Goal: Task Accomplishment & Management: Manage account settings

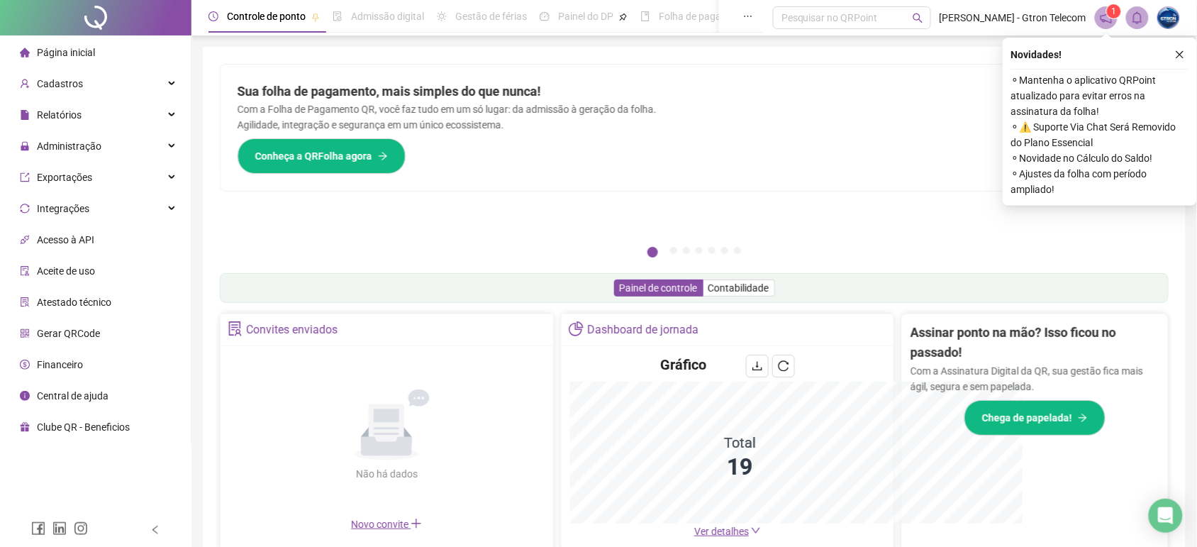
click at [105, 491] on div "Página inicial Cadastros Relatórios Administração Exportações Integrações Acess…" at bounding box center [95, 256] width 191 height 513
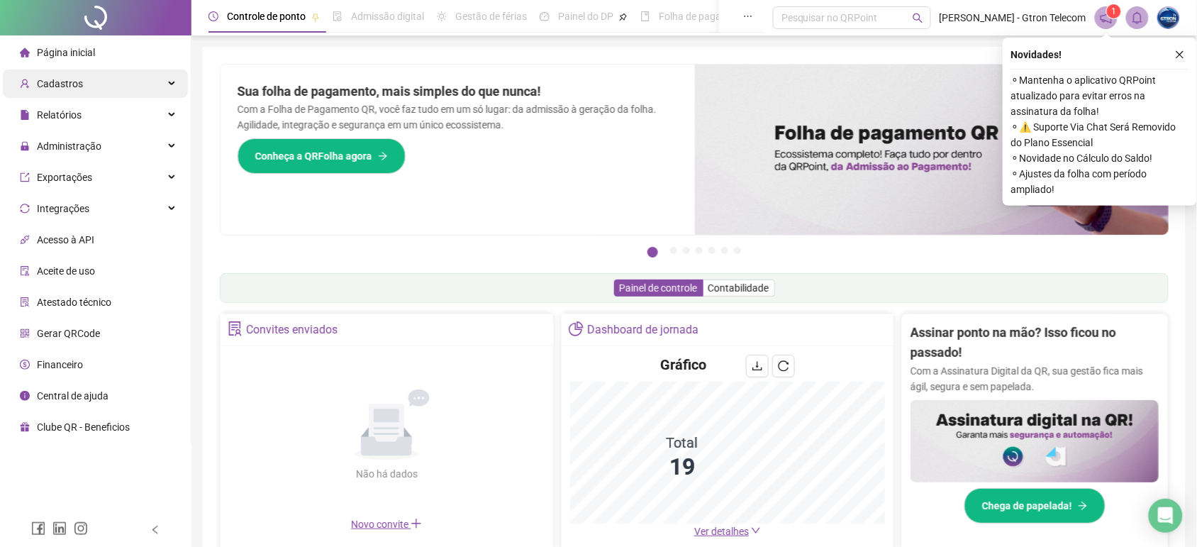
click at [135, 97] on div "Cadastros" at bounding box center [95, 83] width 185 height 28
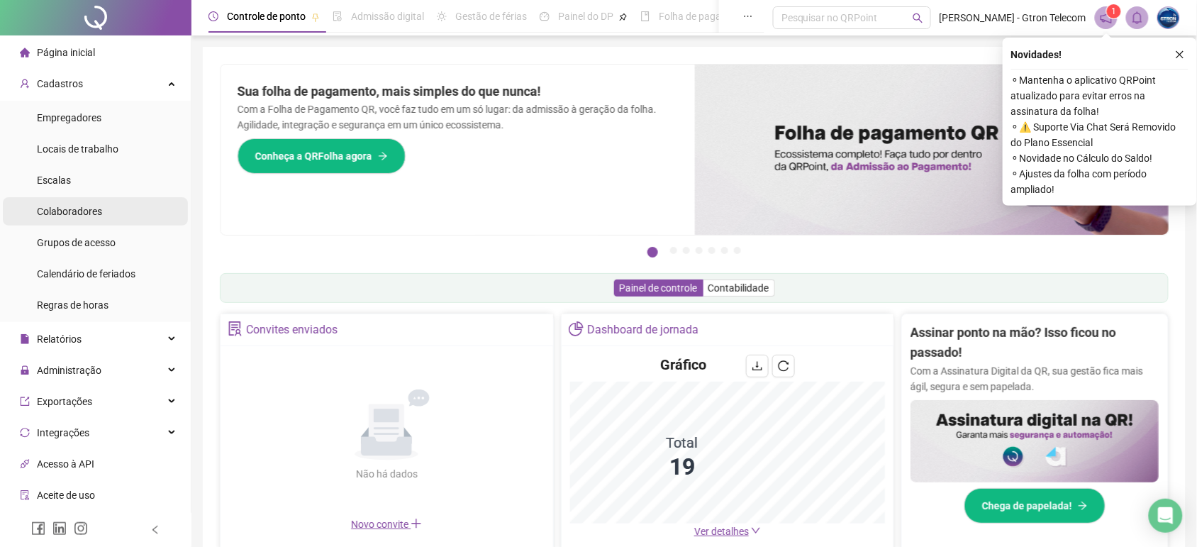
click at [140, 197] on li "Colaboradores" at bounding box center [95, 211] width 185 height 28
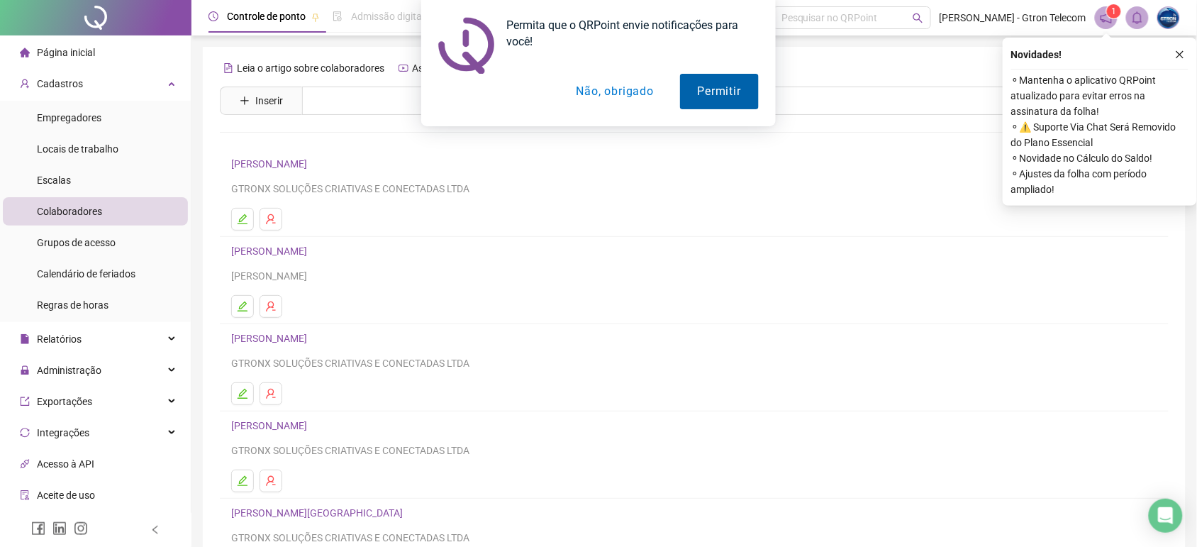
click at [732, 80] on button "Permitir" at bounding box center [719, 91] width 79 height 35
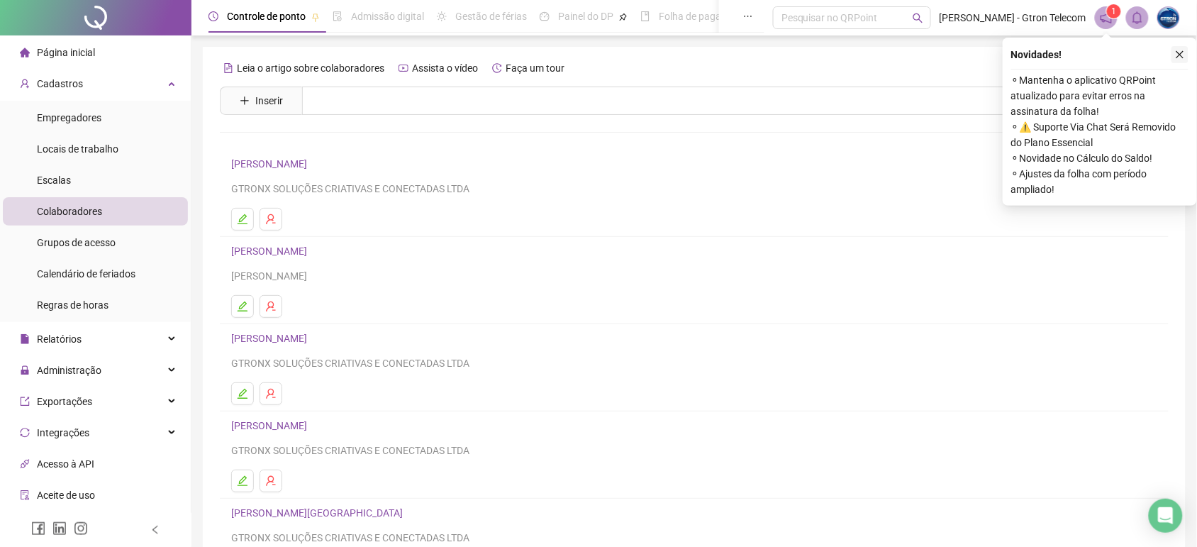
click at [1182, 50] on icon "close" at bounding box center [1180, 55] width 10 height 10
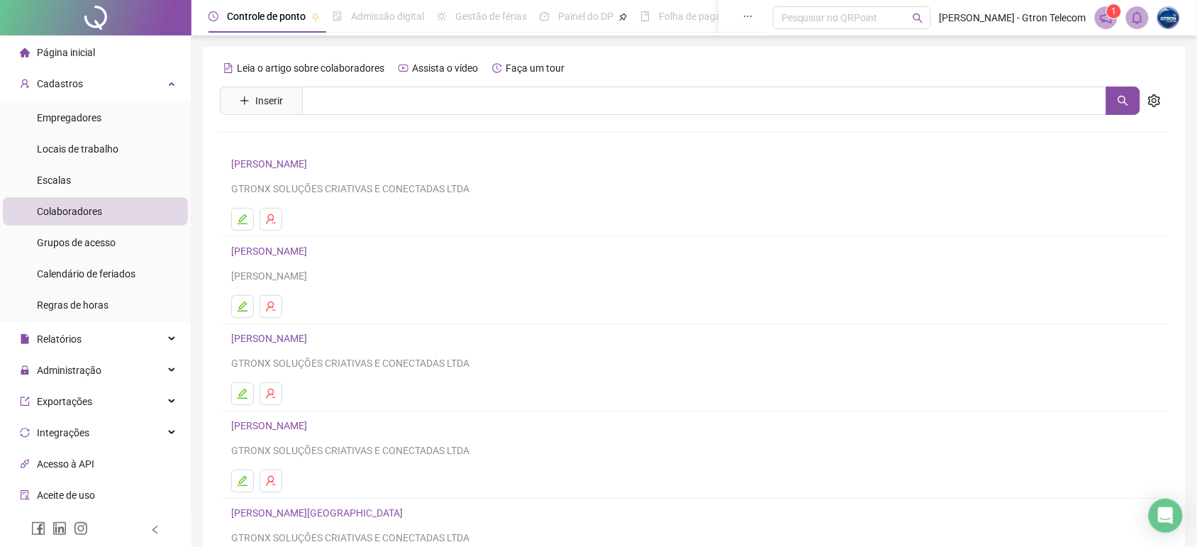
click at [1095, 13] on span at bounding box center [1106, 17] width 23 height 23
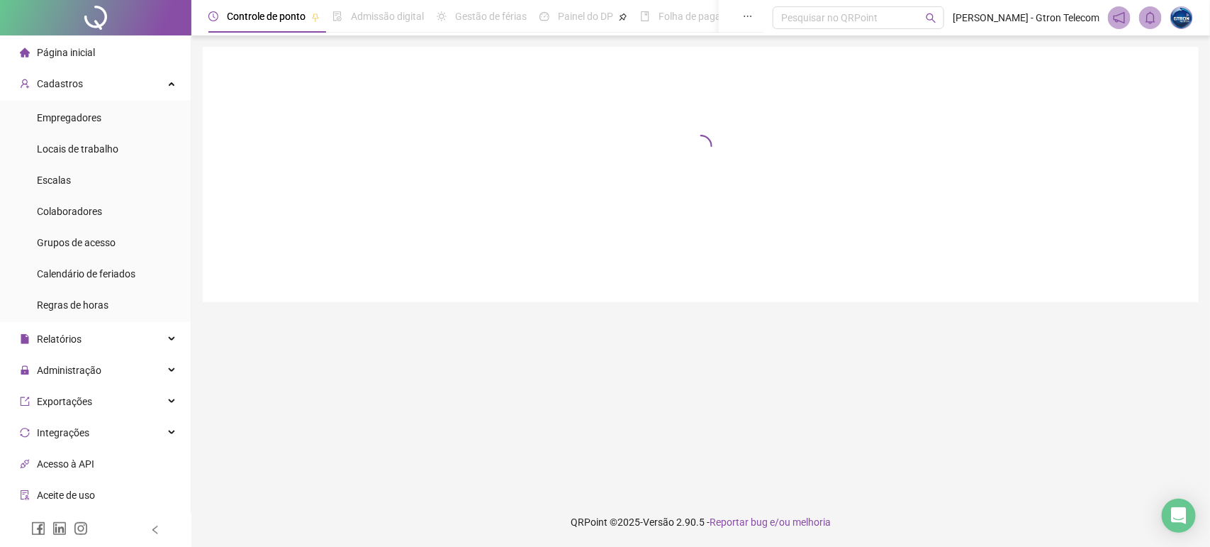
click at [1106, 16] on header "Controle de ponto Admissão digital Gestão de férias Painel do DP Folha de pagam…" at bounding box center [700, 17] width 1019 height 35
click at [1113, 16] on icon "notification" at bounding box center [1119, 17] width 13 height 13
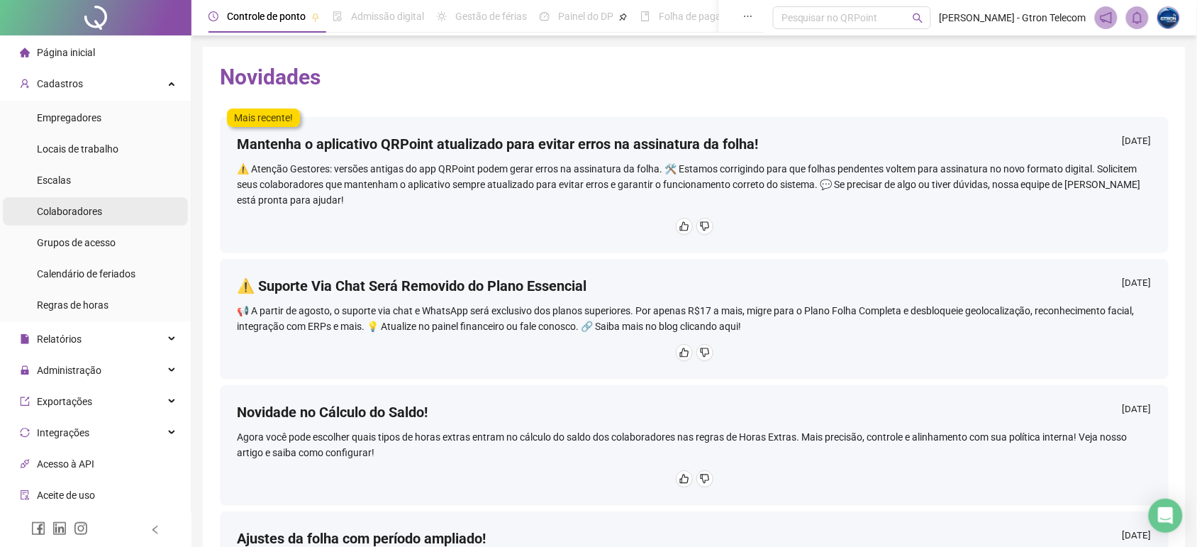
click at [100, 206] on span "Colaboradores" at bounding box center [69, 211] width 65 height 11
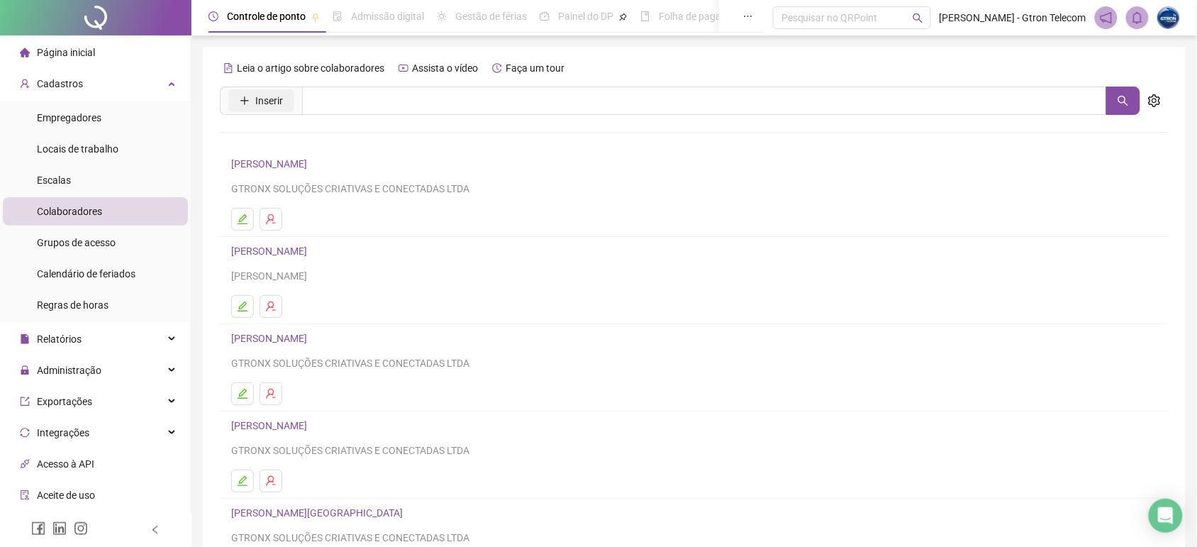
click at [268, 89] on button "Inserir" at bounding box center [261, 100] width 66 height 23
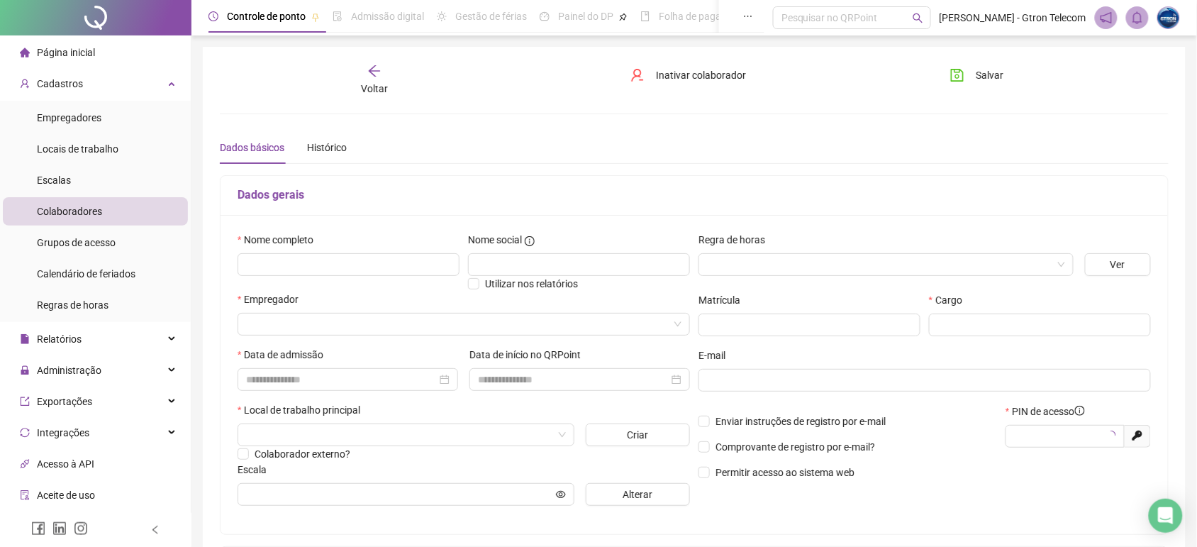
type input "*****"
click at [379, 272] on input "text" at bounding box center [348, 264] width 222 height 23
type input "**********"
click at [482, 262] on input "text" at bounding box center [579, 264] width 222 height 23
type input "******"
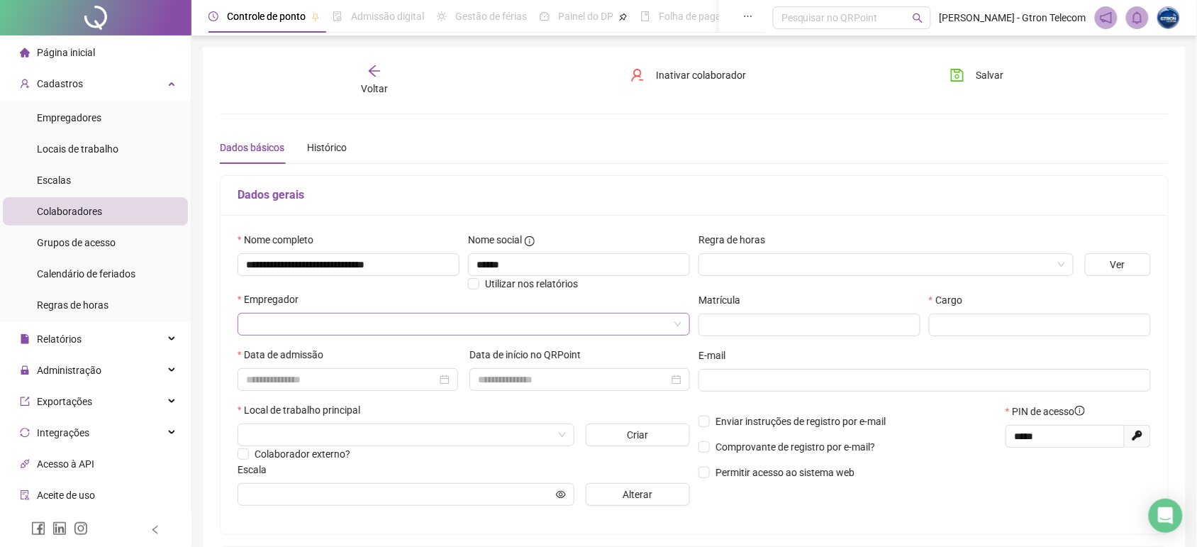
drag, startPoint x: 327, startPoint y: 337, endPoint x: 342, endPoint y: 316, distance: 25.8
click at [342, 316] on div "Empregador" at bounding box center [464, 318] width 458 height 55
click at [342, 316] on input "search" at bounding box center [457, 323] width 423 height 21
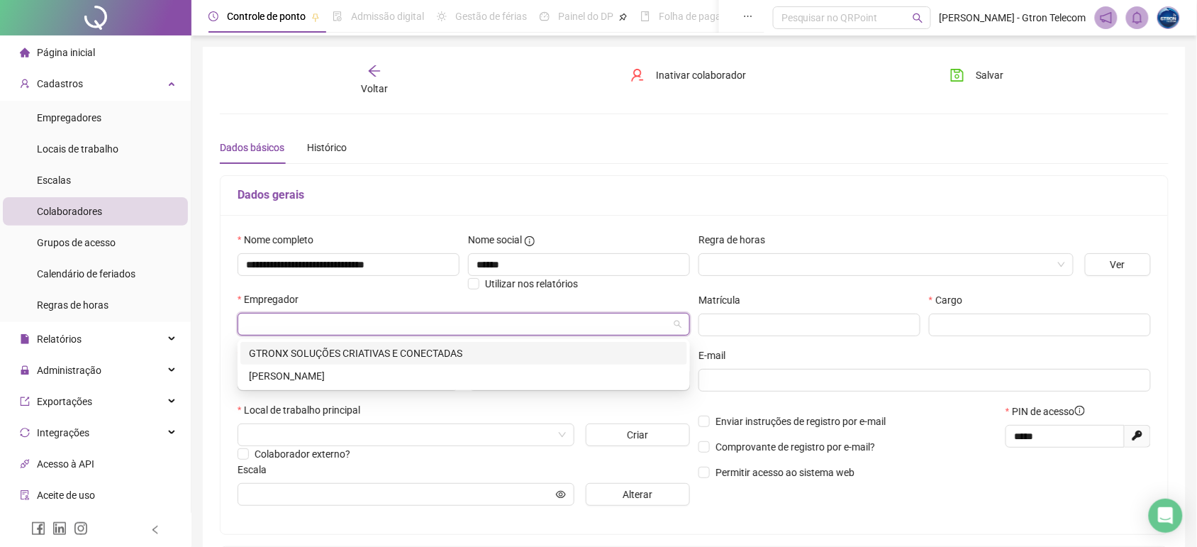
click at [352, 358] on div "GTRONX SOLUÇÕES CRIATIVAS E CONECTADAS" at bounding box center [464, 353] width 430 height 16
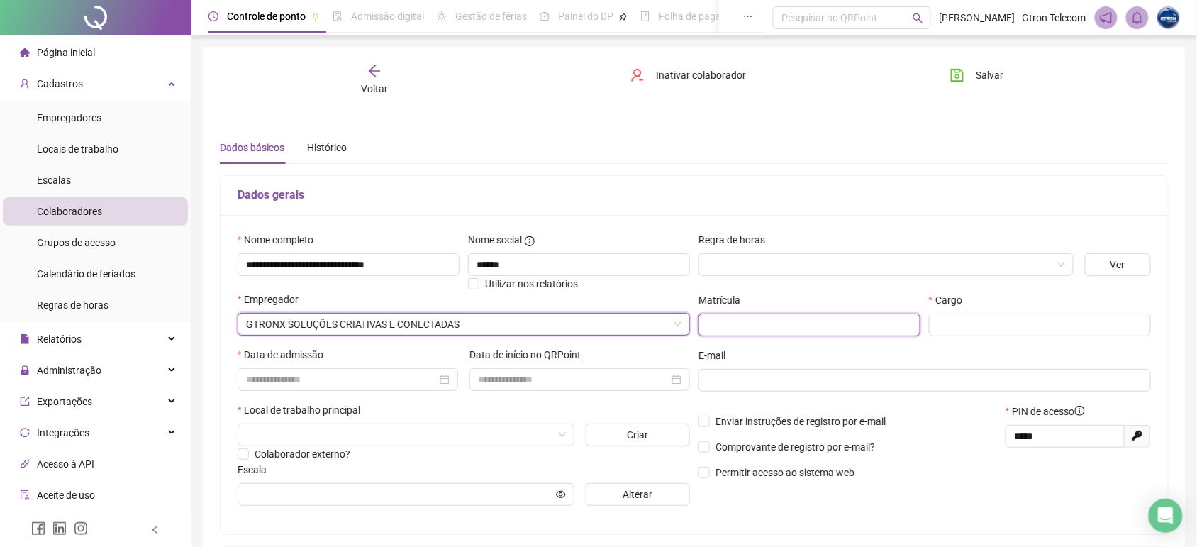
click at [764, 323] on input "text" at bounding box center [809, 324] width 222 height 23
click at [562, 94] on div "Voltar Inativar colaborador [PERSON_NAME]" at bounding box center [694, 80] width 960 height 33
click at [612, 170] on div "**********" at bounding box center [694, 431] width 949 height 600
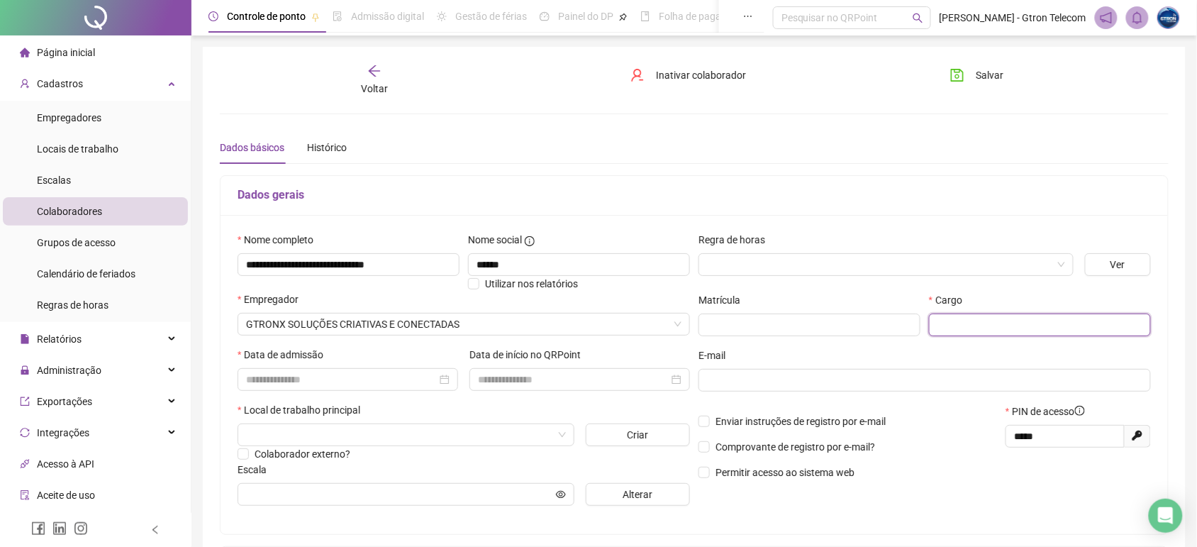
click at [982, 330] on input "text" at bounding box center [1040, 324] width 222 height 23
type input "**********"
click at [271, 374] on input at bounding box center [341, 379] width 191 height 16
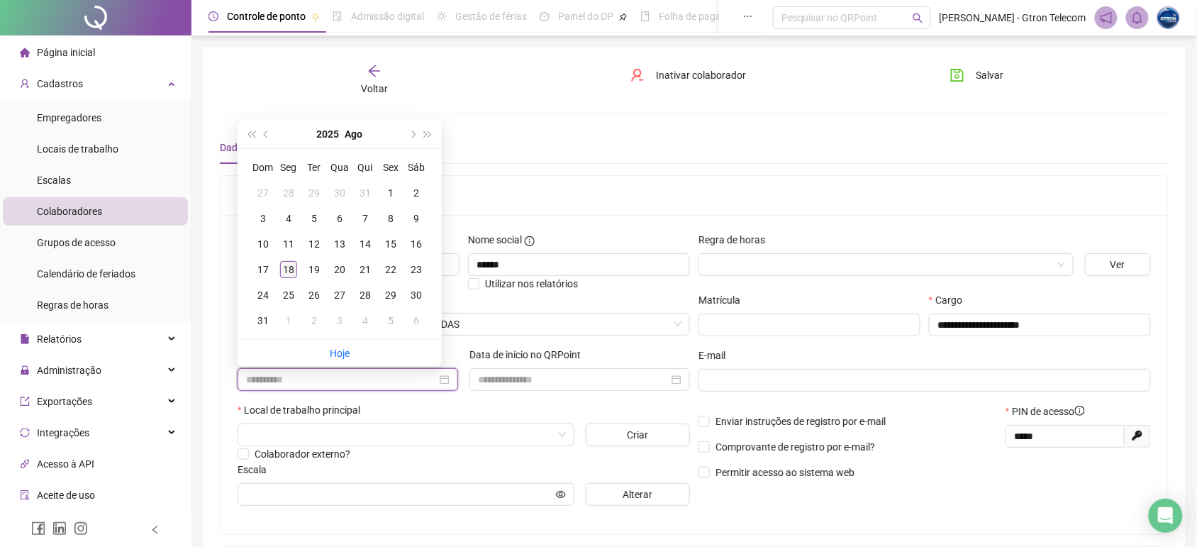
type input "**********"
click at [282, 267] on div "18" at bounding box center [288, 269] width 17 height 17
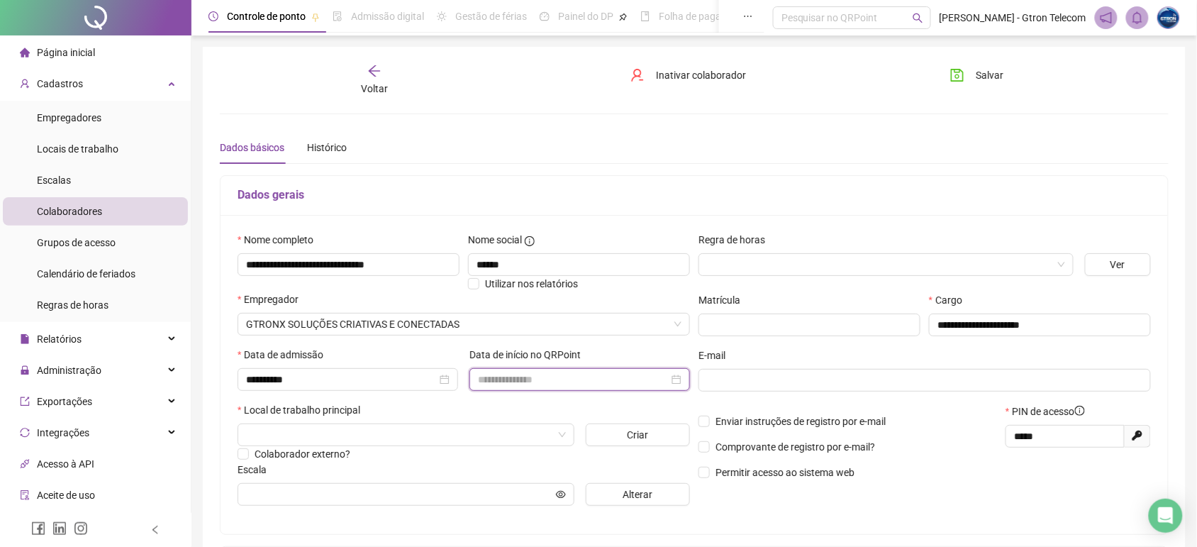
click at [500, 383] on input at bounding box center [573, 379] width 191 height 16
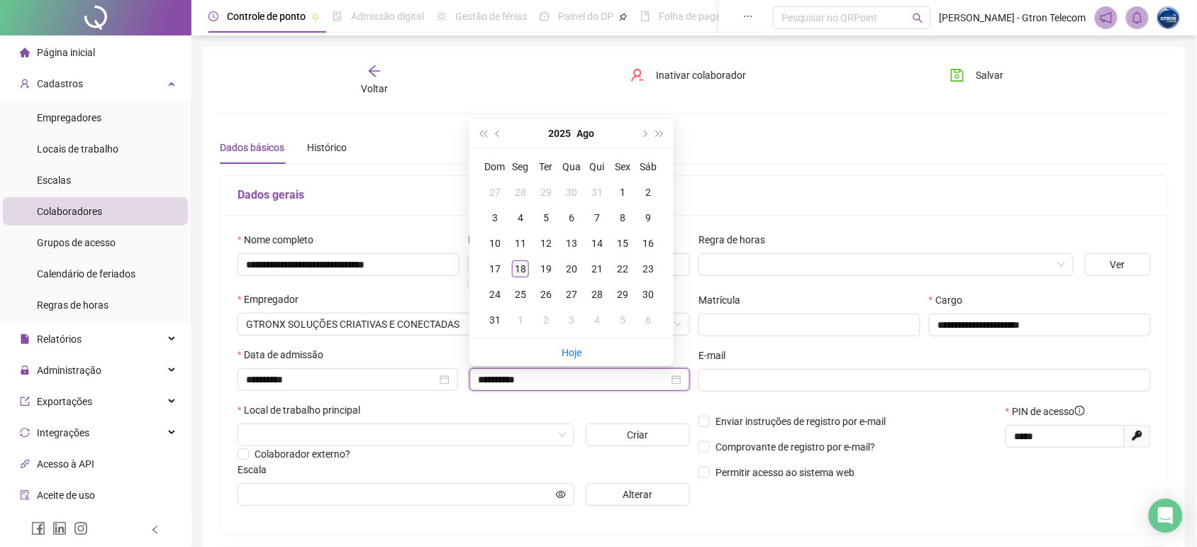
type input "**********"
click at [525, 264] on div "18" at bounding box center [520, 268] width 17 height 17
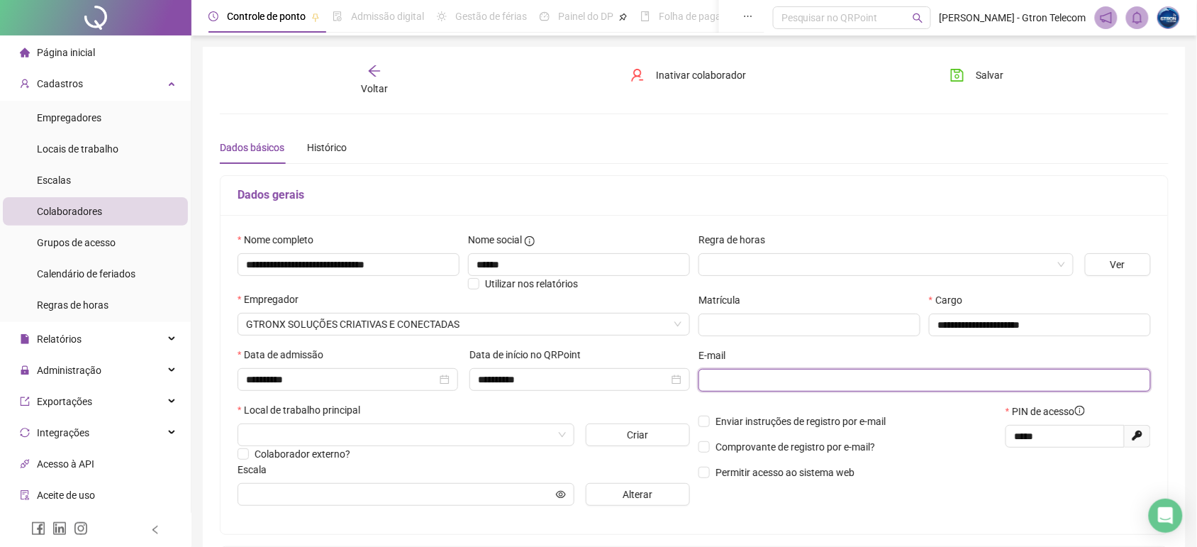
click at [787, 381] on input "text" at bounding box center [923, 380] width 432 height 16
type input "*"
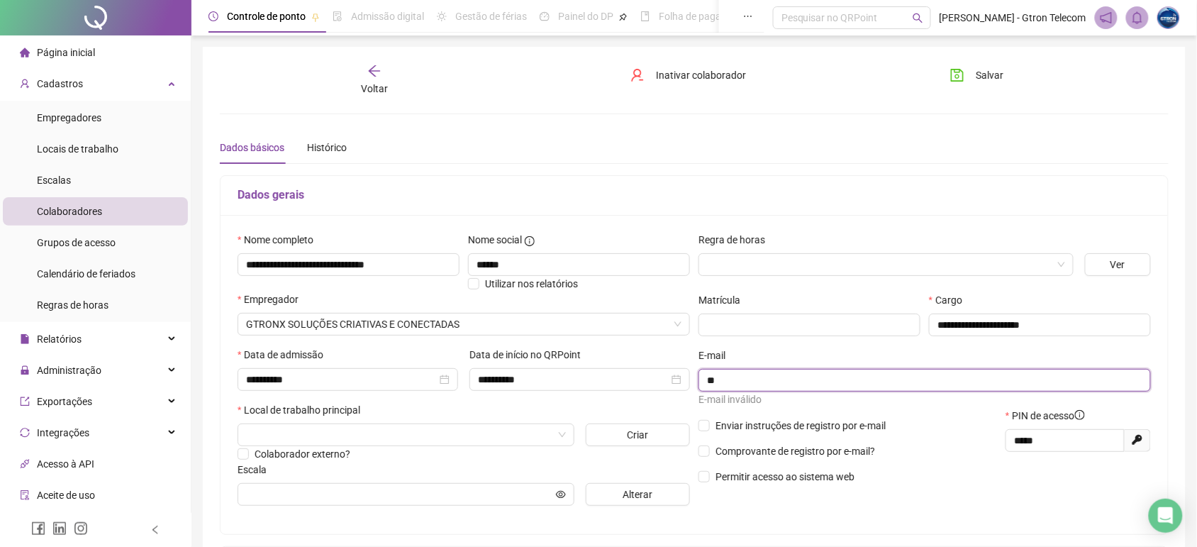
type input "*"
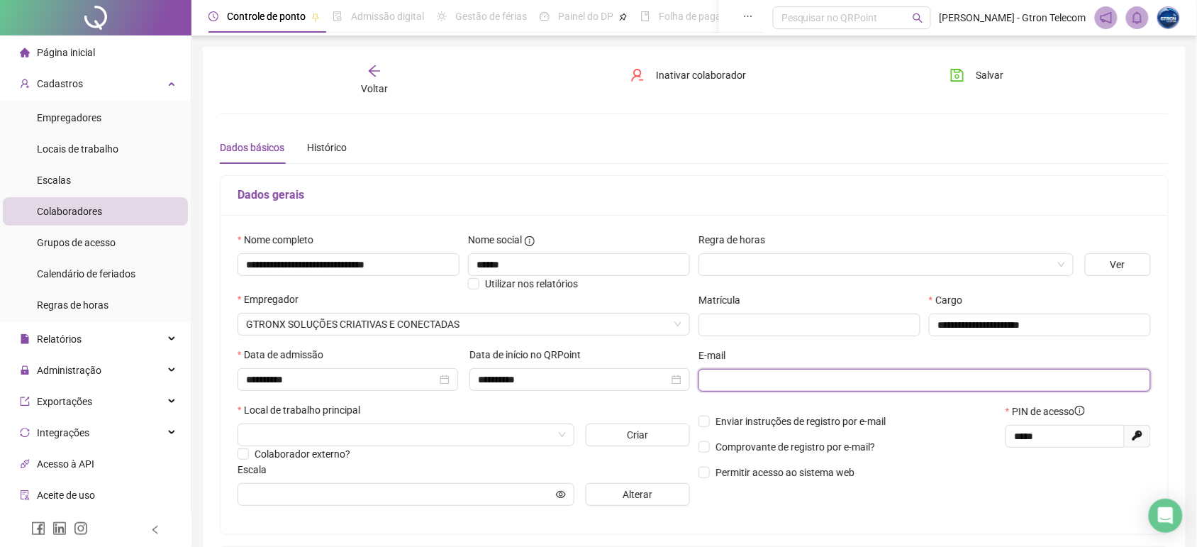
click at [764, 376] on input "text" at bounding box center [923, 380] width 432 height 16
type input "**********"
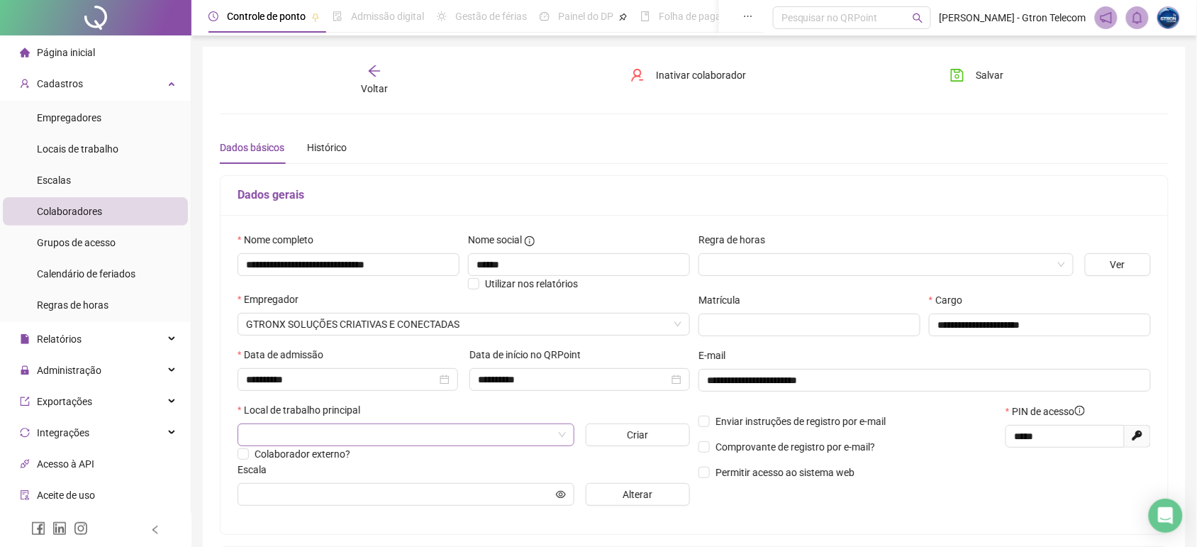
click at [475, 427] on input "search" at bounding box center [399, 434] width 307 height 21
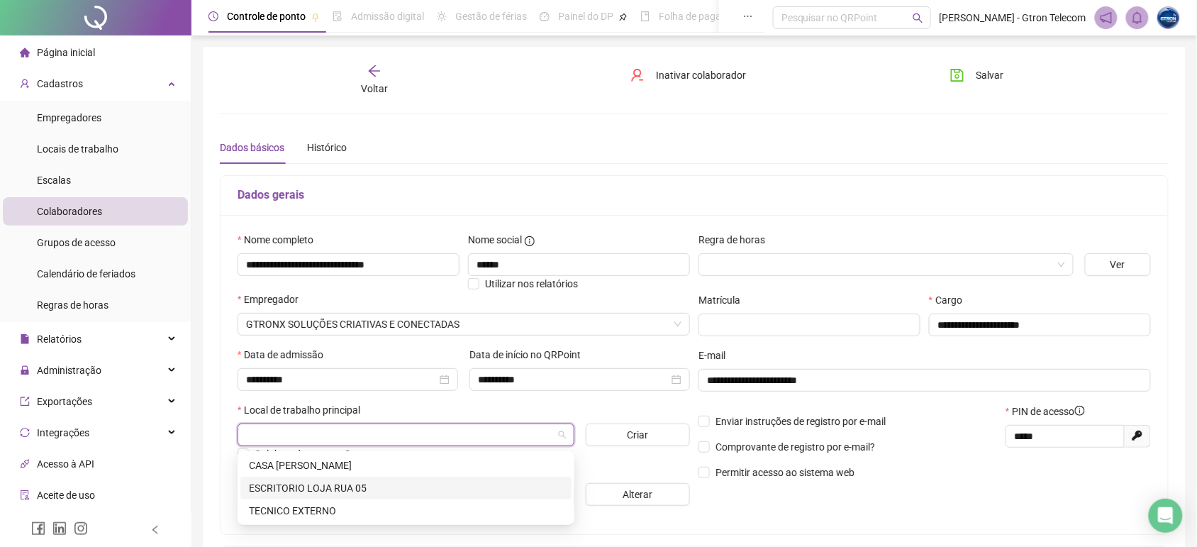
click at [463, 479] on div "ESCRITORIO LOJA RUA 05" at bounding box center [405, 487] width 331 height 23
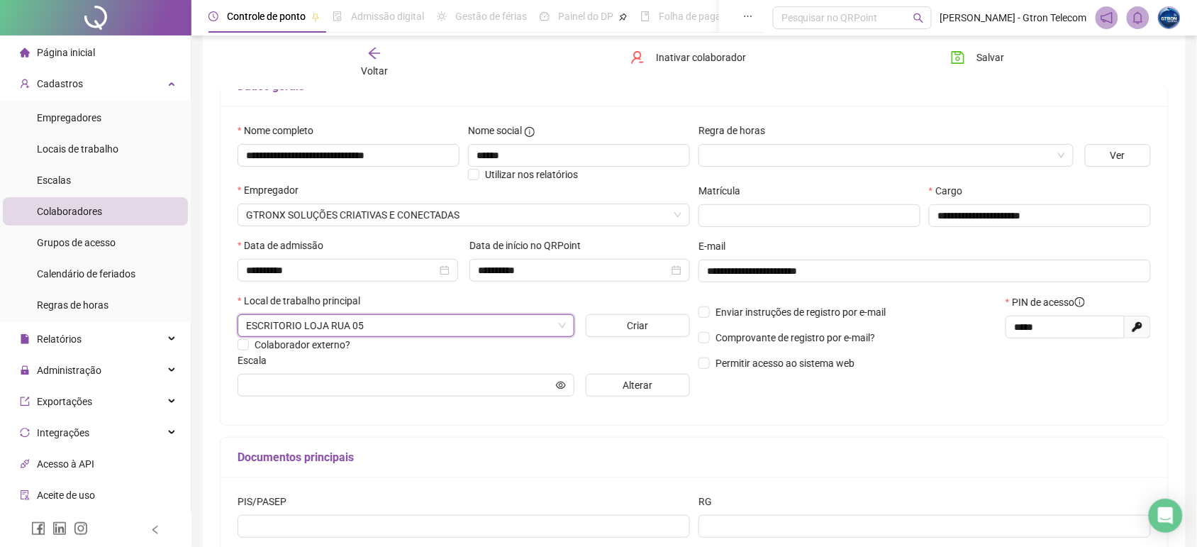
scroll to position [108, 0]
click at [349, 388] on input "text" at bounding box center [399, 386] width 307 height 16
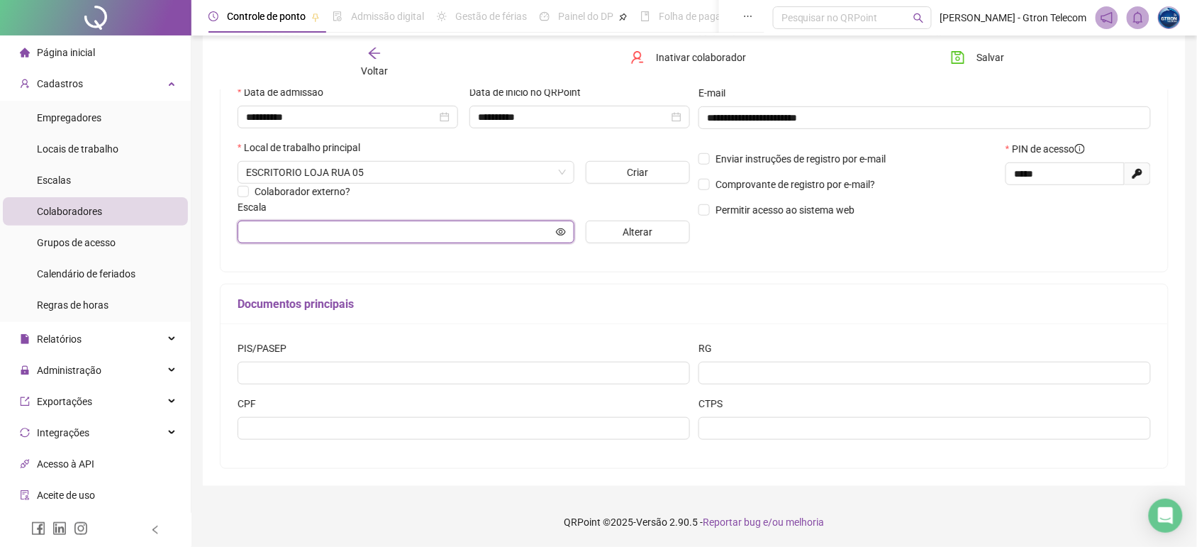
click at [419, 227] on input "text" at bounding box center [399, 232] width 307 height 16
click at [629, 225] on span "Alterar" at bounding box center [637, 232] width 30 height 16
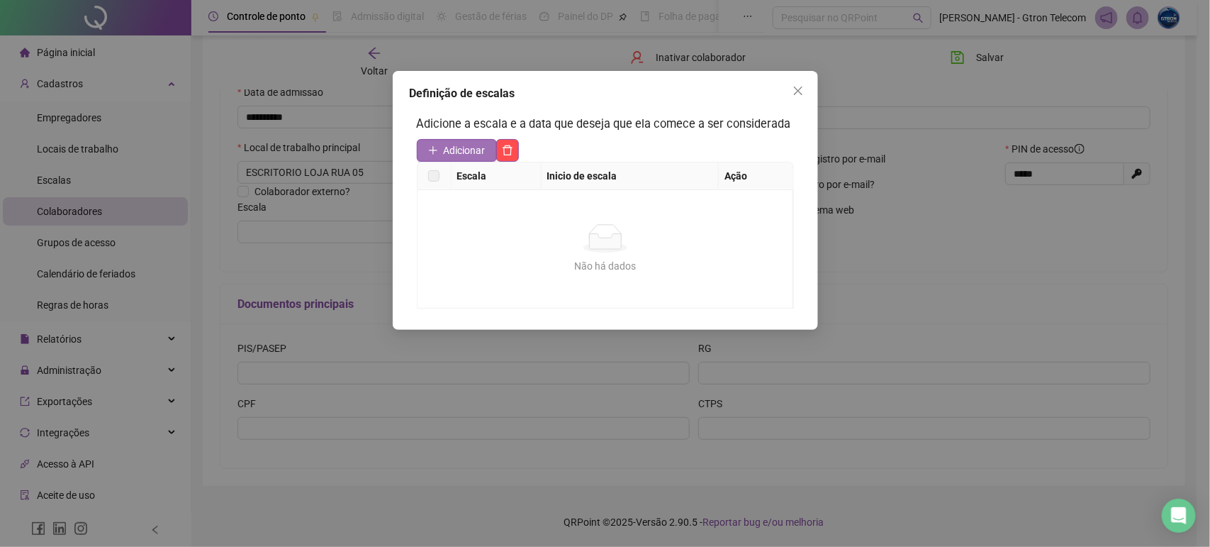
click at [437, 162] on button "Adicionar" at bounding box center [457, 150] width 80 height 23
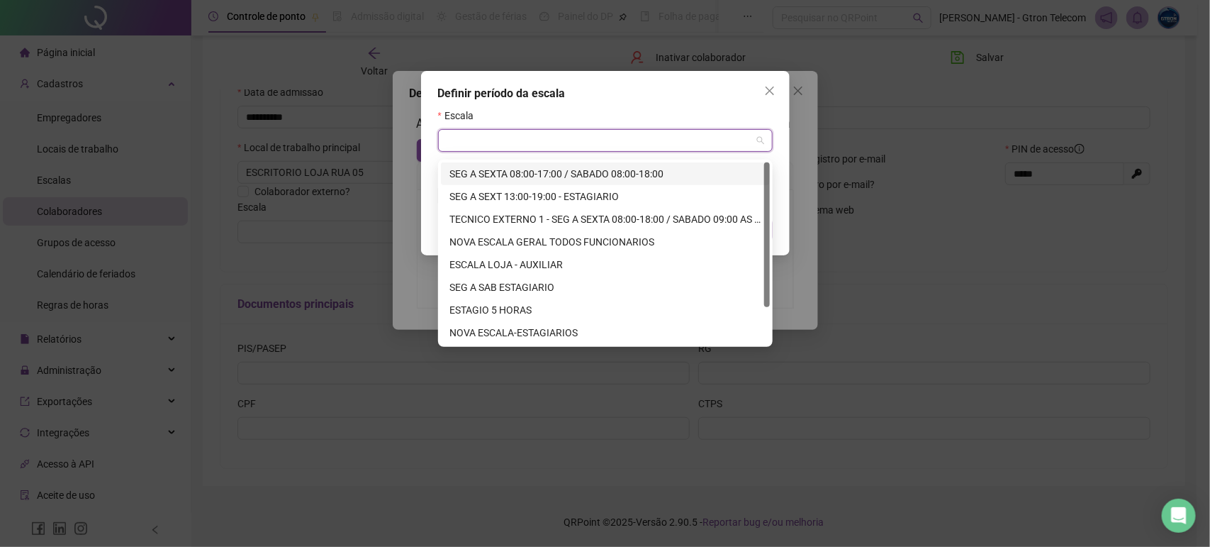
click at [505, 139] on input "search" at bounding box center [599, 140] width 305 height 21
click at [529, 236] on div "NOVA ESCALA GERAL TODOS FUNCIONARIOS" at bounding box center [605, 242] width 312 height 16
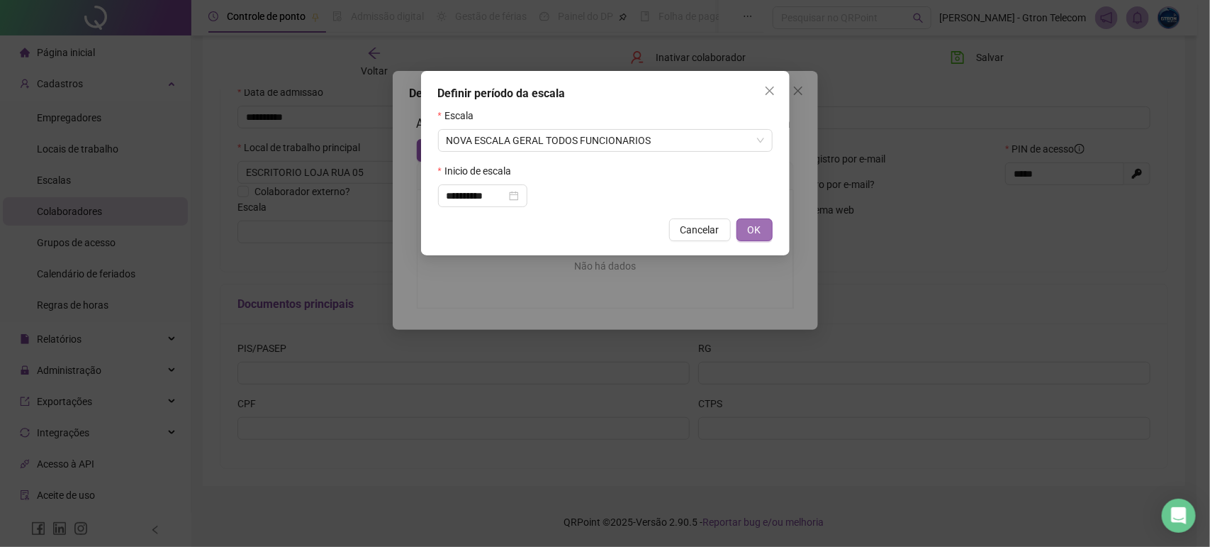
click at [749, 228] on span "OK" at bounding box center [754, 230] width 13 height 16
type input "**********"
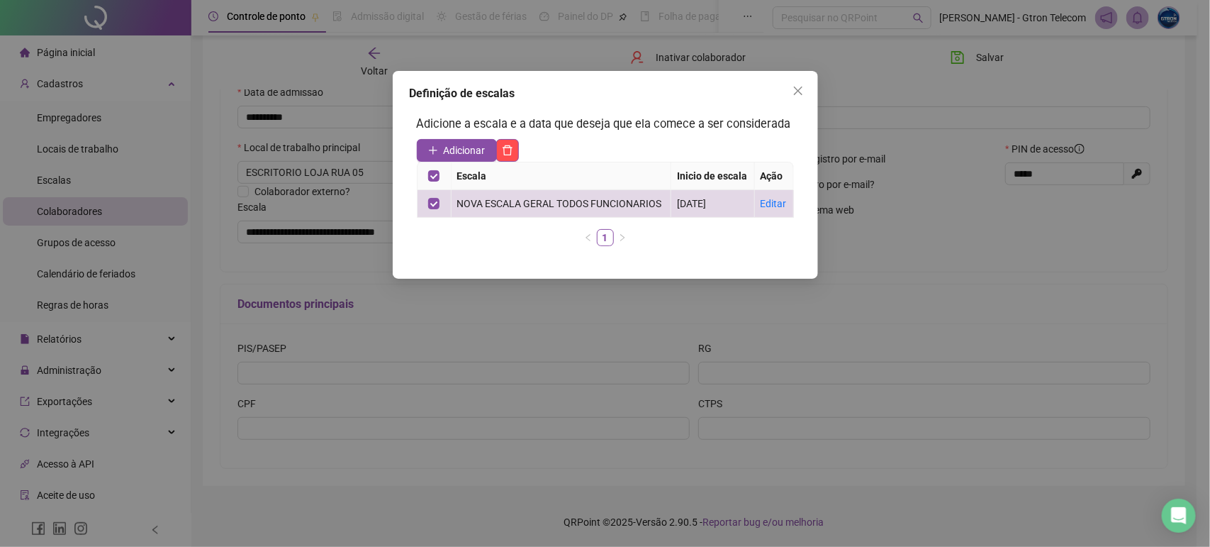
click at [710, 312] on div "Definição de escalas Adicione a escala e a data que deseja que ela comece a ser…" at bounding box center [605, 273] width 1210 height 547
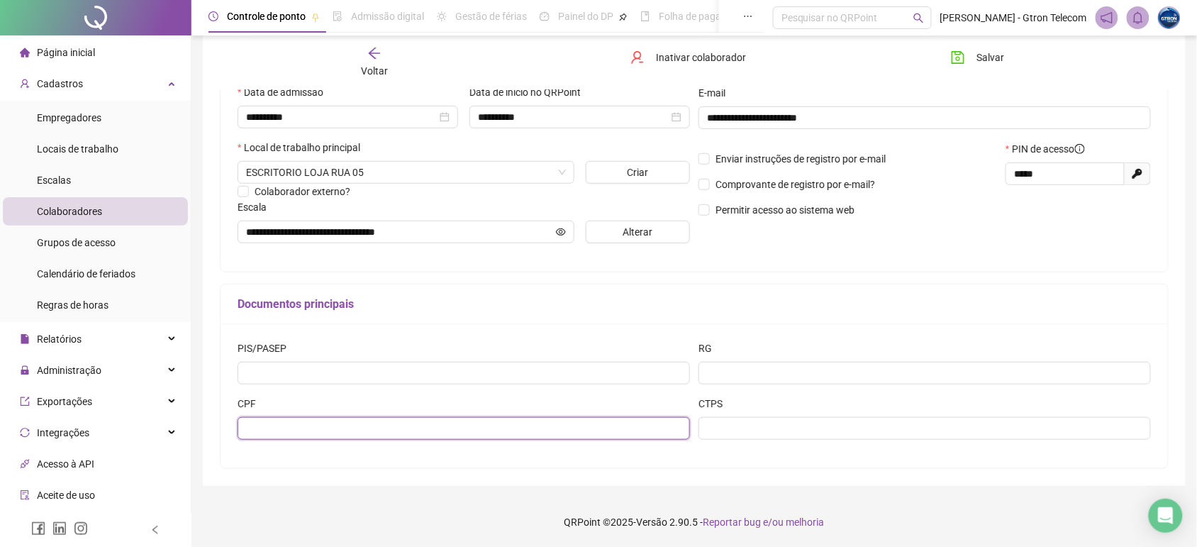
click at [477, 435] on input "text" at bounding box center [463, 428] width 452 height 23
type input "**********"
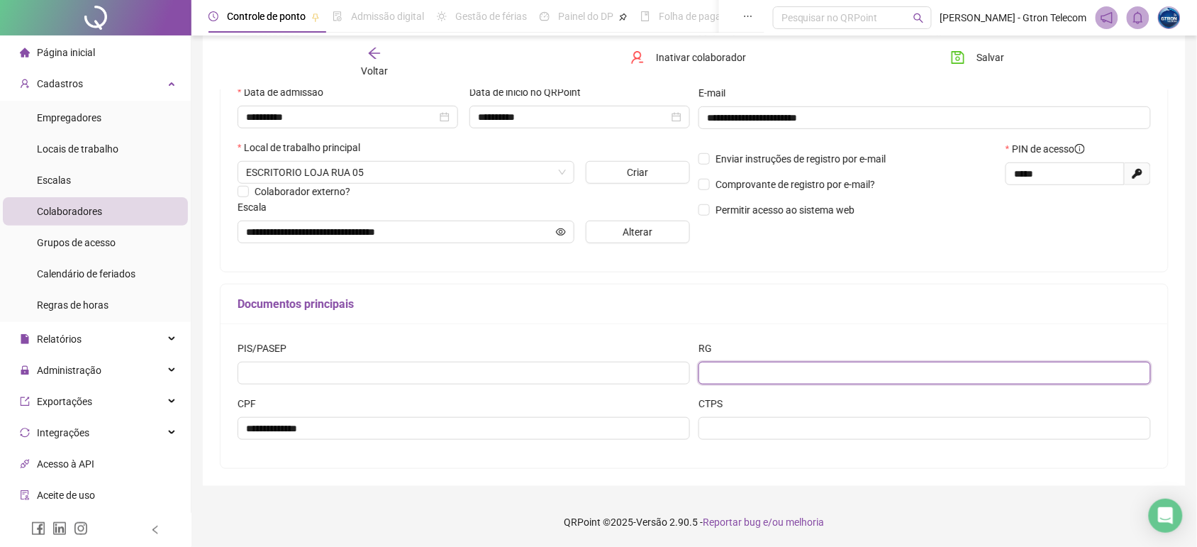
click at [737, 381] on input "text" at bounding box center [924, 373] width 452 height 23
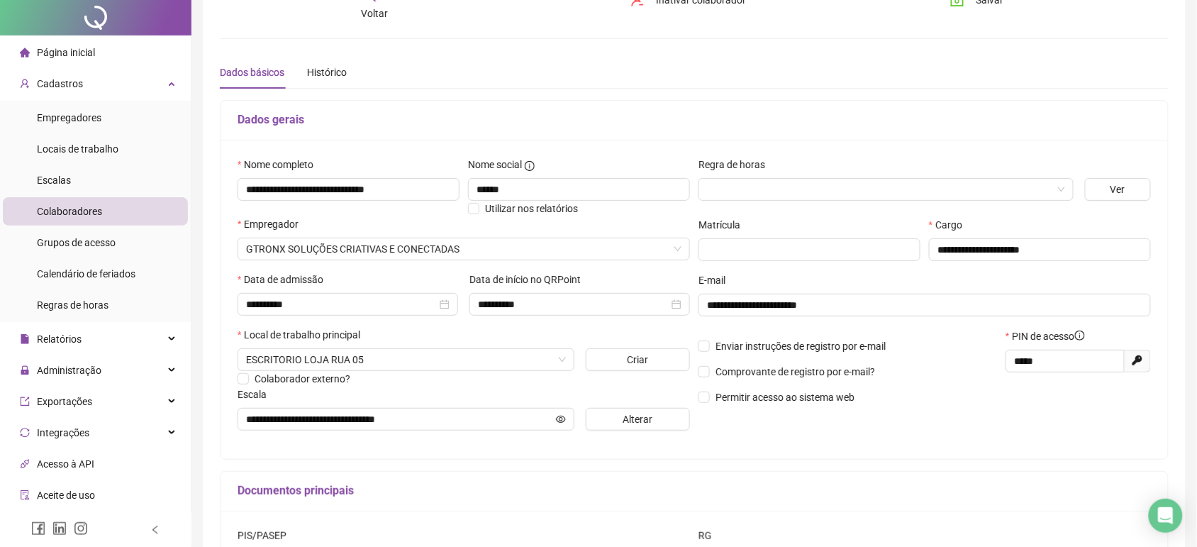
scroll to position [0, 0]
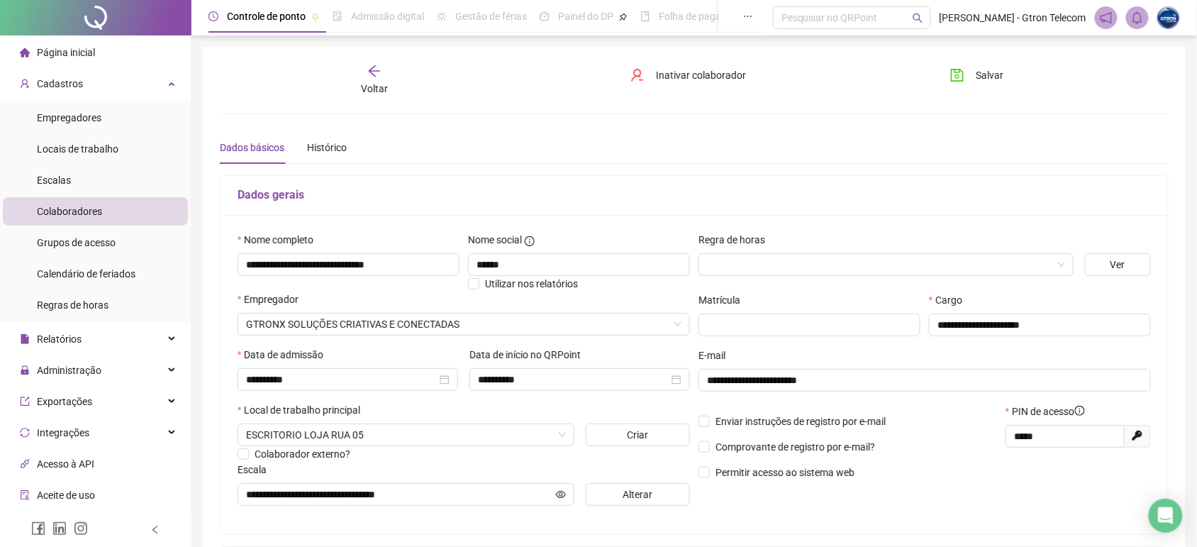
type input "*******"
click at [840, 259] on input "search" at bounding box center [879, 264] width 345 height 21
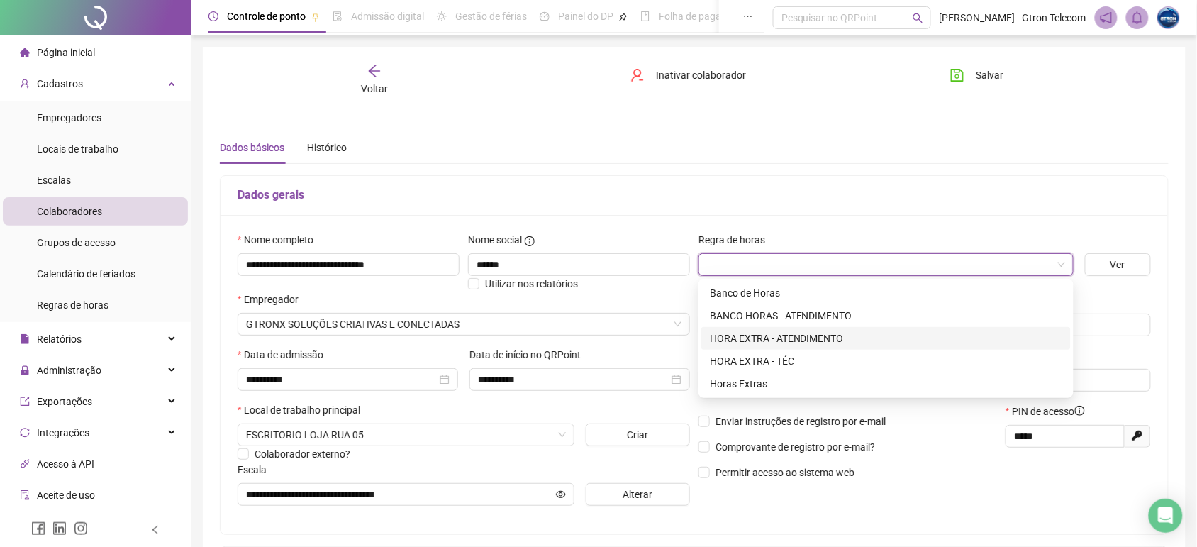
click at [806, 342] on div "HORA EXTRA - ATENDIMENTO" at bounding box center [886, 338] width 352 height 16
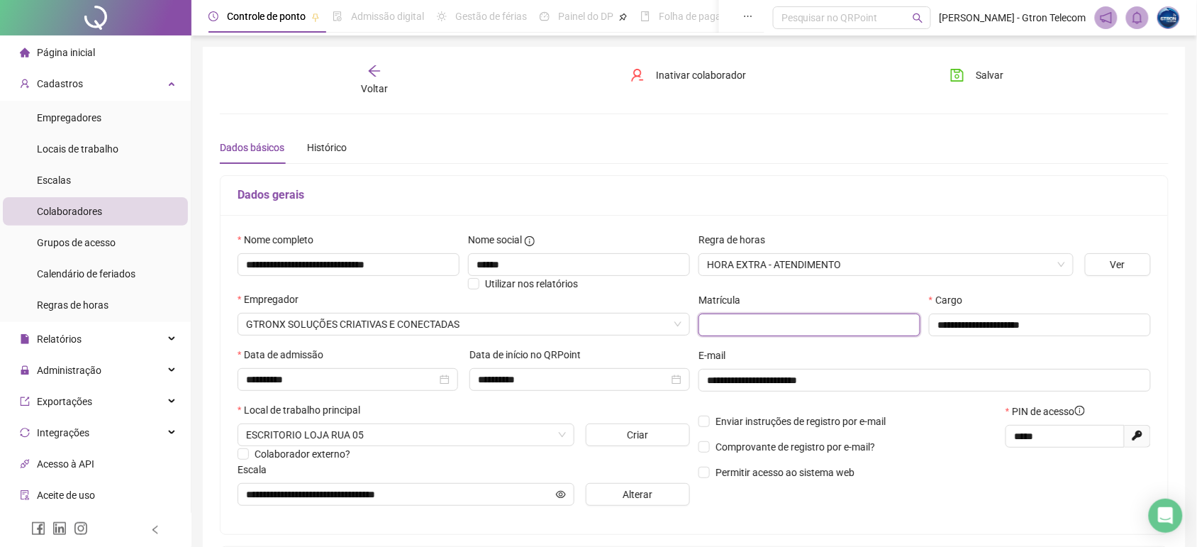
click at [732, 331] on input "text" at bounding box center [809, 324] width 222 height 23
click at [968, 66] on button "Salvar" at bounding box center [976, 75] width 74 height 23
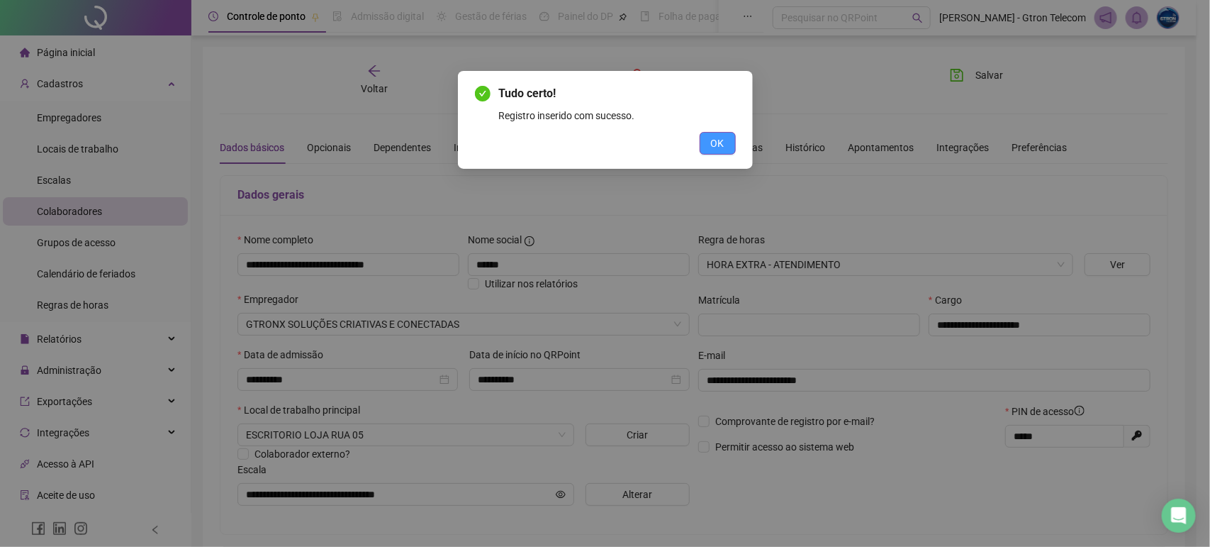
click at [716, 142] on span "OK" at bounding box center [717, 143] width 13 height 16
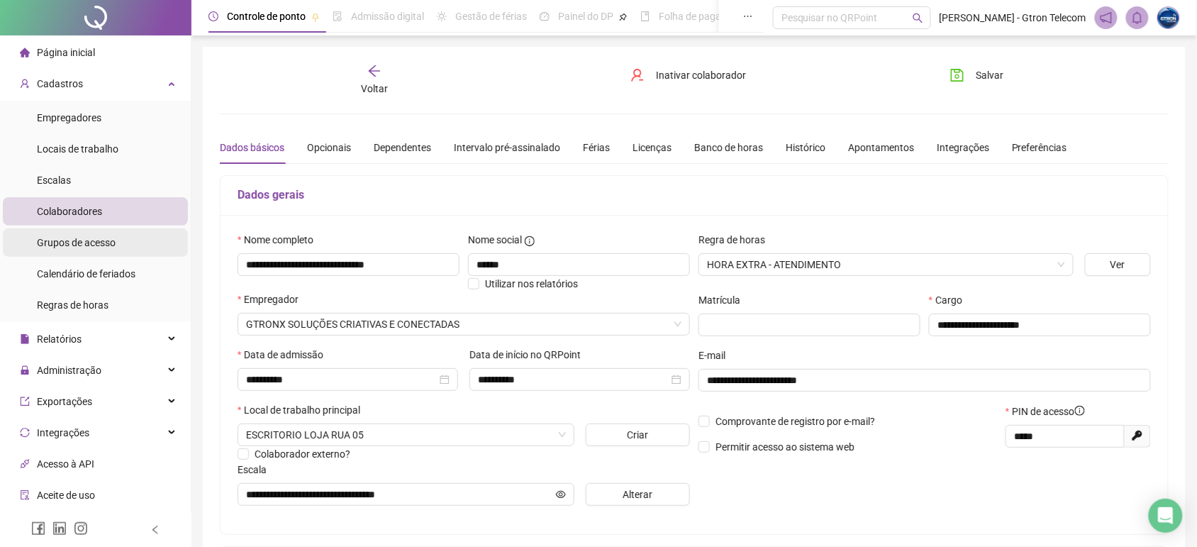
click at [99, 248] on div "Grupos de acesso" at bounding box center [76, 242] width 79 height 28
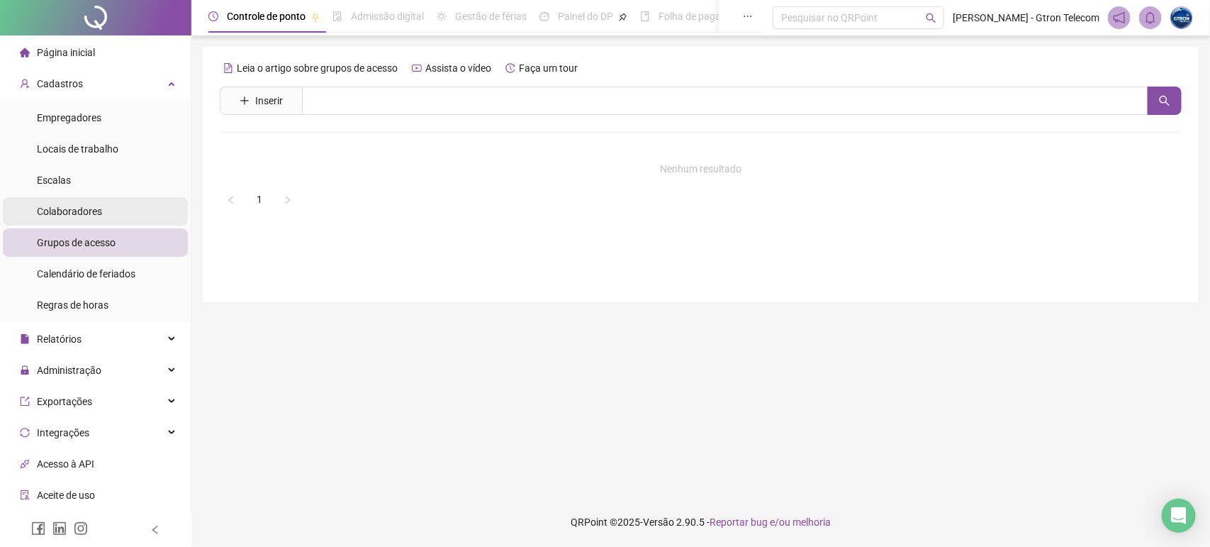
click at [99, 201] on div "Colaboradores" at bounding box center [69, 211] width 65 height 28
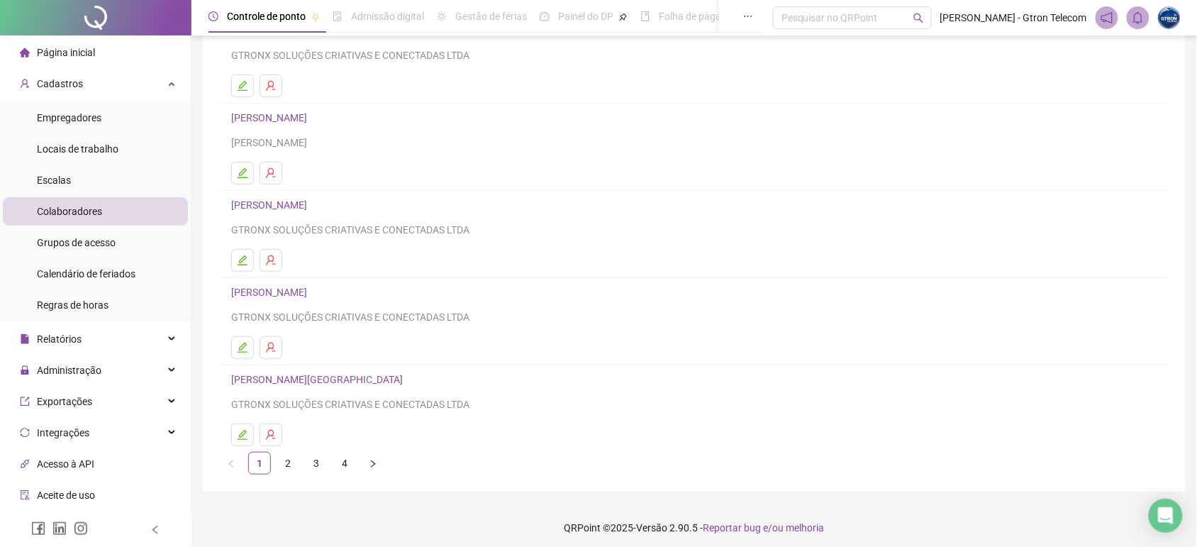
scroll to position [142, 0]
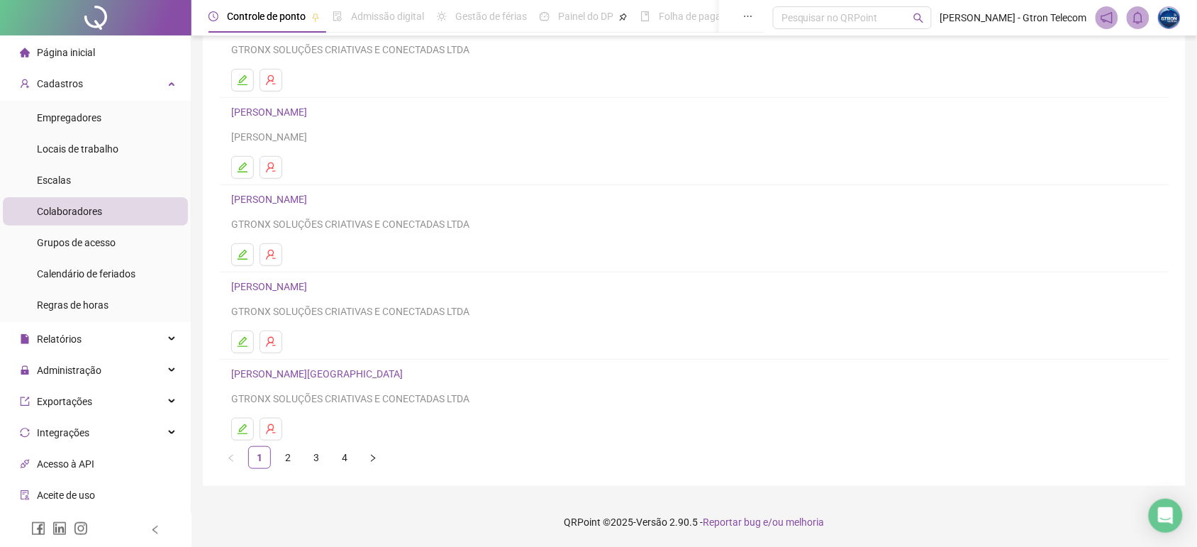
click at [344, 445] on li "[PERSON_NAME] LISBOA GTRONX SOLUÇÕES CRIATIVAS E CONECTADAS LTDA" at bounding box center [694, 402] width 949 height 86
click at [344, 450] on link "4" at bounding box center [344, 457] width 21 height 21
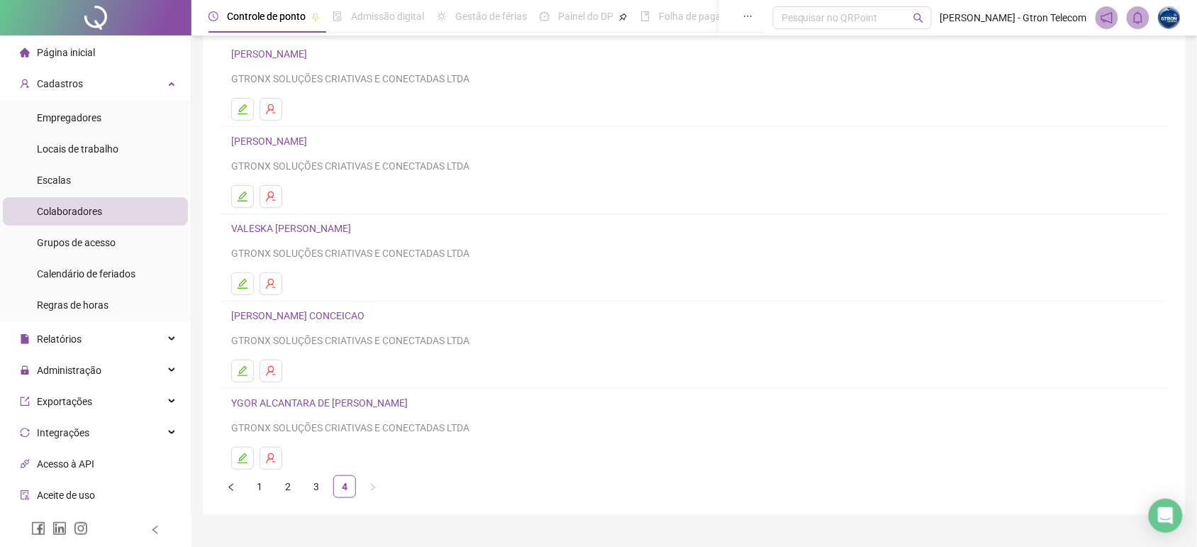
scroll to position [112, 0]
click at [316, 486] on link "3" at bounding box center [316, 484] width 21 height 21
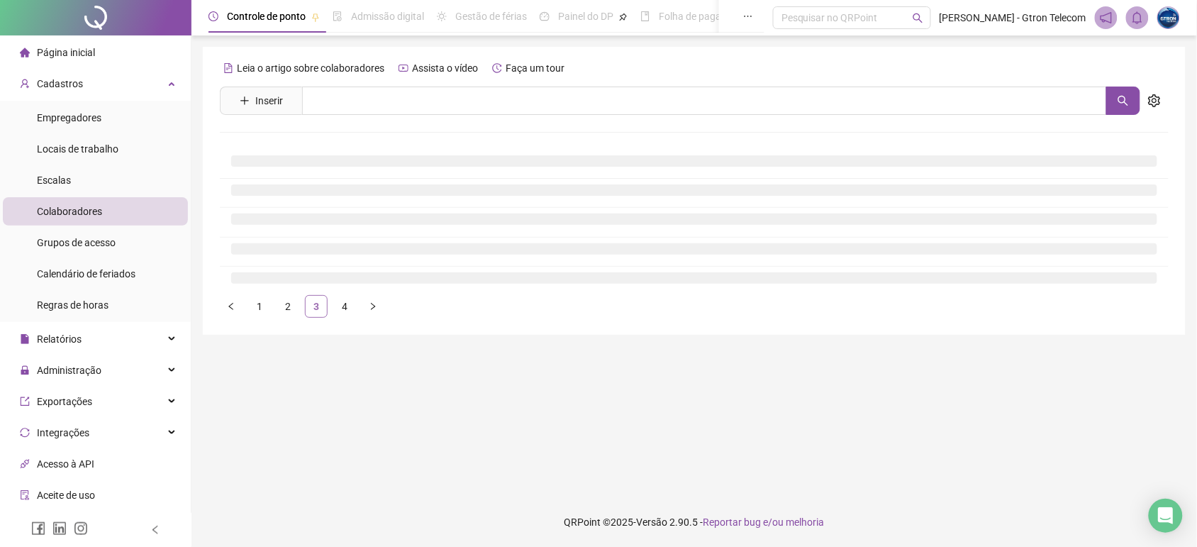
scroll to position [0, 0]
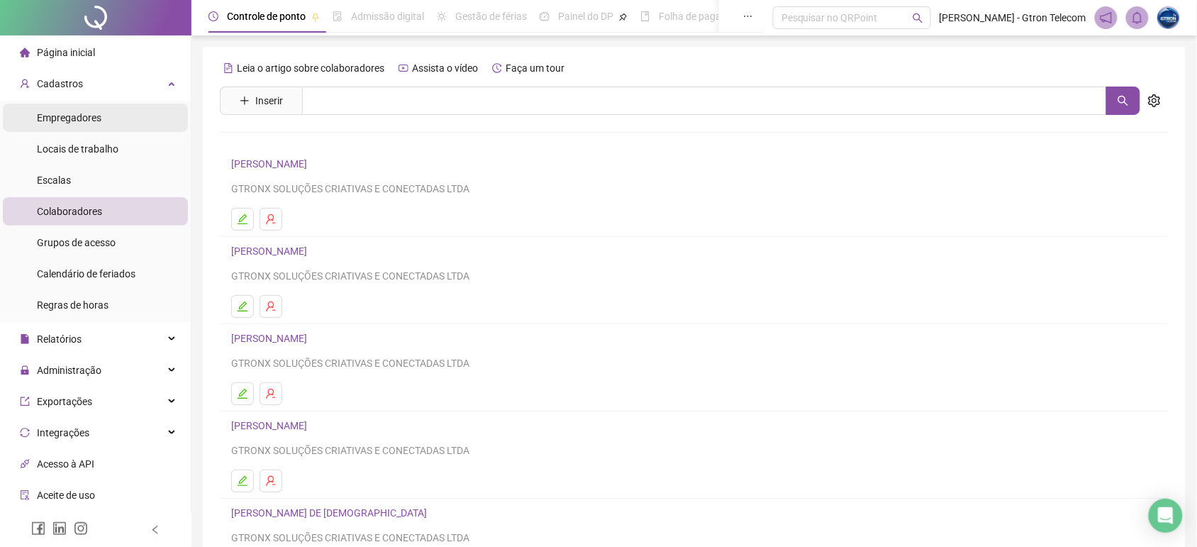
click at [92, 130] on div "Empregadores" at bounding box center [69, 118] width 65 height 28
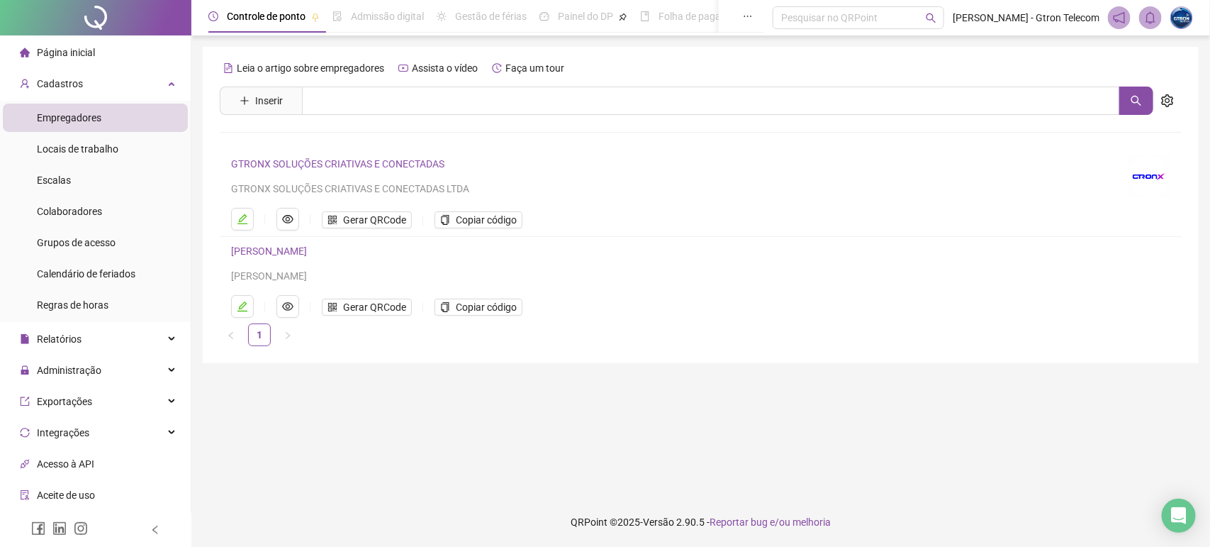
click at [391, 164] on link "GTRONX SOLUÇÕES CRIATIVAS E CONECTADAS" at bounding box center [337, 163] width 213 height 11
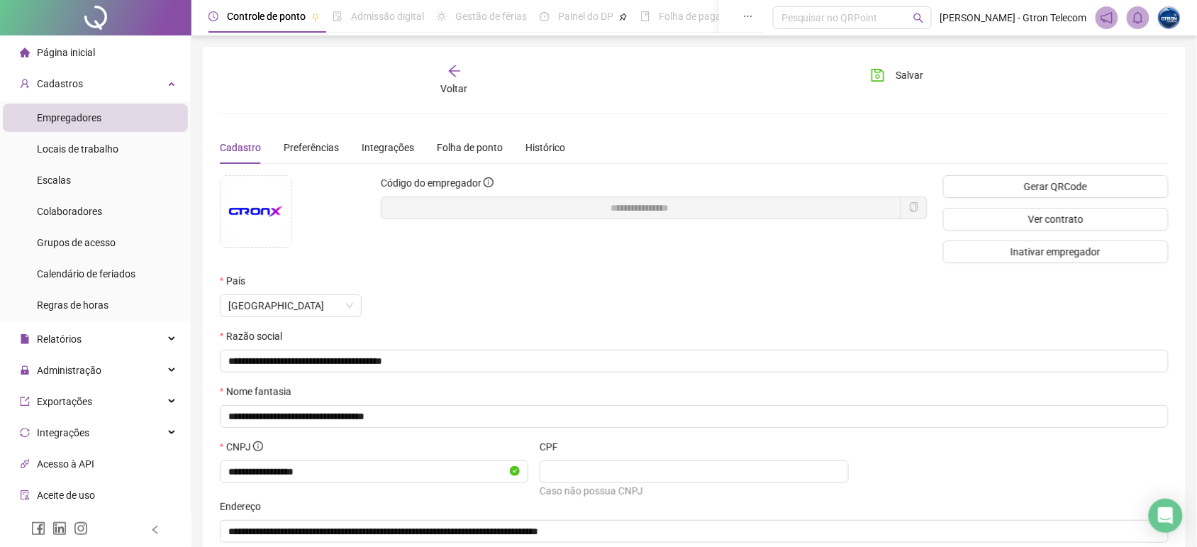
scroll to position [87, 0]
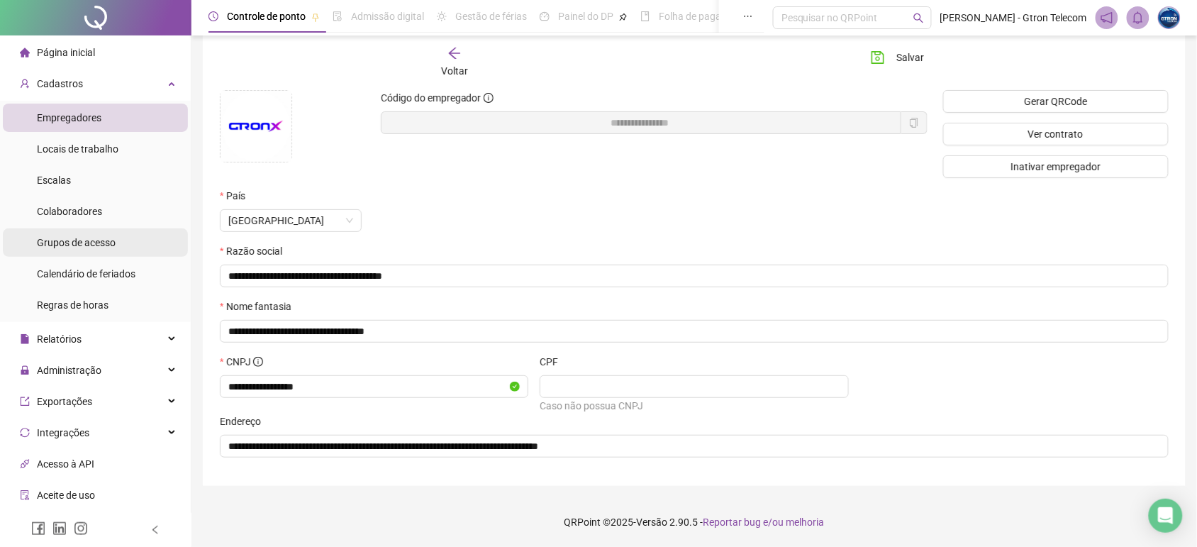
click at [72, 249] on div "Grupos de acesso" at bounding box center [76, 242] width 79 height 28
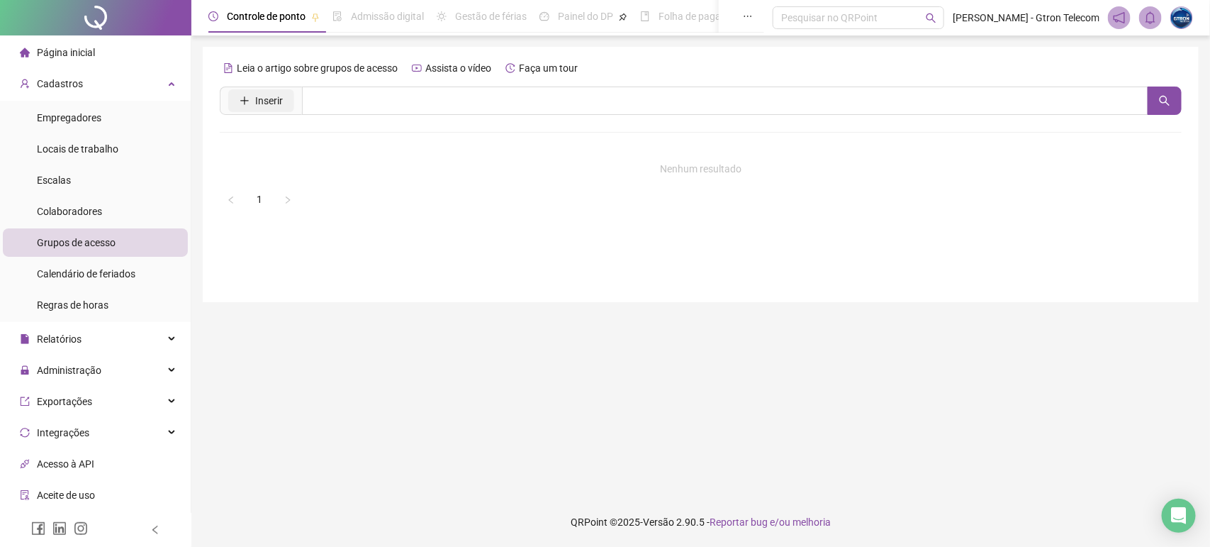
click at [250, 104] on button "Inserir" at bounding box center [261, 100] width 66 height 23
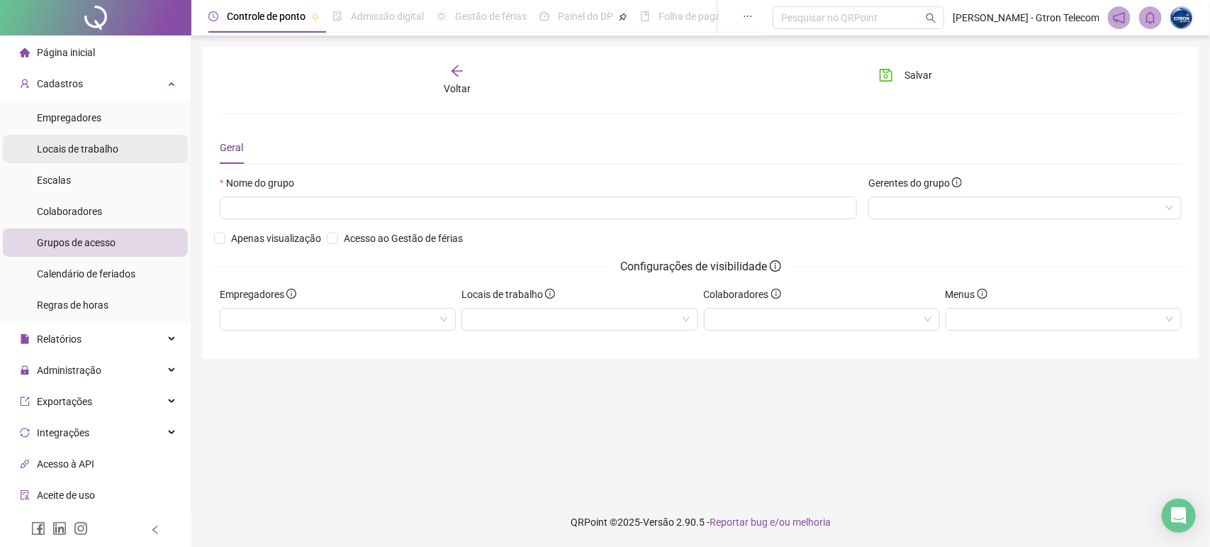
click at [72, 147] on span "Locais de trabalho" at bounding box center [78, 148] width 82 height 11
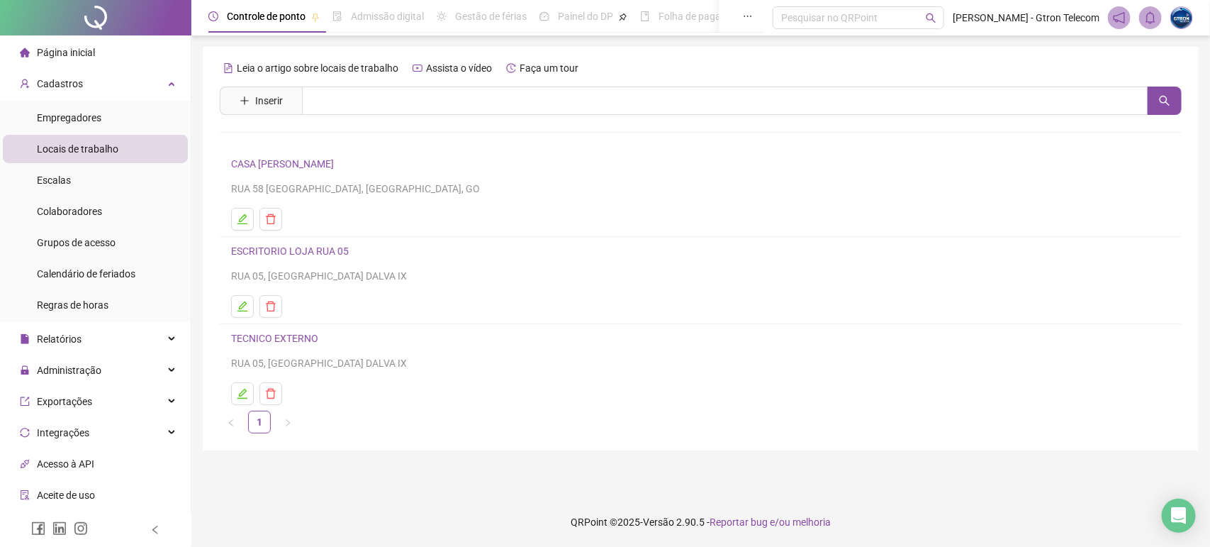
click at [103, 58] on li "Página inicial" at bounding box center [95, 52] width 185 height 28
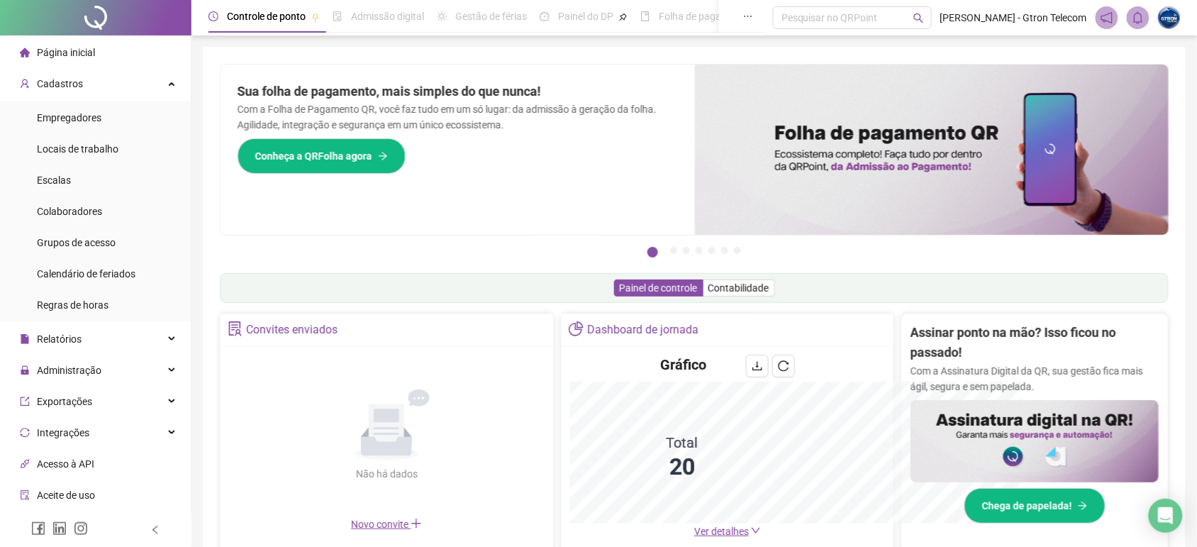
scroll to position [138, 0]
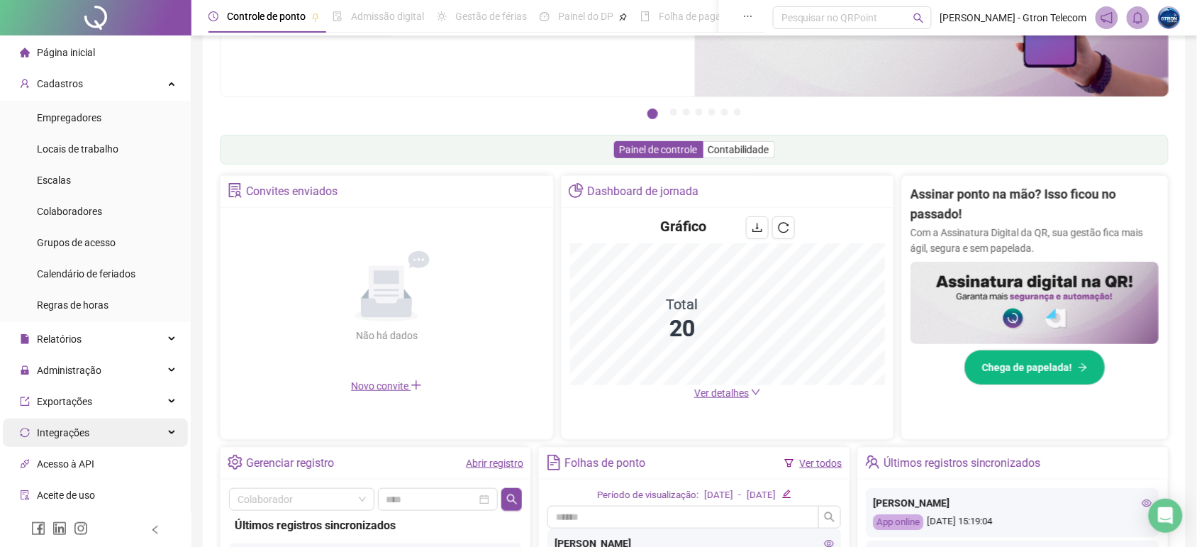
click at [80, 427] on span "Integrações" at bounding box center [63, 432] width 52 height 11
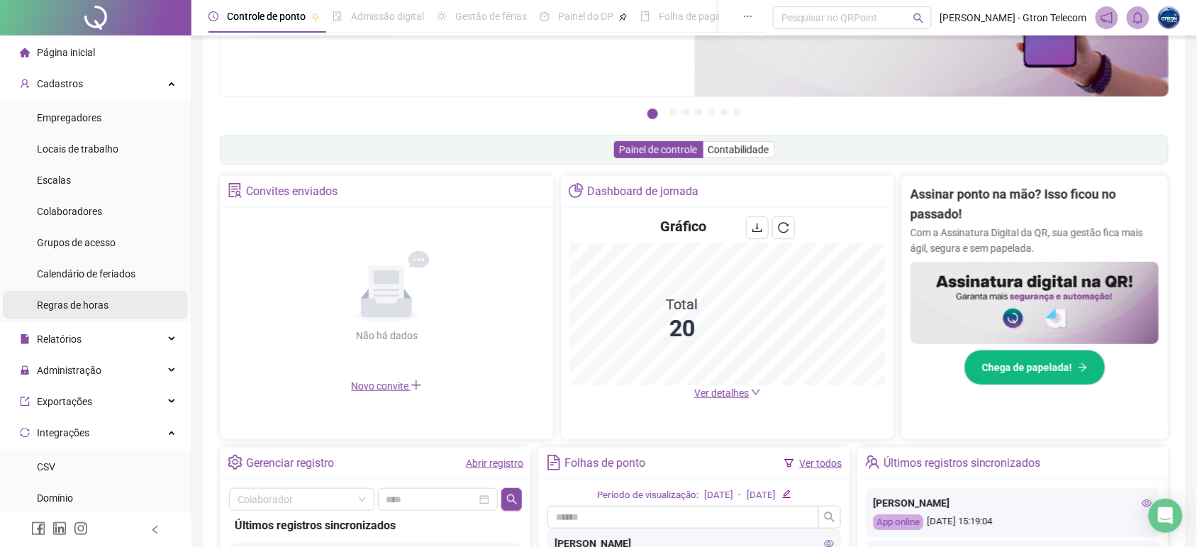
click at [125, 299] on li "Regras de horas" at bounding box center [95, 305] width 185 height 28
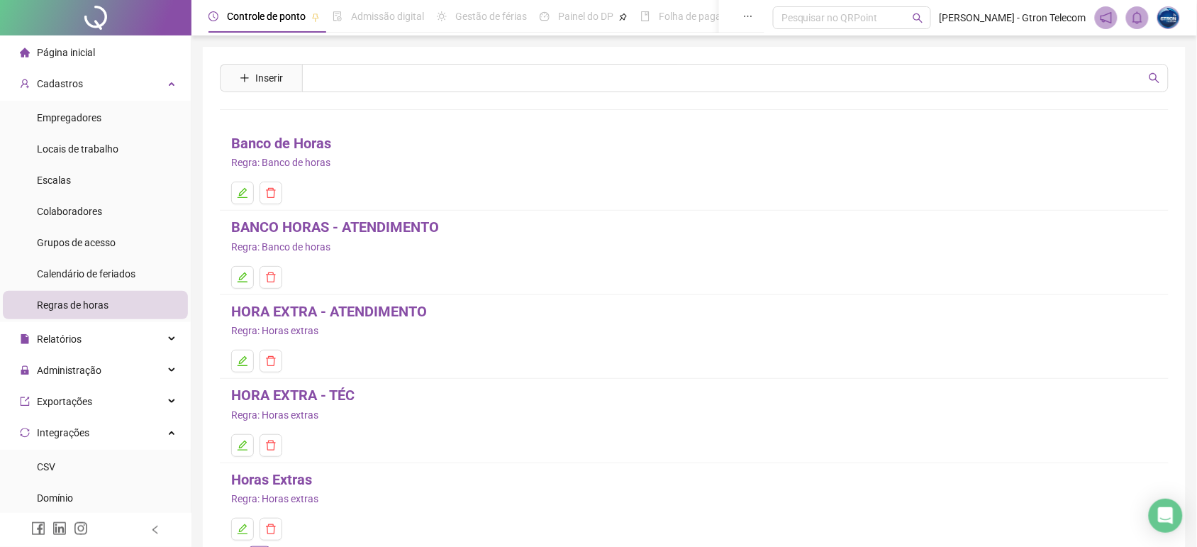
click at [378, 230] on link "BANCO HORAS - ATENDIMENTO" at bounding box center [335, 227] width 208 height 22
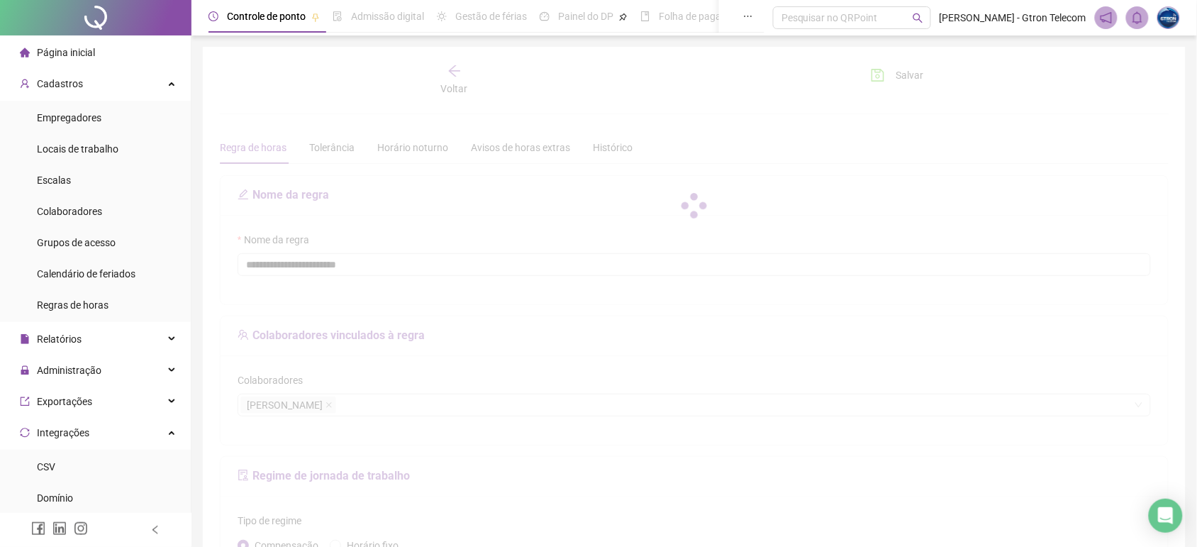
type input "**********"
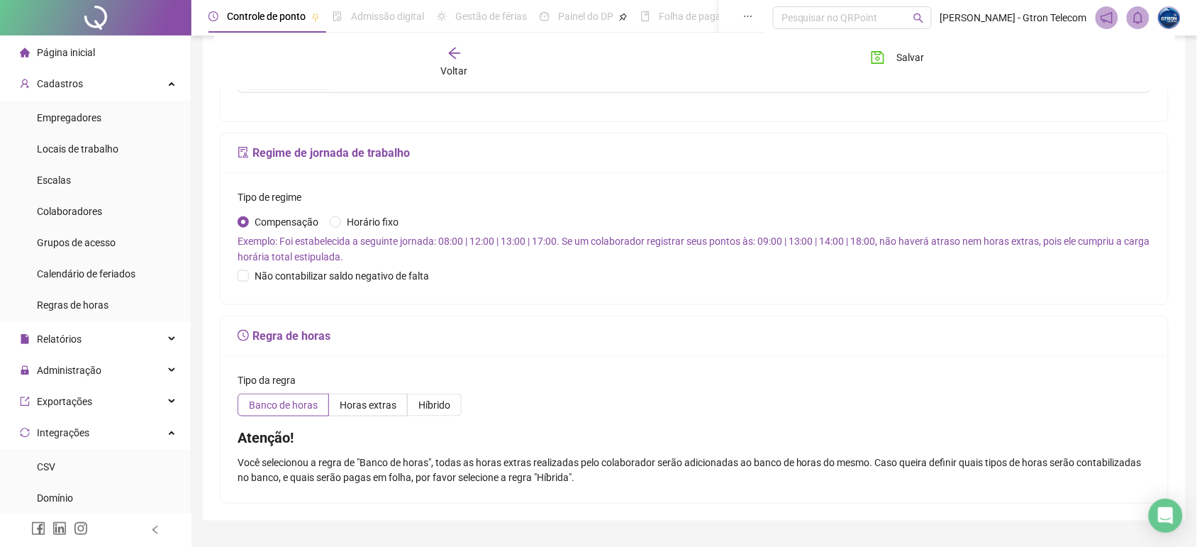
scroll to position [324, 0]
click at [124, 50] on li "Página inicial" at bounding box center [95, 52] width 185 height 28
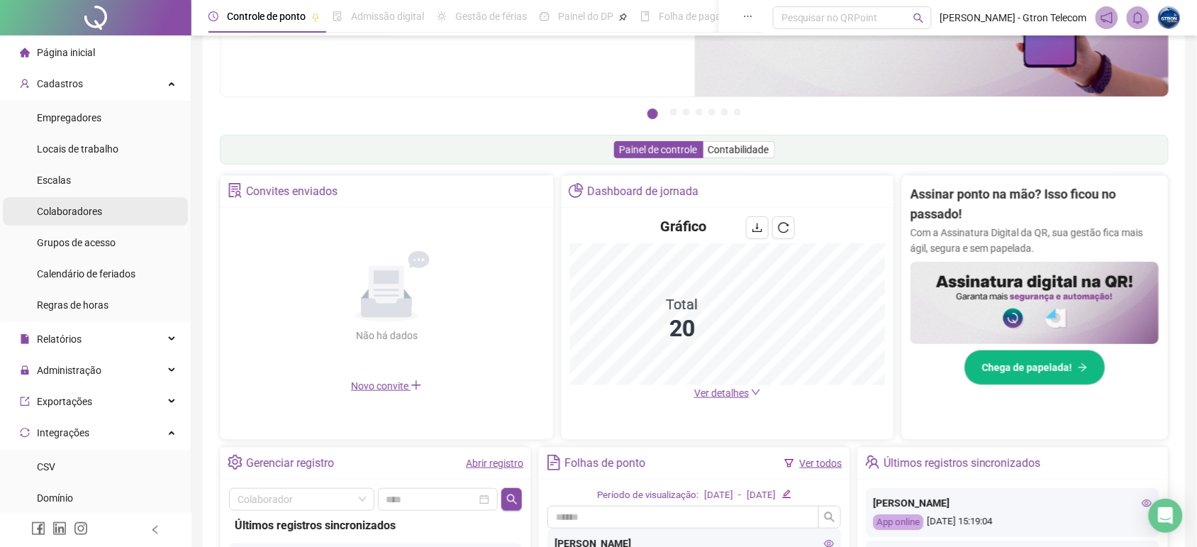
scroll to position [324, 0]
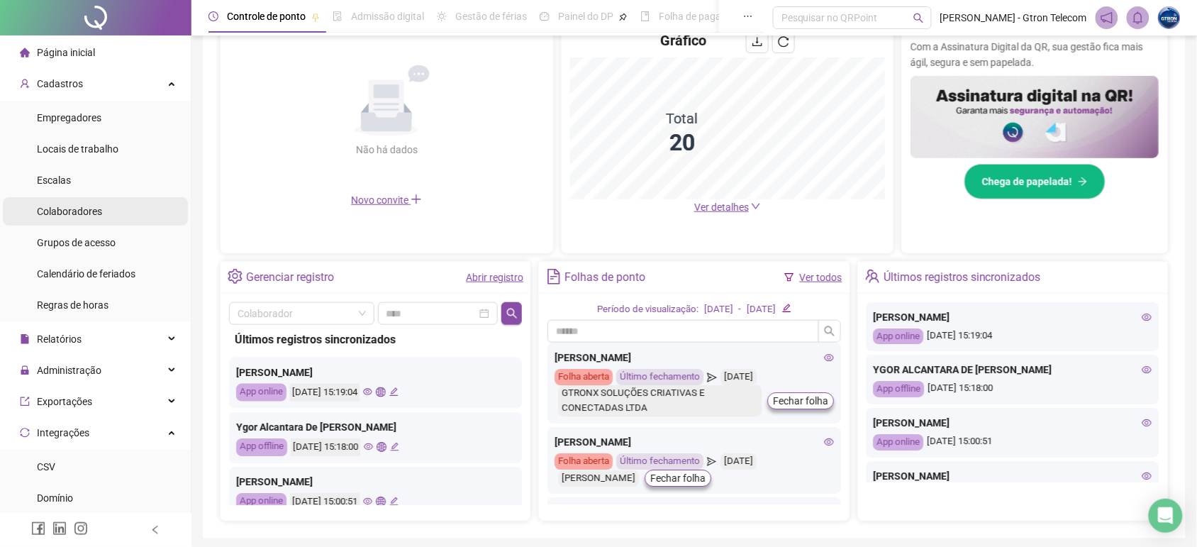
click at [83, 211] on span "Colaboradores" at bounding box center [69, 211] width 65 height 11
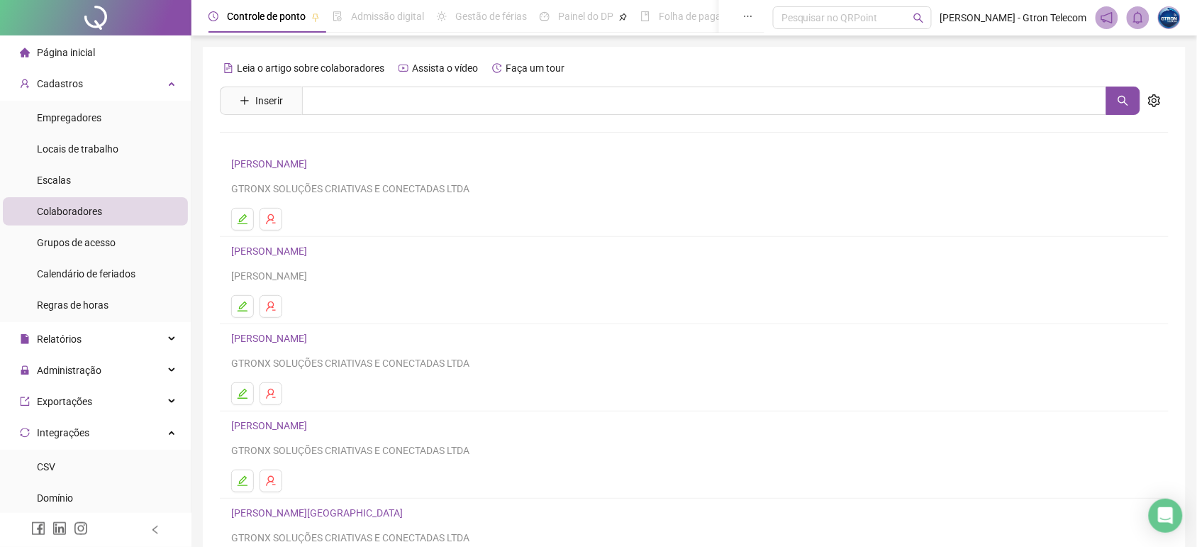
scroll to position [142, 0]
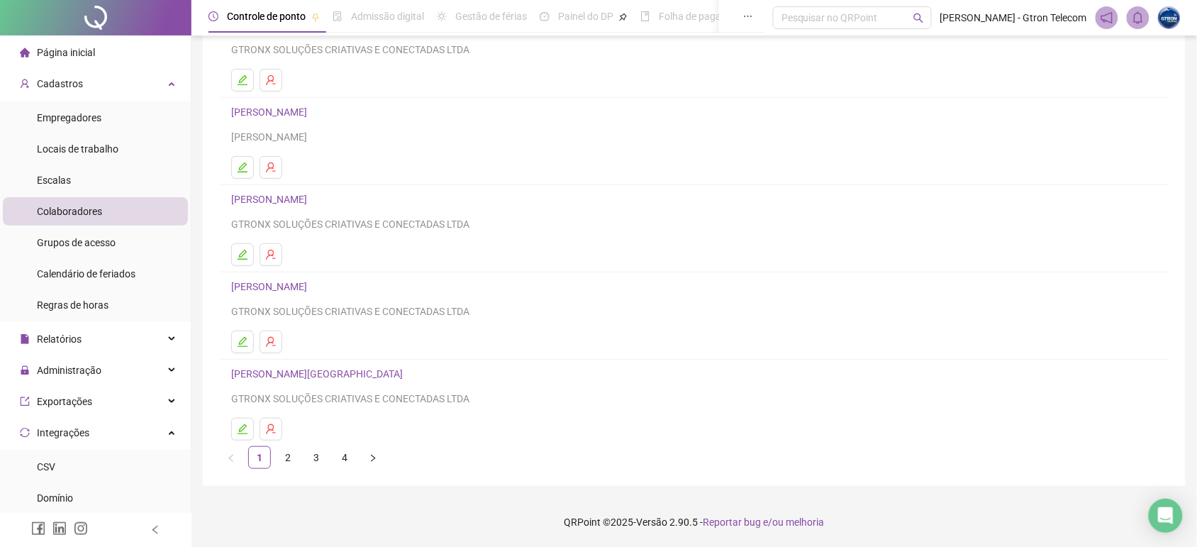
click at [108, 55] on li "Página inicial" at bounding box center [95, 52] width 185 height 28
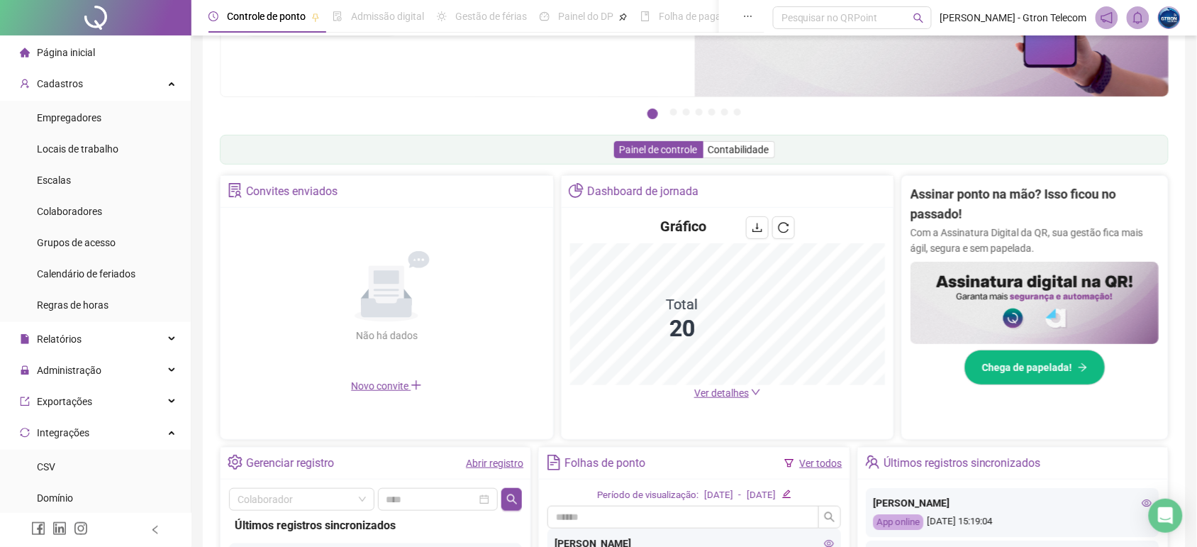
scroll to position [142, 0]
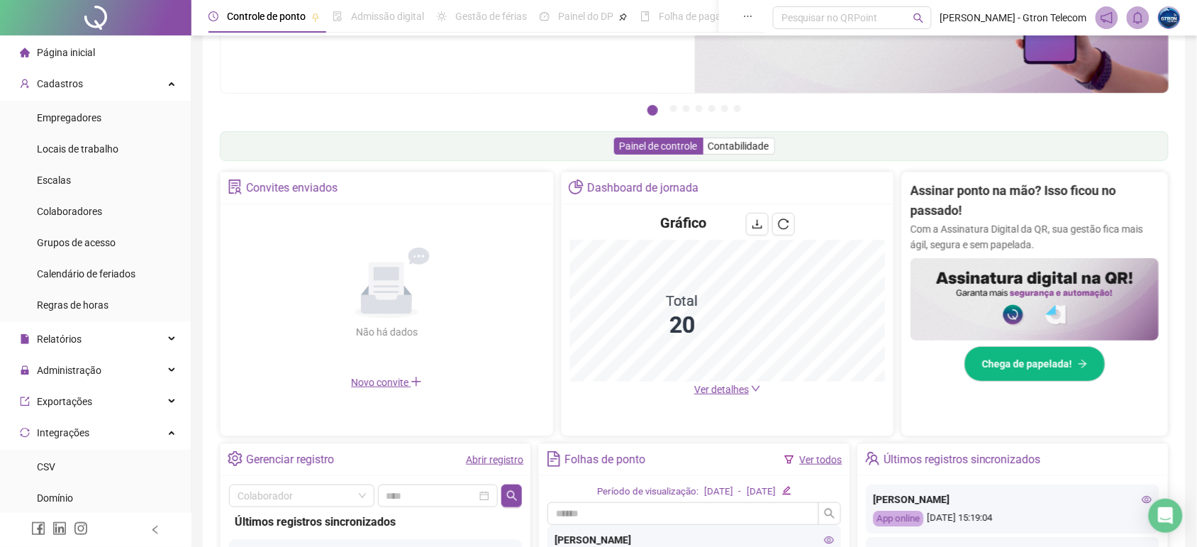
click at [1110, 22] on icon "notification" at bounding box center [1106, 17] width 11 height 11
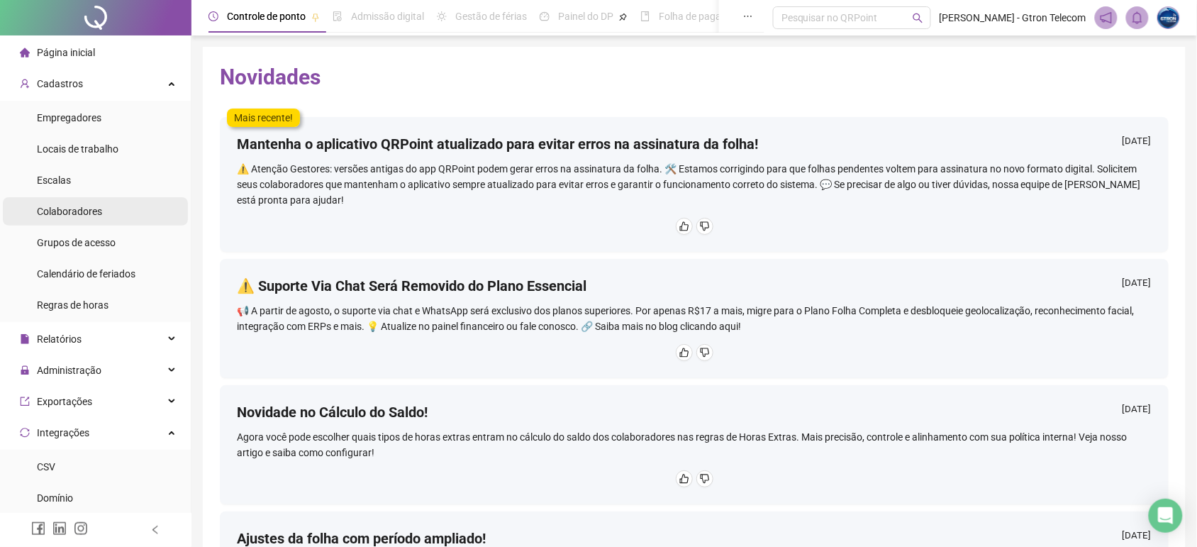
click at [80, 217] on div "Colaboradores" at bounding box center [69, 211] width 65 height 28
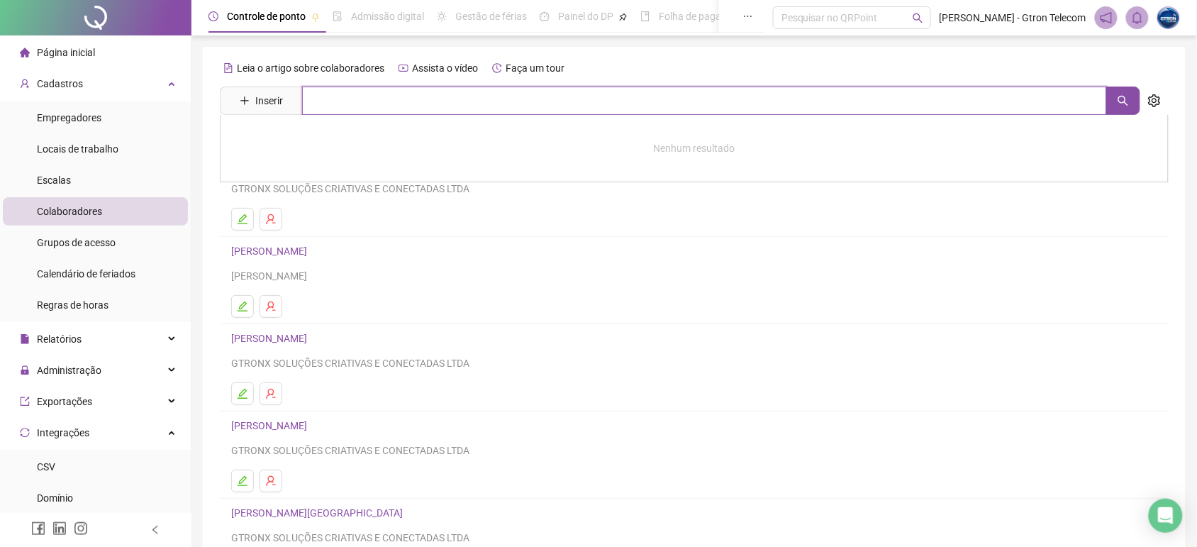
click at [689, 101] on input "text" at bounding box center [704, 100] width 805 height 28
type input "*"
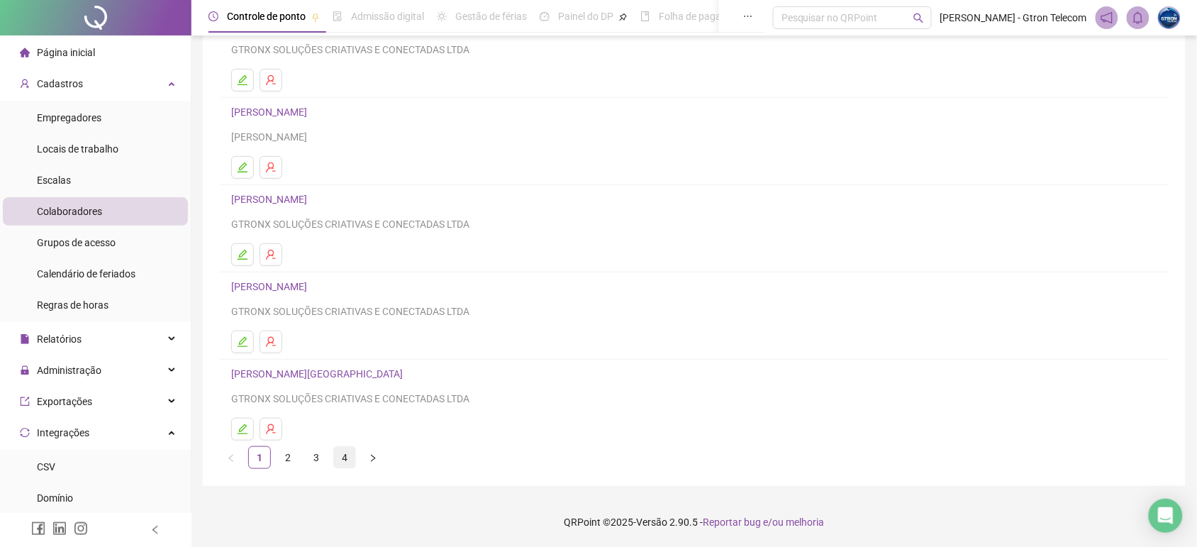
click at [335, 448] on link "4" at bounding box center [344, 457] width 21 height 21
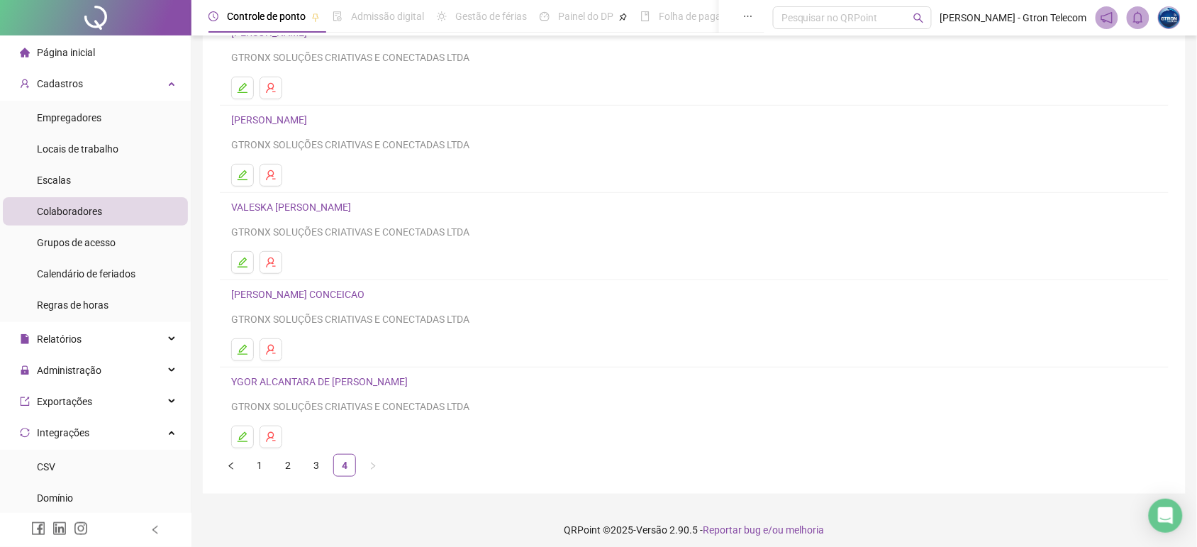
scroll to position [130, 0]
click at [276, 463] on li "2" at bounding box center [287, 466] width 23 height 23
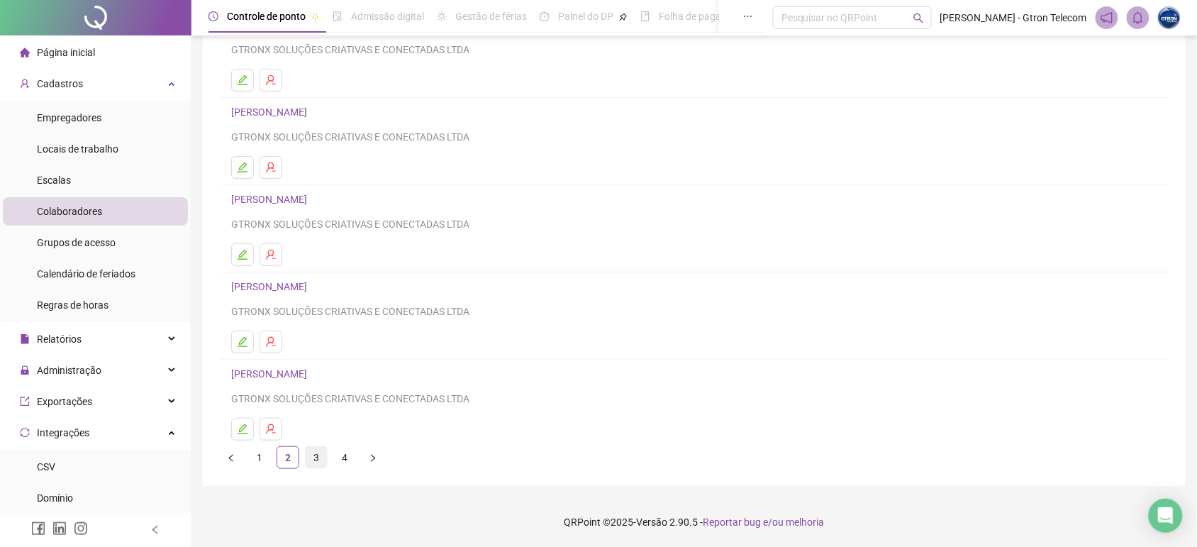
click at [320, 447] on link "3" at bounding box center [316, 457] width 21 height 21
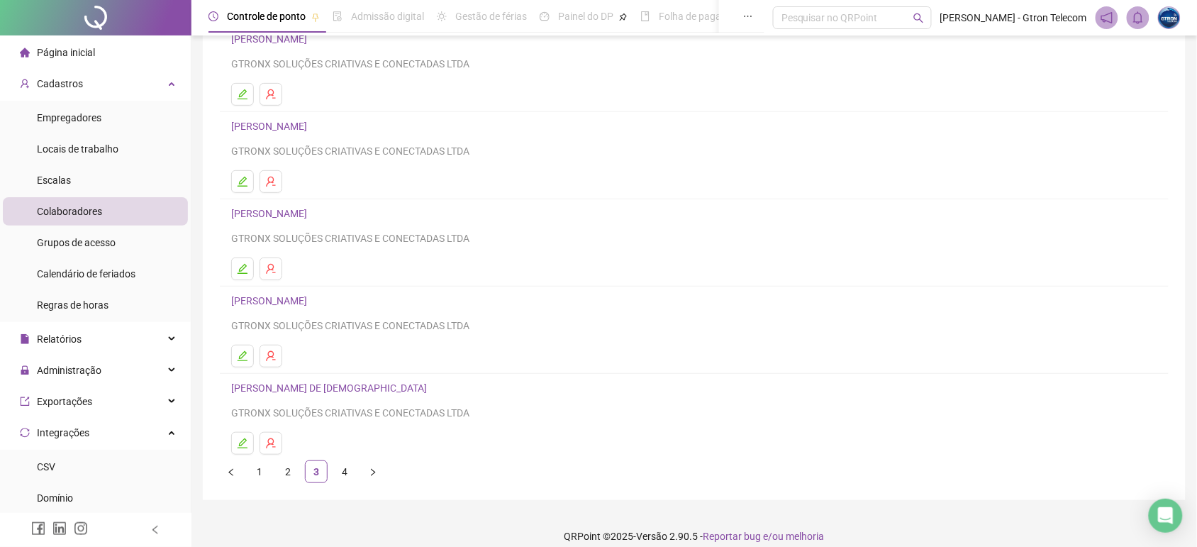
scroll to position [126, 0]
click at [376, 391] on link "[PERSON_NAME] DE [DEMOGRAPHIC_DATA]" at bounding box center [331, 386] width 200 height 11
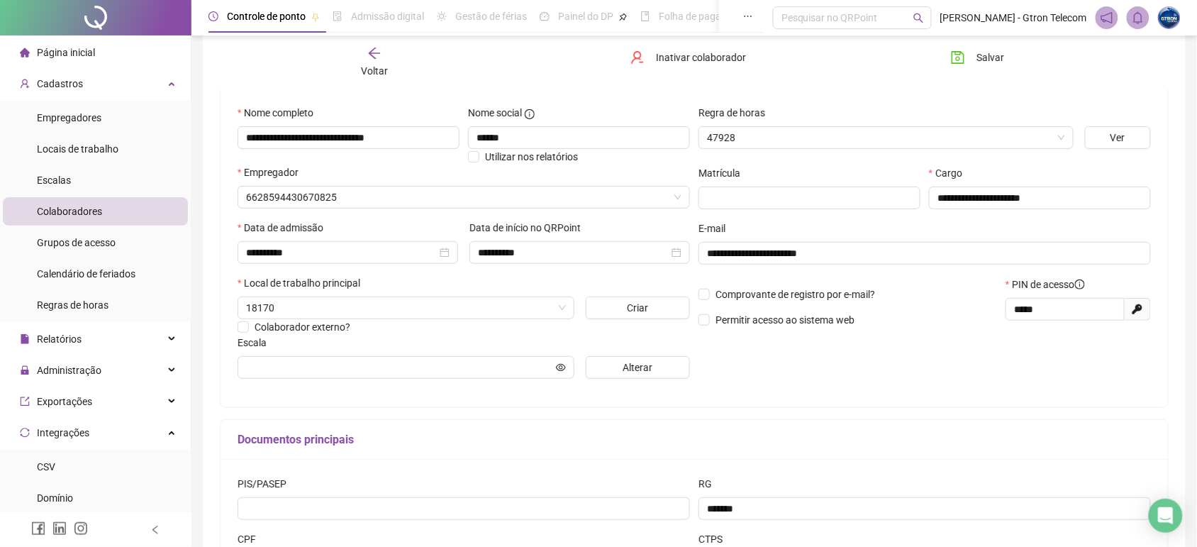
type input "**********"
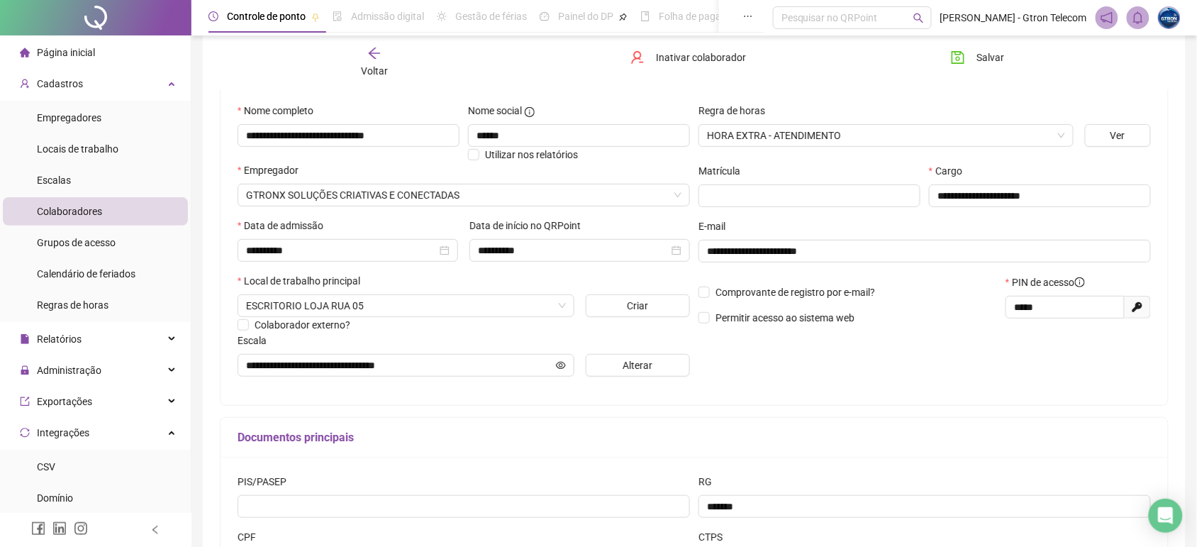
scroll to position [128, 0]
click at [1139, 23] on icon "bell" at bounding box center [1137, 17] width 13 height 13
click at [1105, 15] on icon "notification" at bounding box center [1106, 17] width 11 height 11
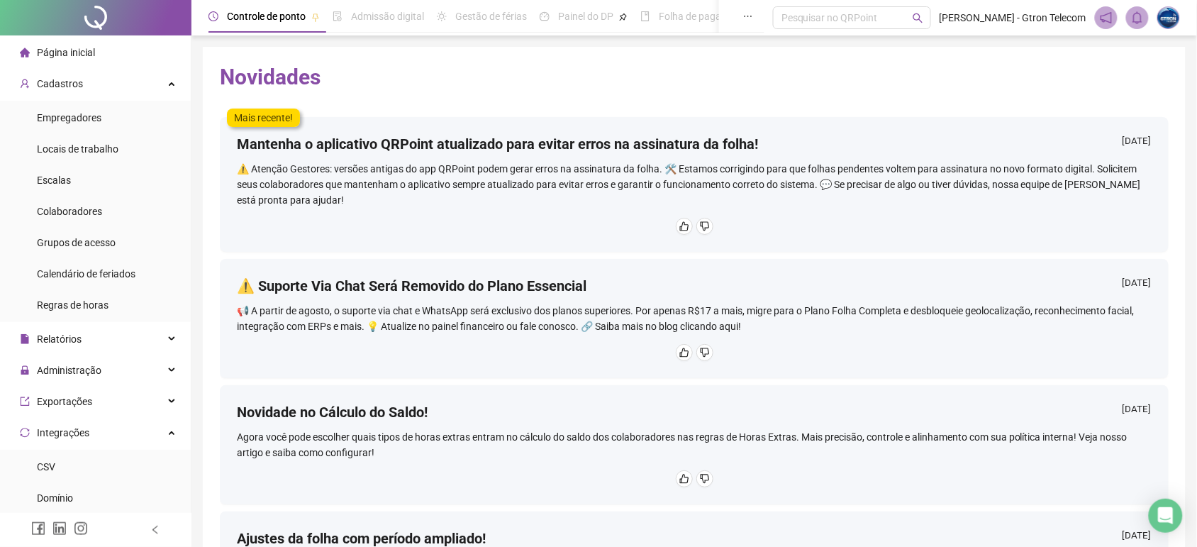
click at [119, 61] on li "Página inicial" at bounding box center [95, 52] width 185 height 28
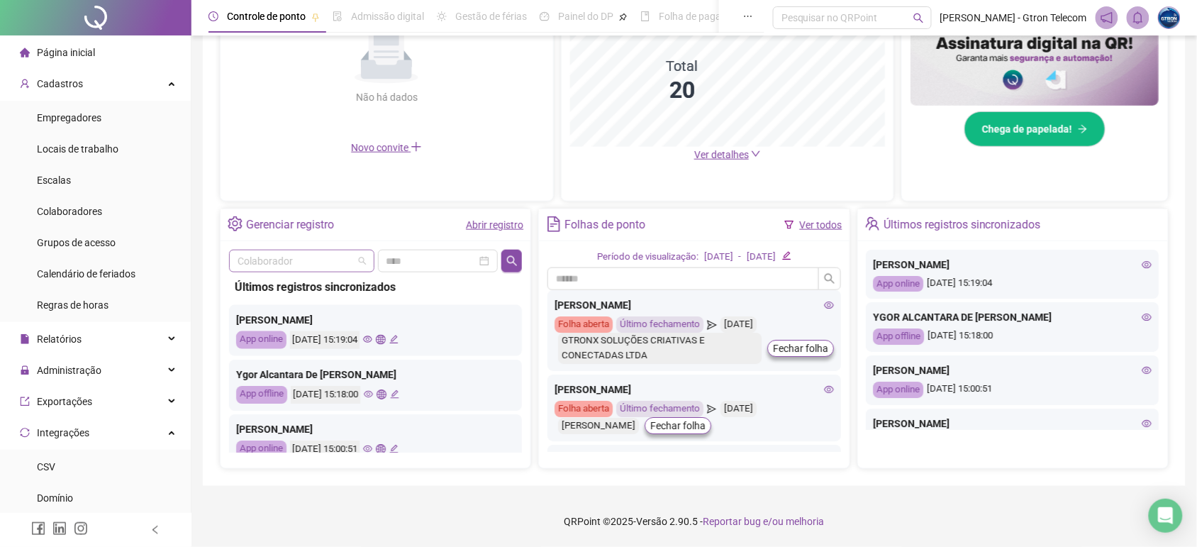
click at [338, 259] on input "search" at bounding box center [295, 260] width 116 height 21
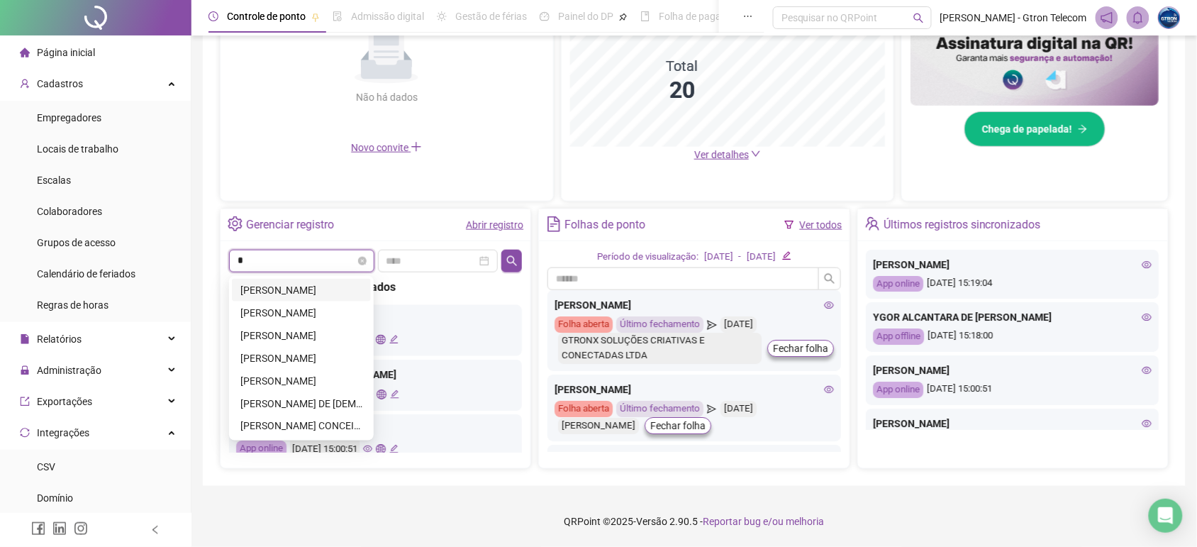
type input "**"
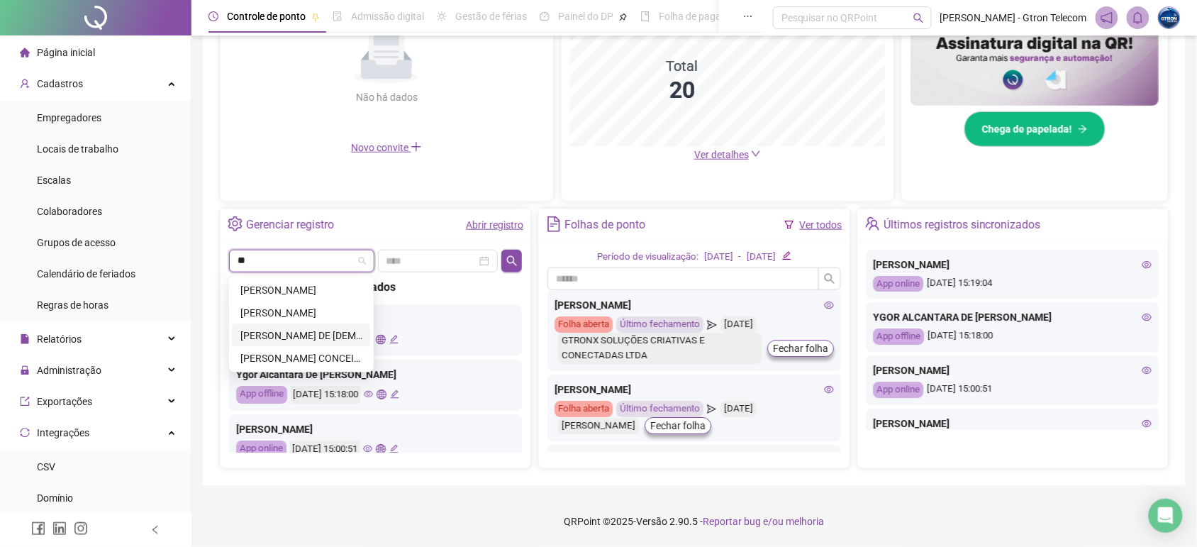
click at [330, 328] on div "[PERSON_NAME] DE [DEMOGRAPHIC_DATA]" at bounding box center [301, 336] width 122 height 16
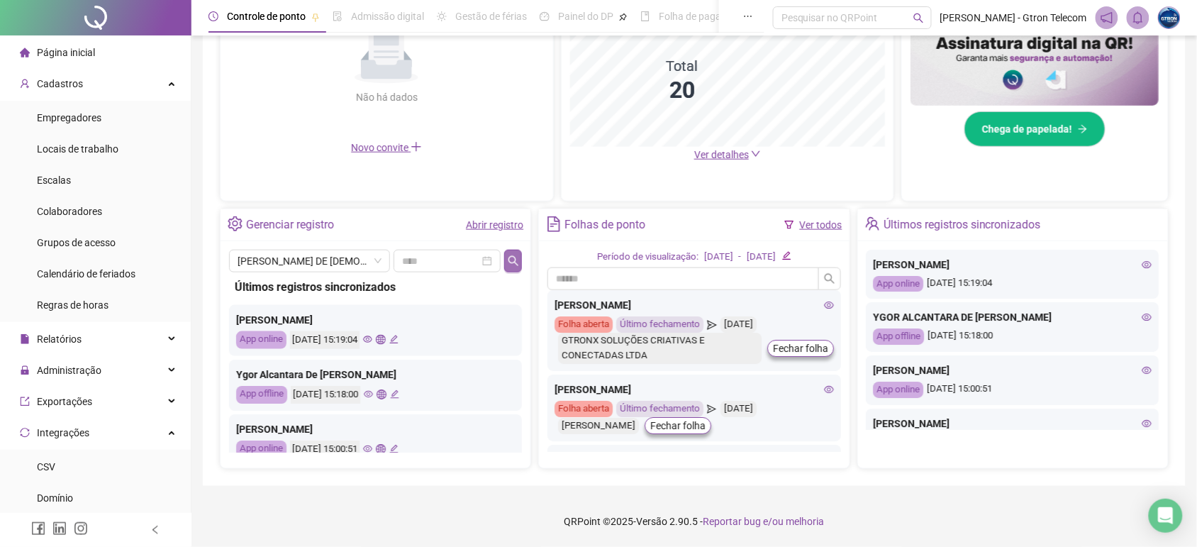
click at [518, 256] on icon "search" at bounding box center [513, 260] width 11 height 11
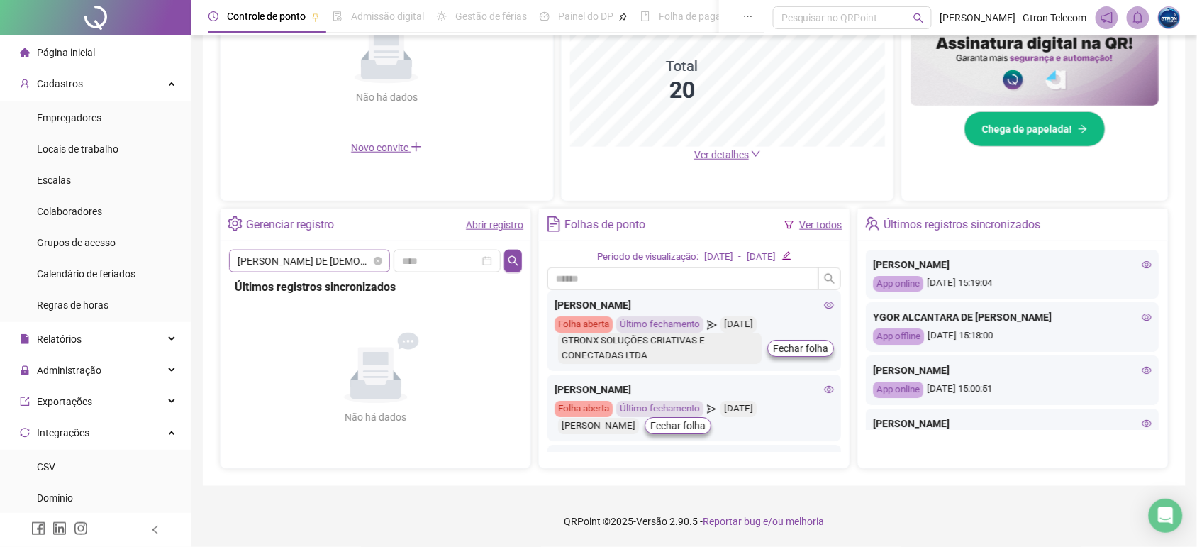
scroll to position [158, 0]
click at [335, 264] on span "[PERSON_NAME] DE [DEMOGRAPHIC_DATA]" at bounding box center [309, 260] width 144 height 21
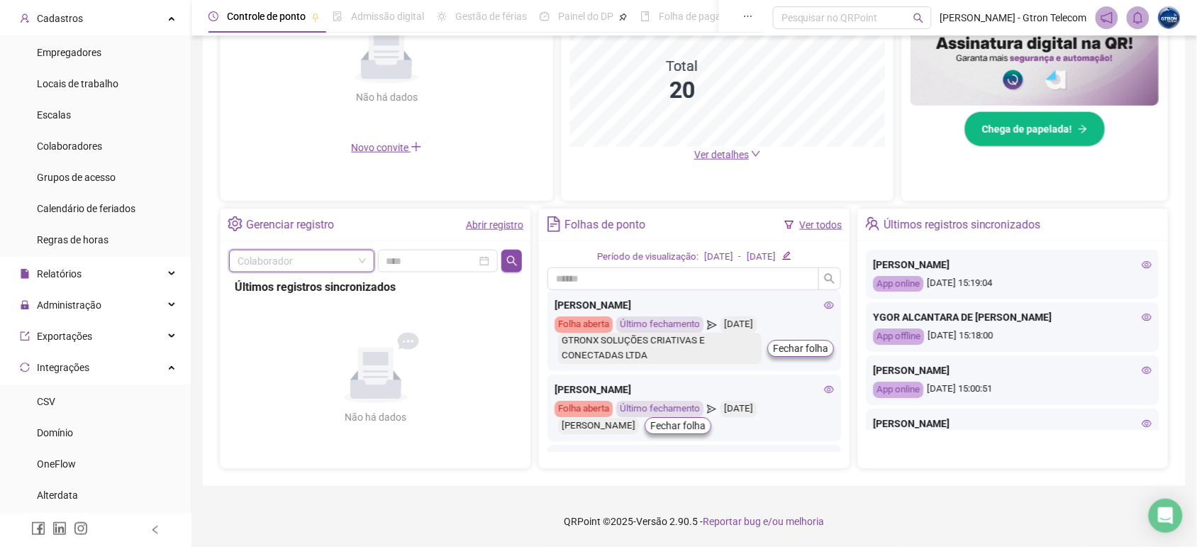
scroll to position [0, 0]
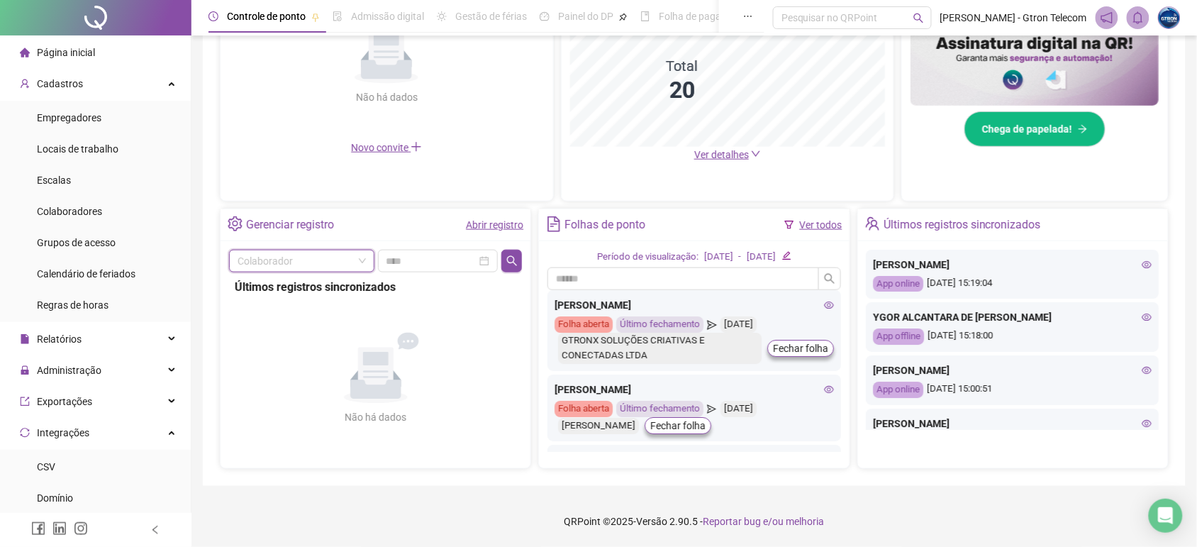
click at [140, 48] on li "Página inicial" at bounding box center [95, 52] width 185 height 28
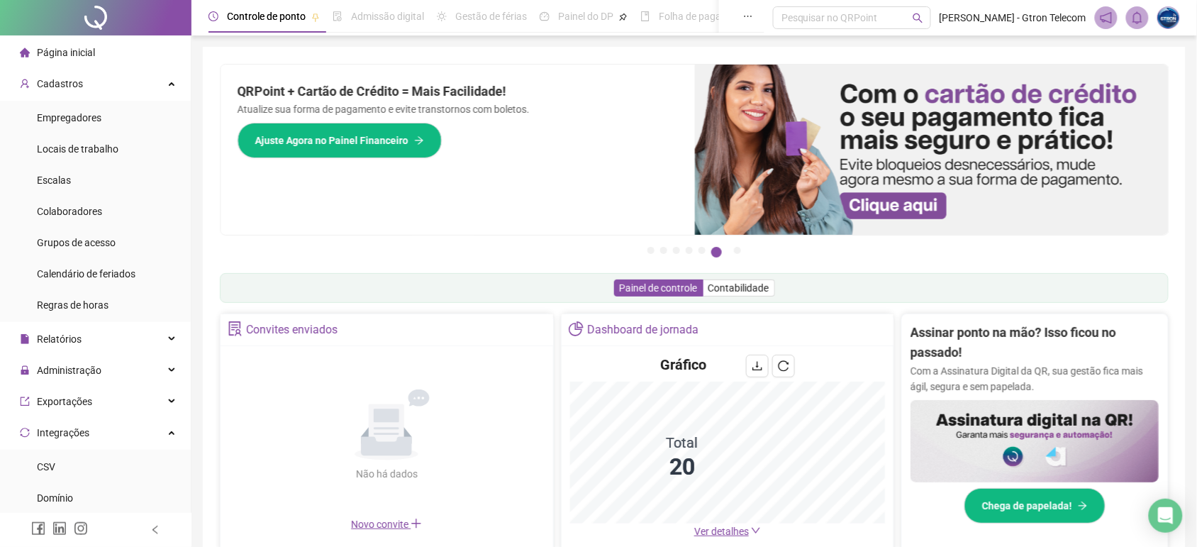
click at [107, 60] on li "Página inicial" at bounding box center [95, 52] width 185 height 28
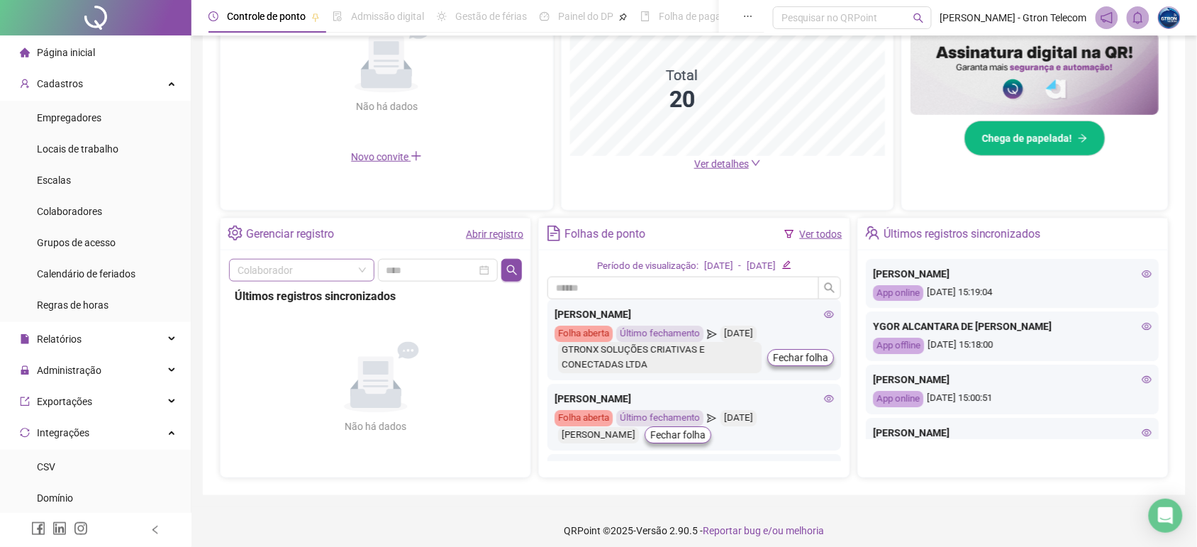
scroll to position [377, 0]
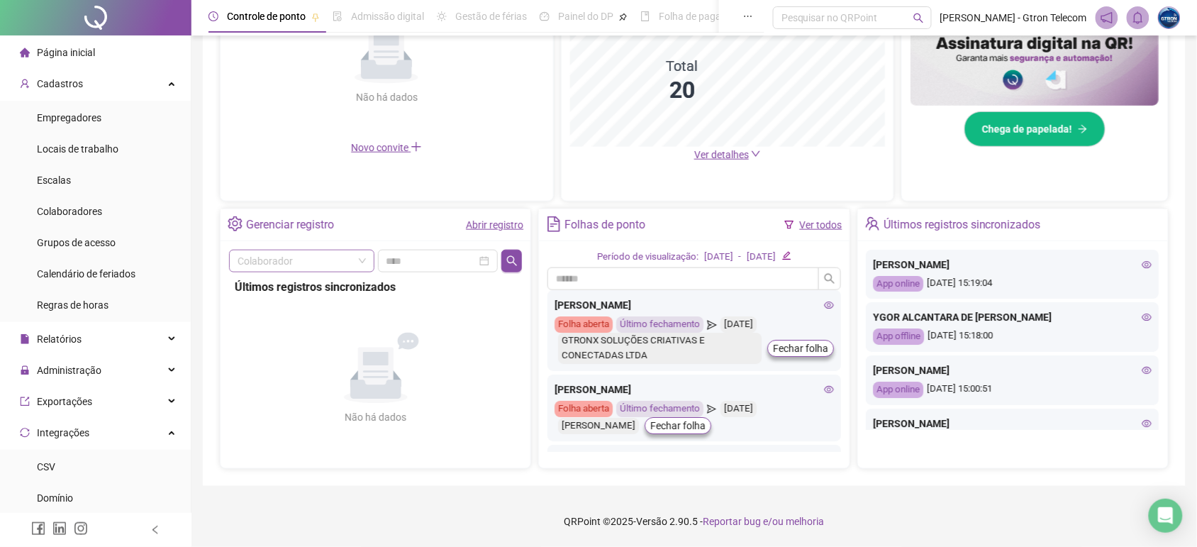
click at [123, 62] on li "Página inicial" at bounding box center [95, 52] width 185 height 28
click at [245, 25] on div "Controle de ponto" at bounding box center [263, 16] width 111 height 33
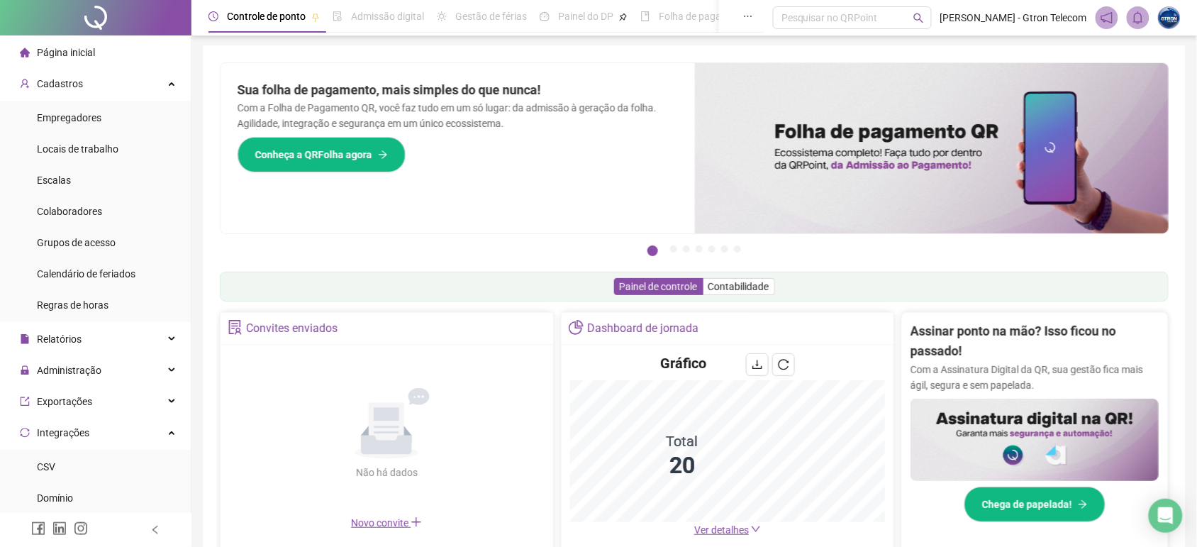
scroll to position [0, 0]
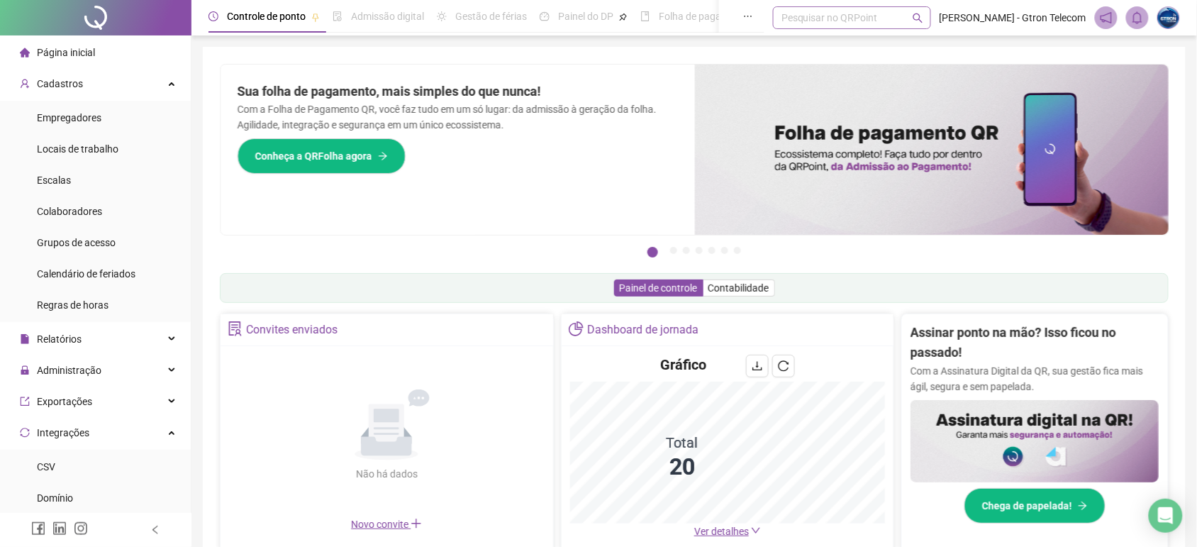
click at [817, 25] on div "Pesquisar no QRPoint" at bounding box center [852, 17] width 158 height 23
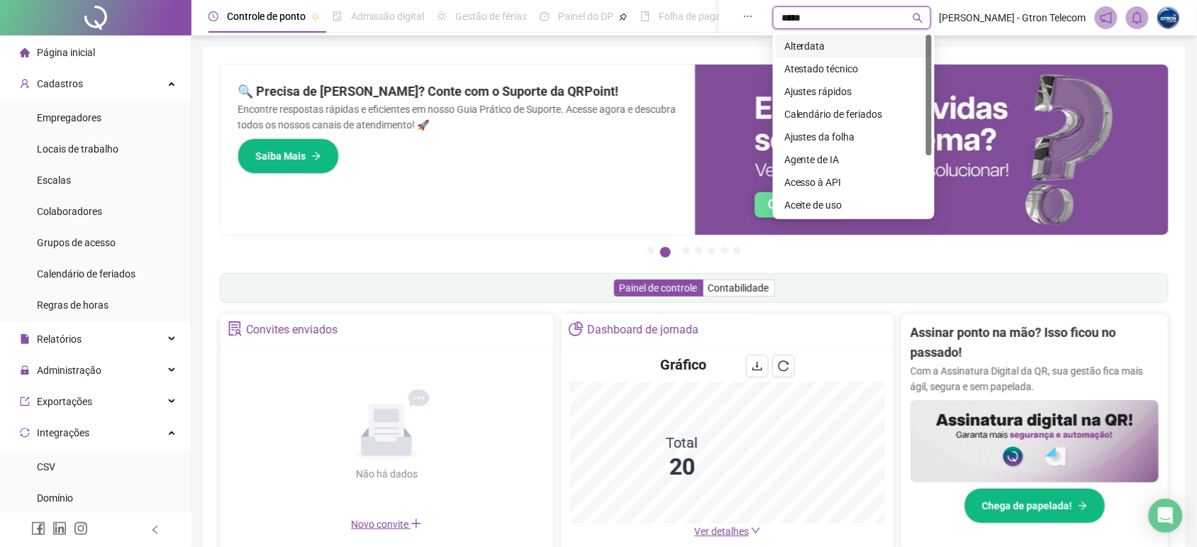
type input "******"
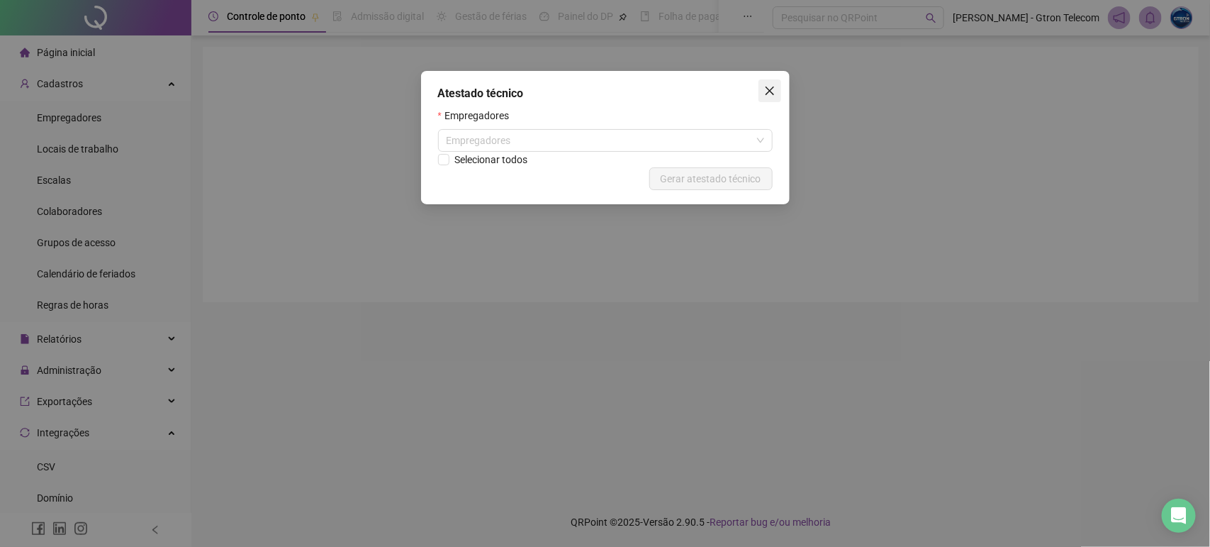
click at [763, 86] on span "Close" at bounding box center [770, 90] width 23 height 11
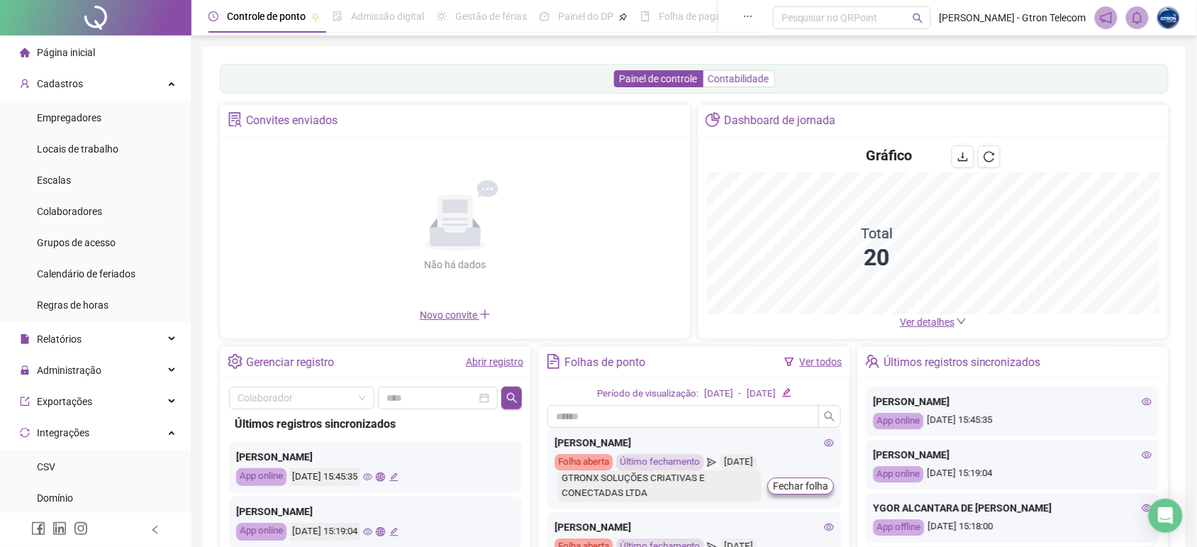
click at [731, 72] on label "Contabilidade" at bounding box center [739, 78] width 72 height 17
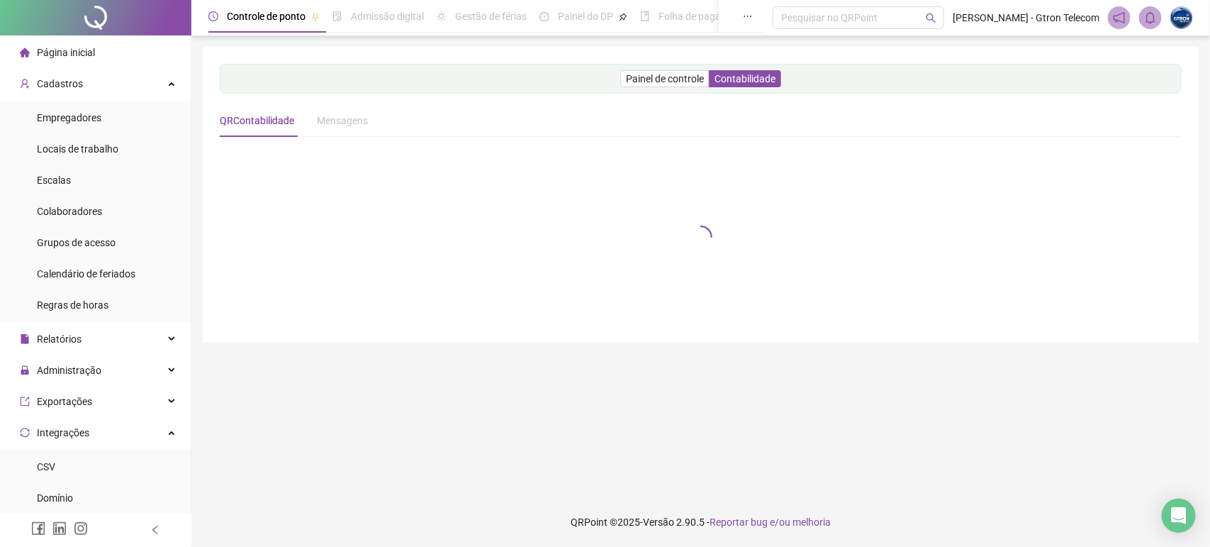
click at [83, 62] on div "Página inicial" at bounding box center [57, 52] width 75 height 28
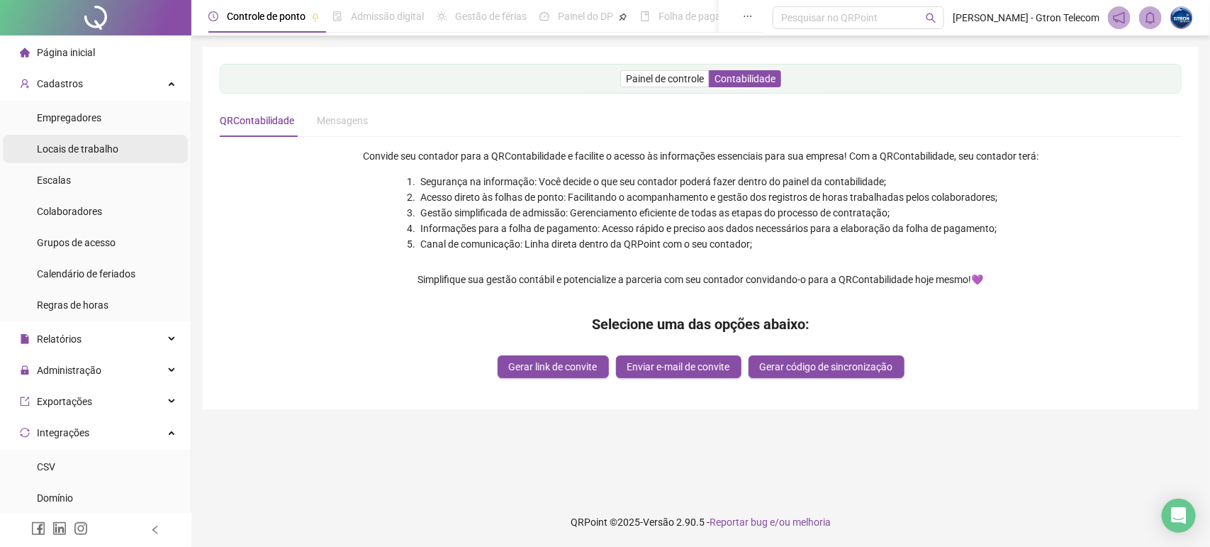
click at [89, 153] on span "Locais de trabalho" at bounding box center [78, 148] width 82 height 11
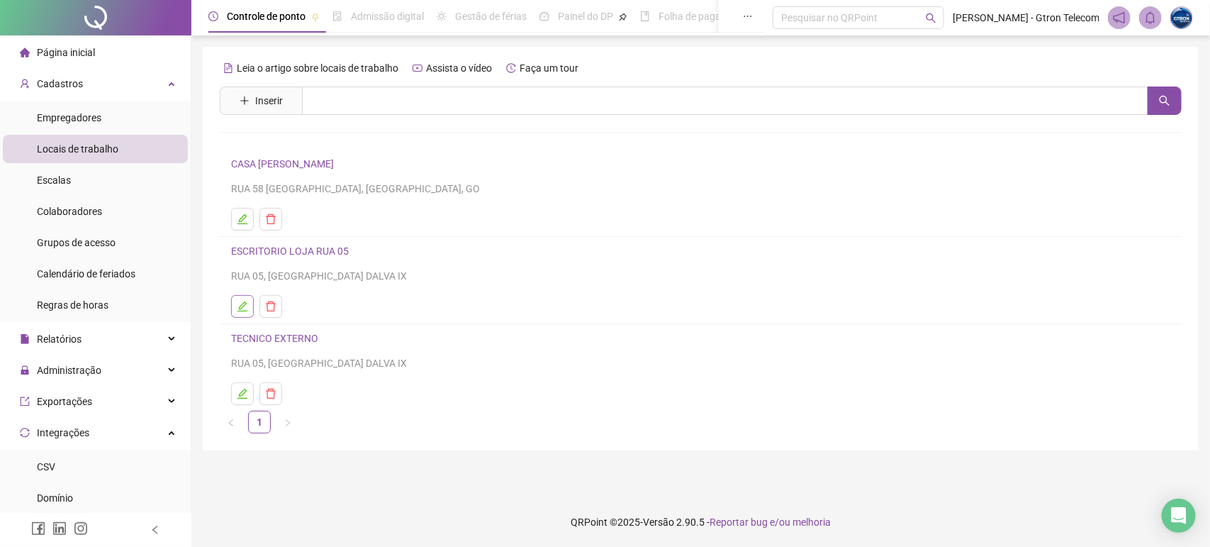
click at [243, 306] on icon "edit" at bounding box center [242, 306] width 10 height 10
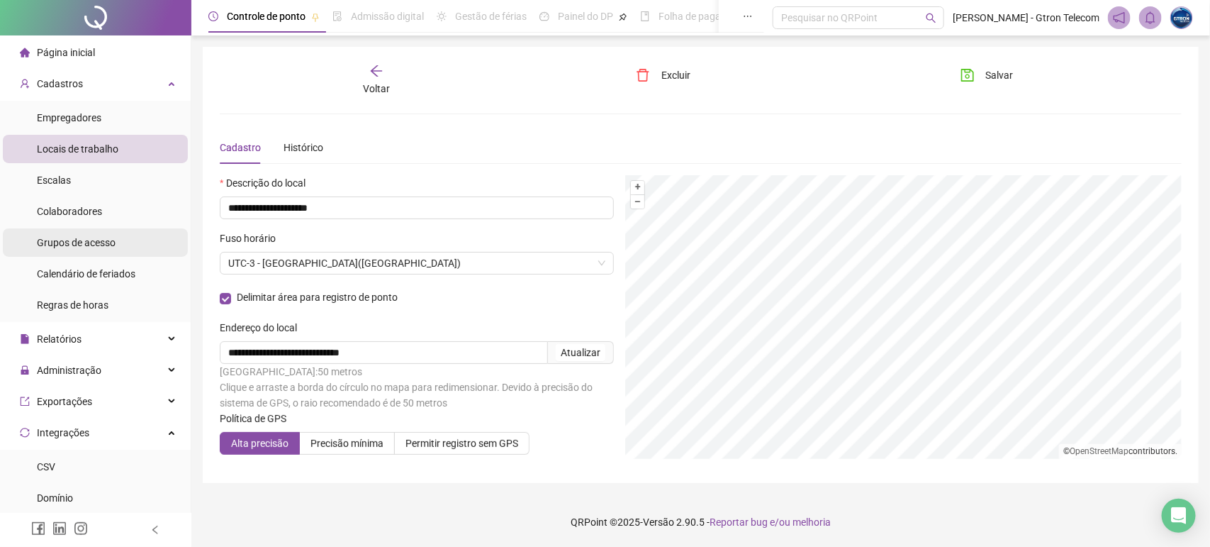
click at [86, 241] on span "Grupos de acesso" at bounding box center [76, 242] width 79 height 11
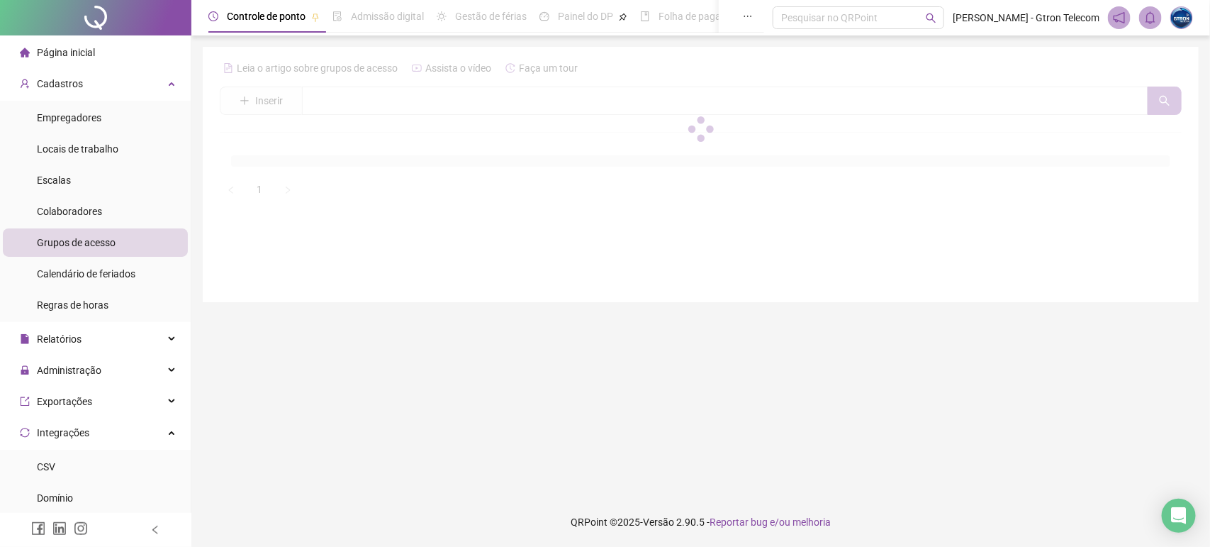
click at [82, 59] on div "Página inicial" at bounding box center [57, 52] width 75 height 28
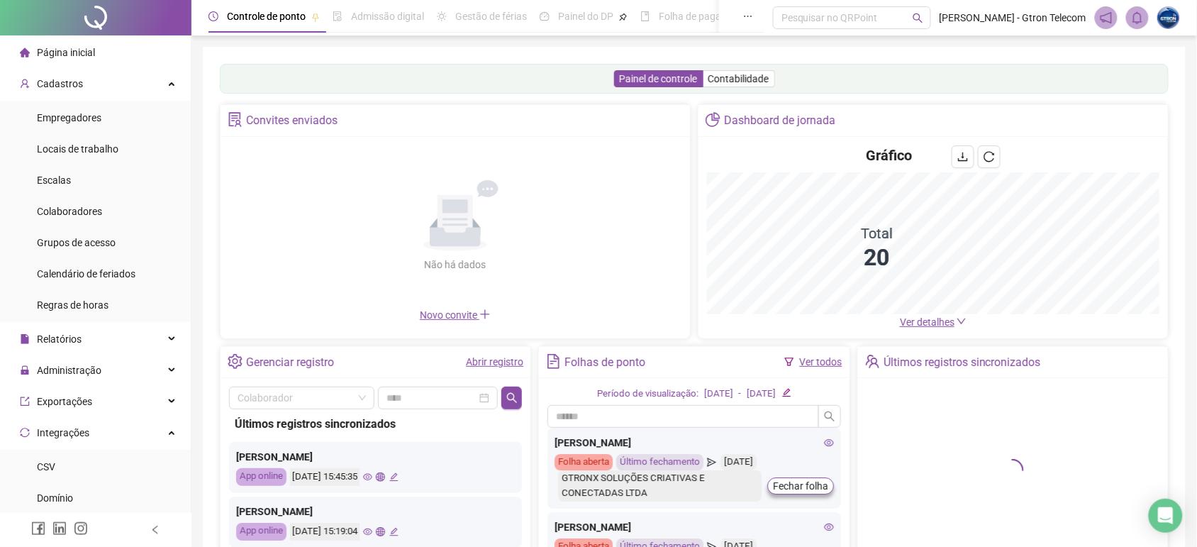
click at [946, 318] on span "Ver detalhes" at bounding box center [927, 321] width 55 height 11
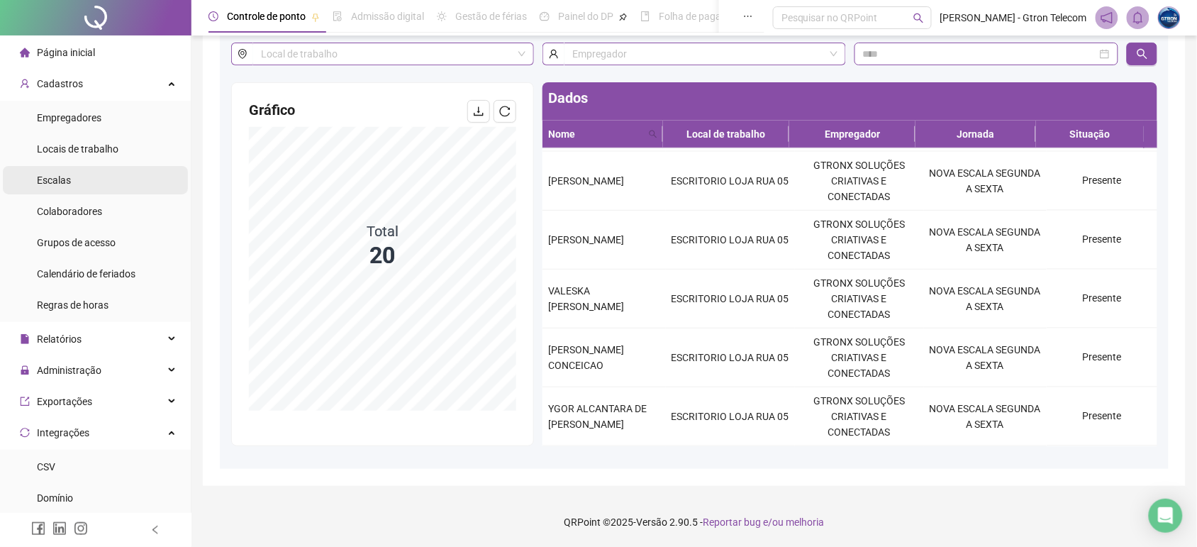
click at [111, 169] on li "Escalas" at bounding box center [95, 180] width 185 height 28
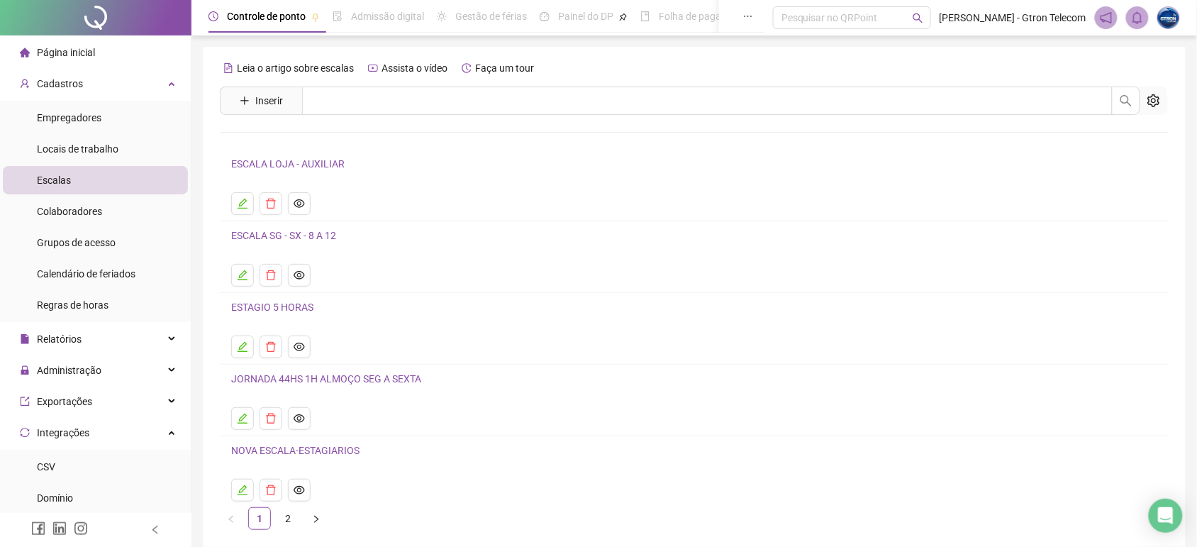
click at [79, 40] on div "Página inicial" at bounding box center [57, 52] width 75 height 28
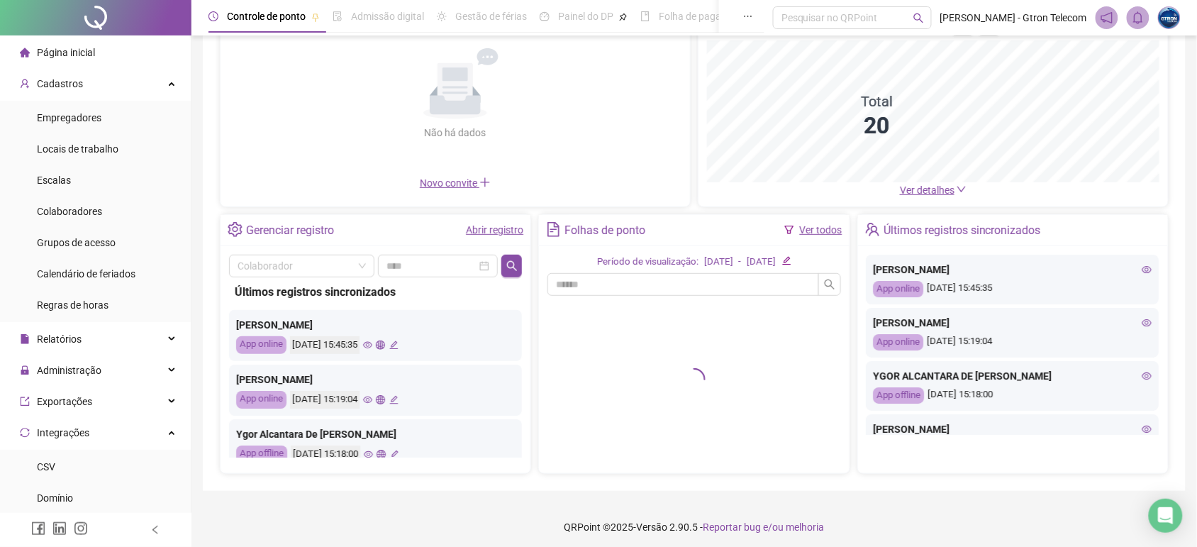
scroll to position [138, 0]
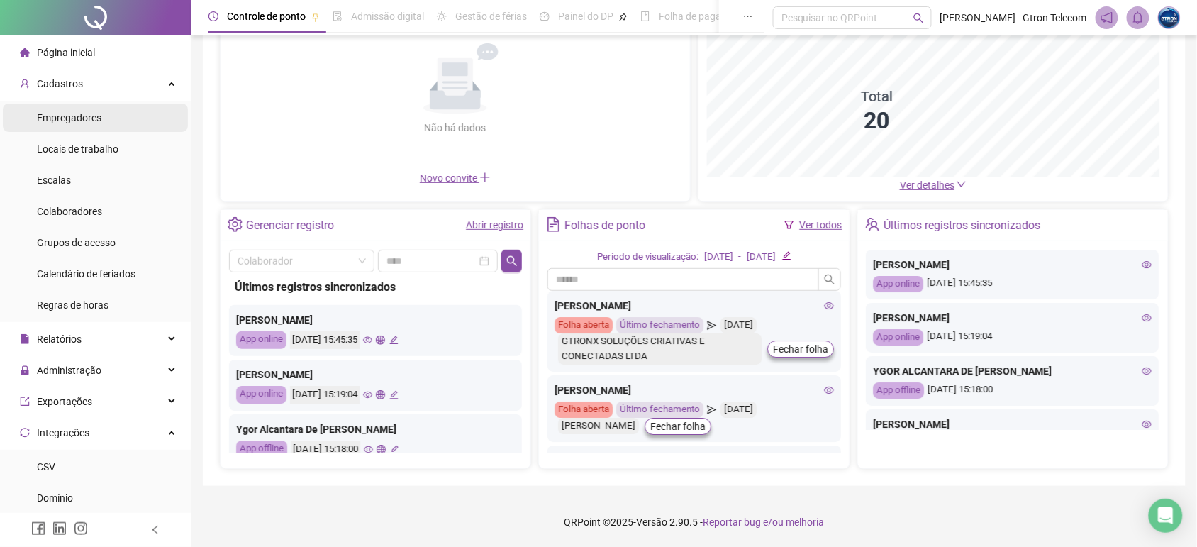
click at [126, 126] on li "Empregadores" at bounding box center [95, 118] width 185 height 28
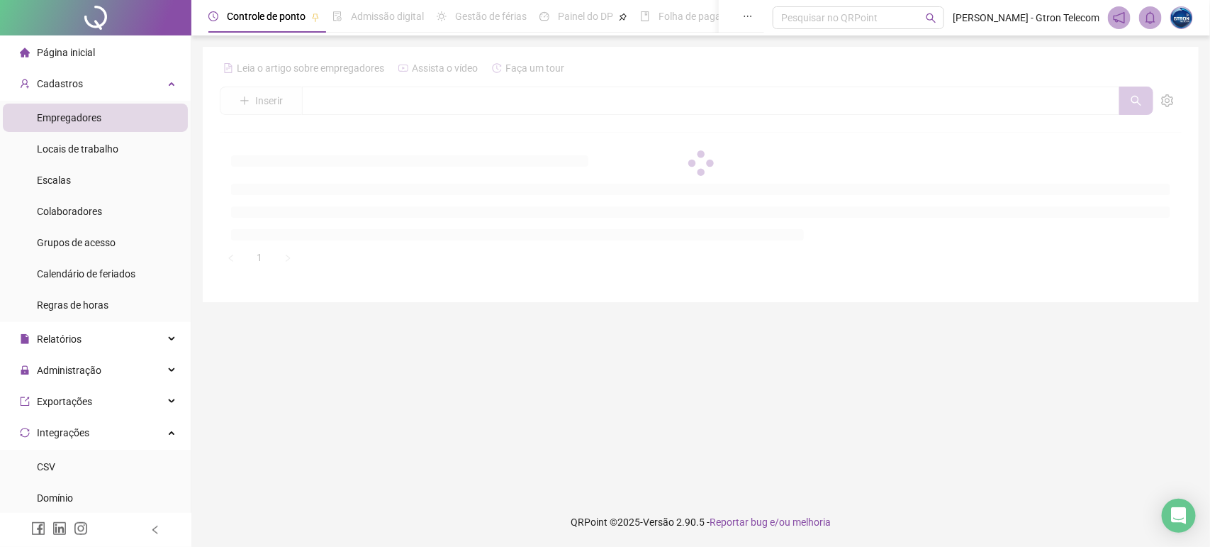
click at [125, 61] on li "Página inicial" at bounding box center [95, 52] width 185 height 28
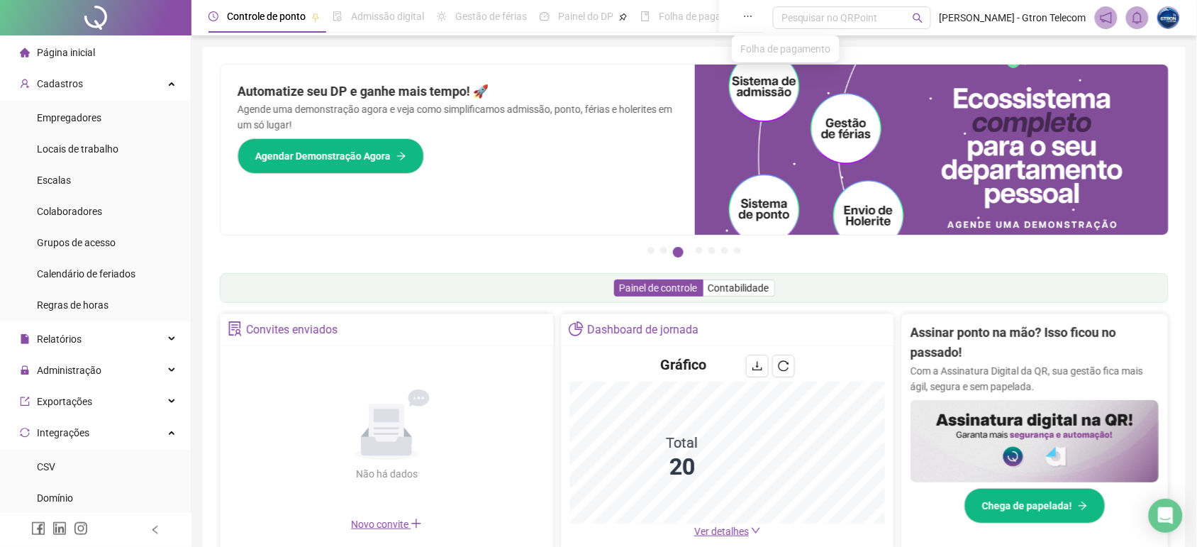
click at [749, 16] on icon "ellipsis" at bounding box center [748, 16] width 10 height 10
click at [90, 64] on div "Página inicial" at bounding box center [57, 52] width 75 height 28
click at [94, 58] on div "Página inicial" at bounding box center [57, 52] width 75 height 28
click at [94, 55] on span "Página inicial" at bounding box center [66, 52] width 58 height 11
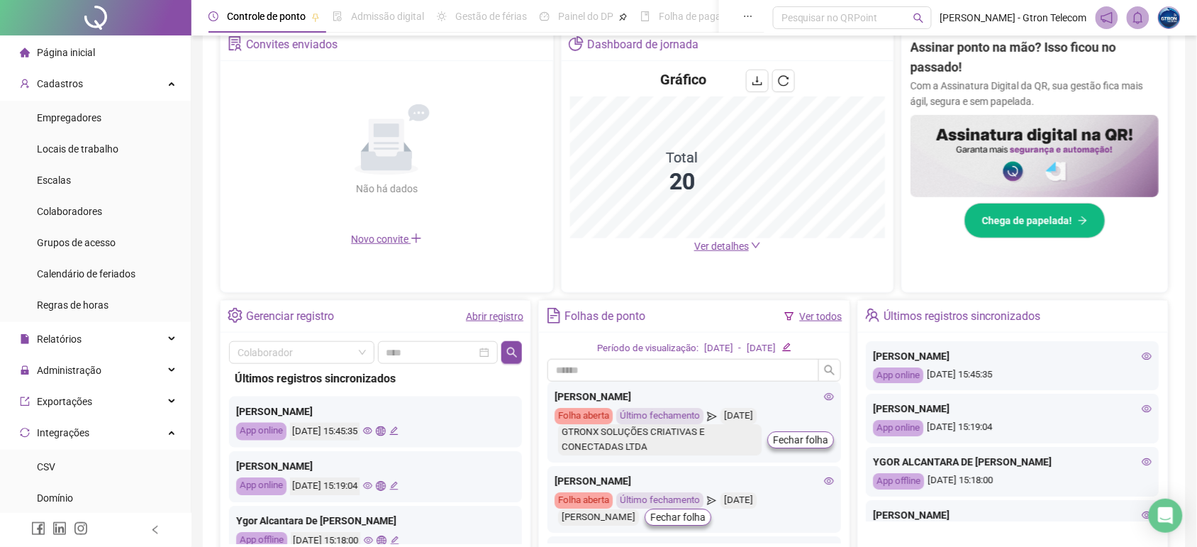
scroll to position [377, 0]
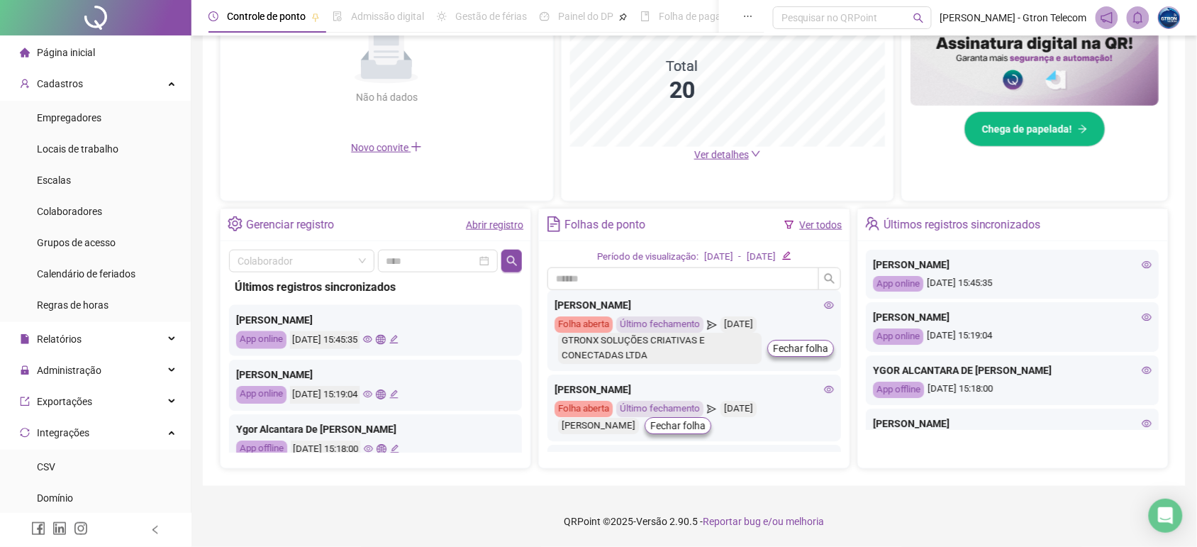
click at [380, 216] on div "Gerenciar registro Abrir registro" at bounding box center [375, 225] width 310 height 32
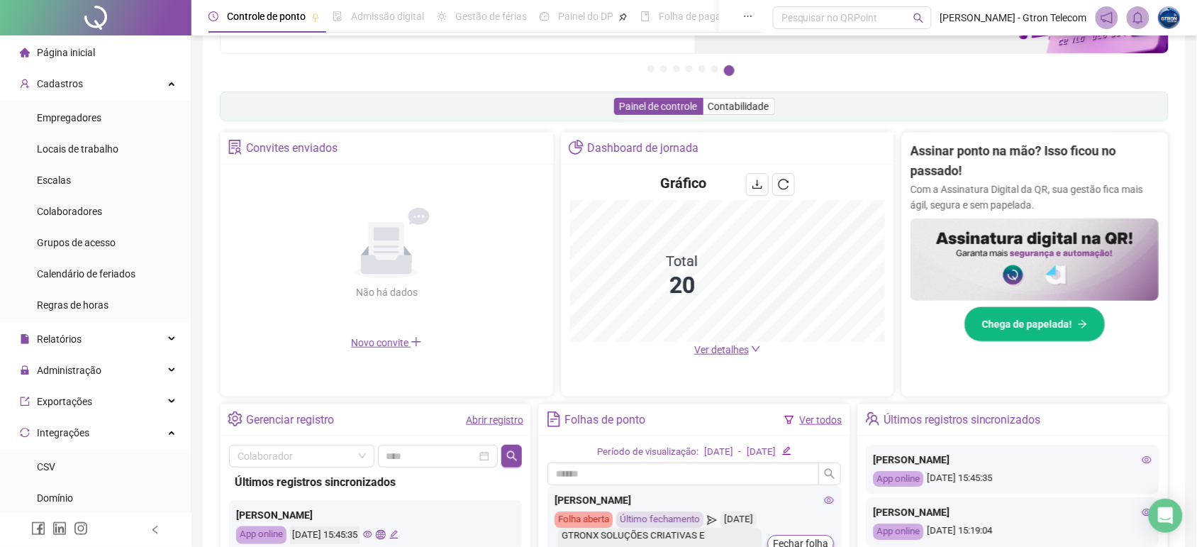
scroll to position [178, 0]
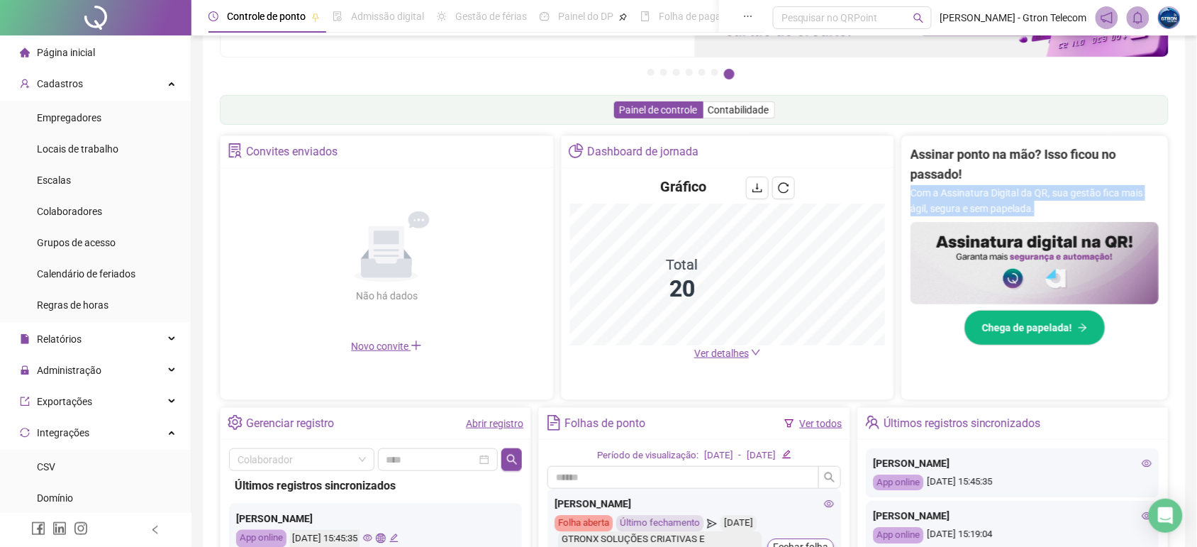
drag, startPoint x: 1195, startPoint y: 169, endPoint x: 1209, endPoint y: 214, distance: 47.5
click at [1197, 214] on html "Página inicial Cadastros Empregadores Locais de trabalho Escalas Colaboradores …" at bounding box center [598, 95] width 1197 height 547
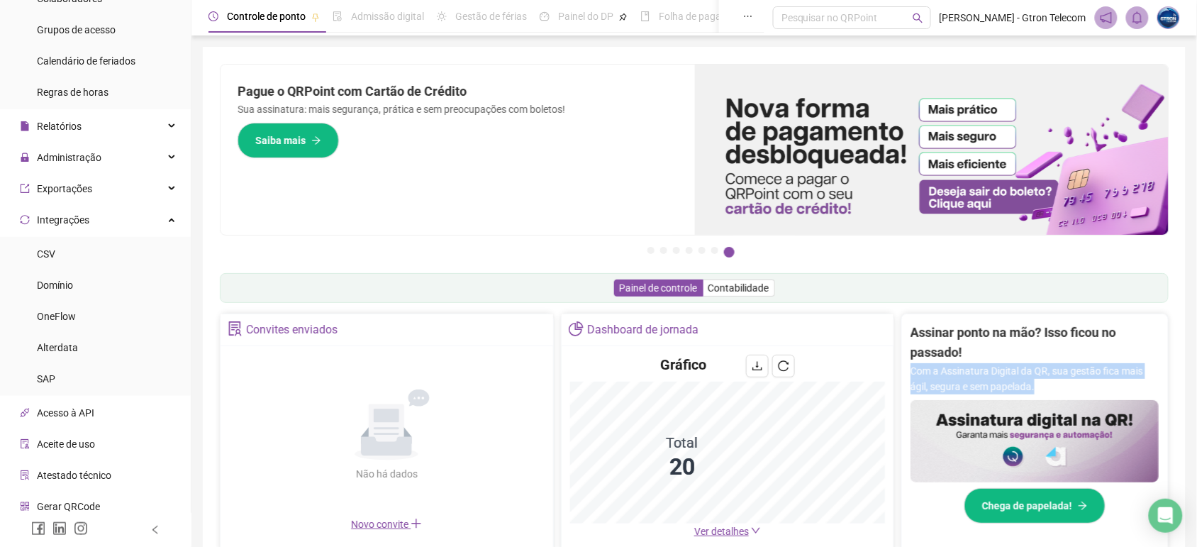
scroll to position [217, 0]
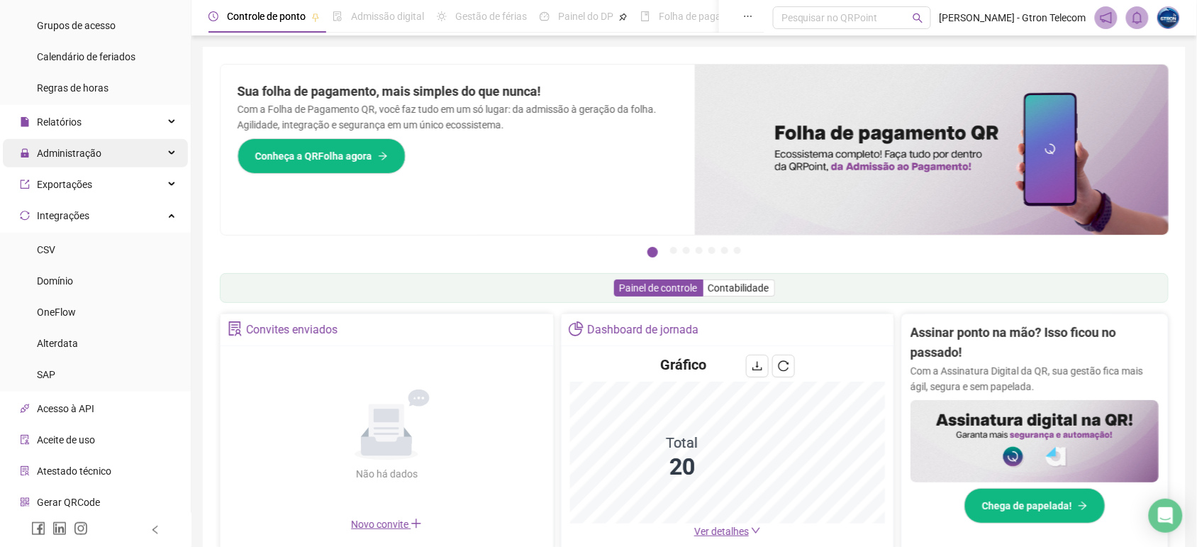
click at [142, 139] on div "Administração" at bounding box center [95, 153] width 185 height 28
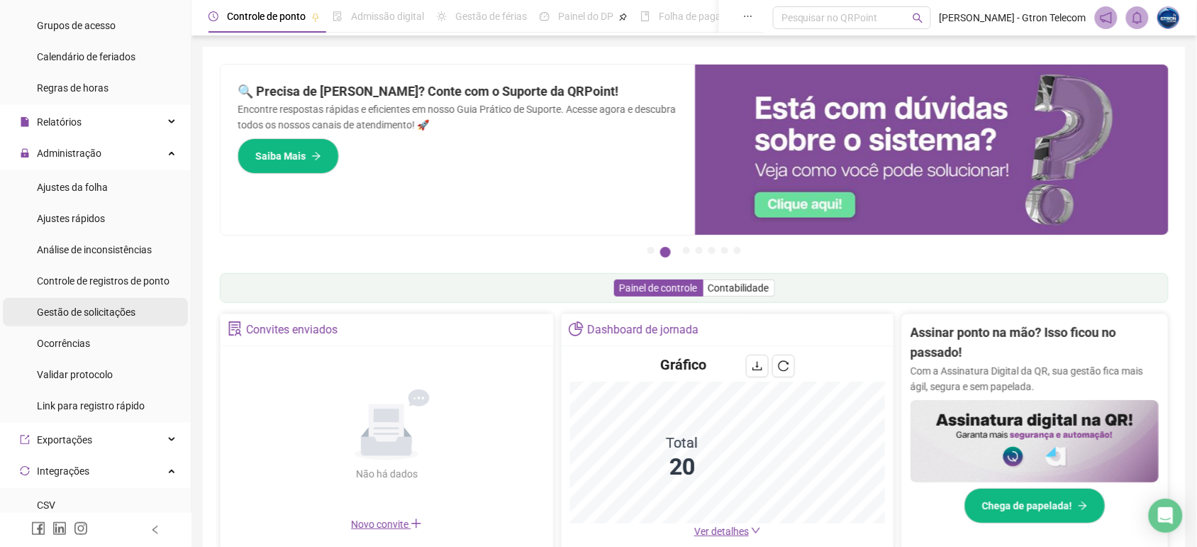
click at [125, 298] on div "Gestão de solicitações" at bounding box center [86, 312] width 99 height 28
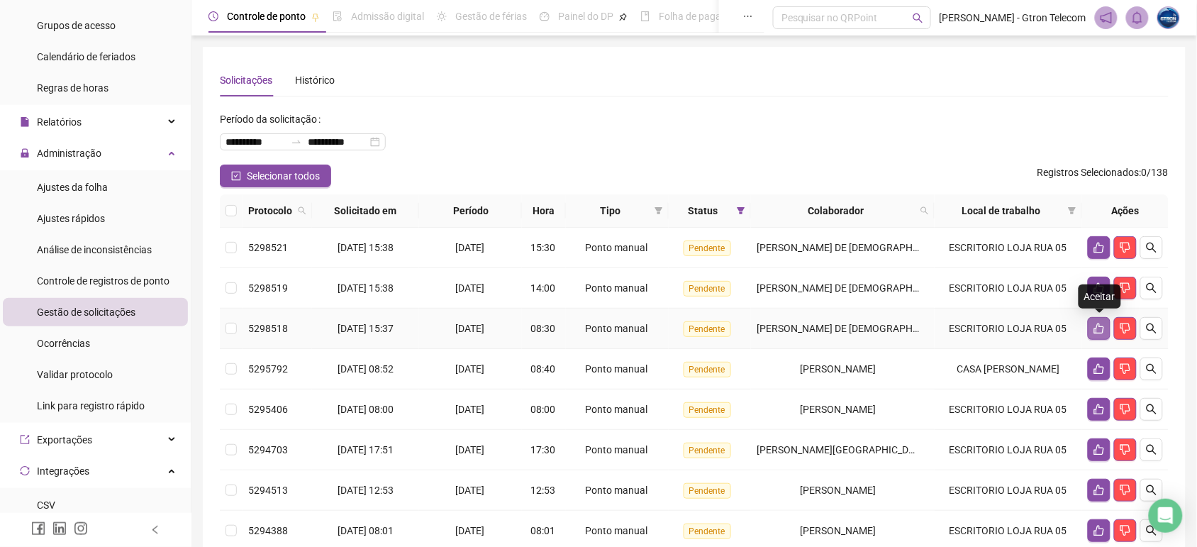
click at [1100, 330] on icon "like" at bounding box center [1098, 328] width 11 height 11
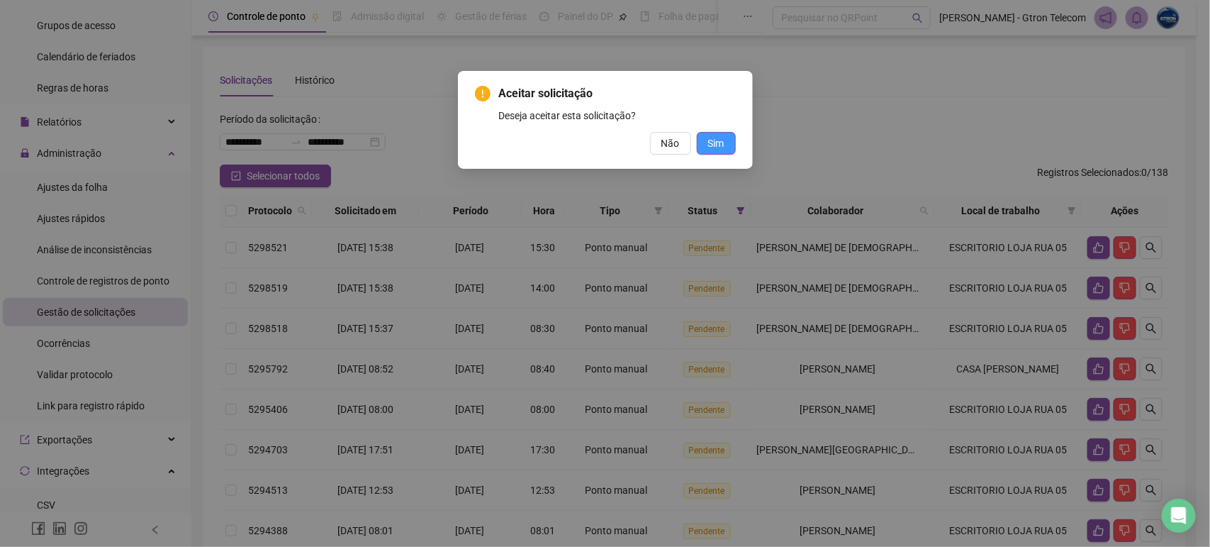
click at [735, 142] on button "Sim" at bounding box center [716, 143] width 39 height 23
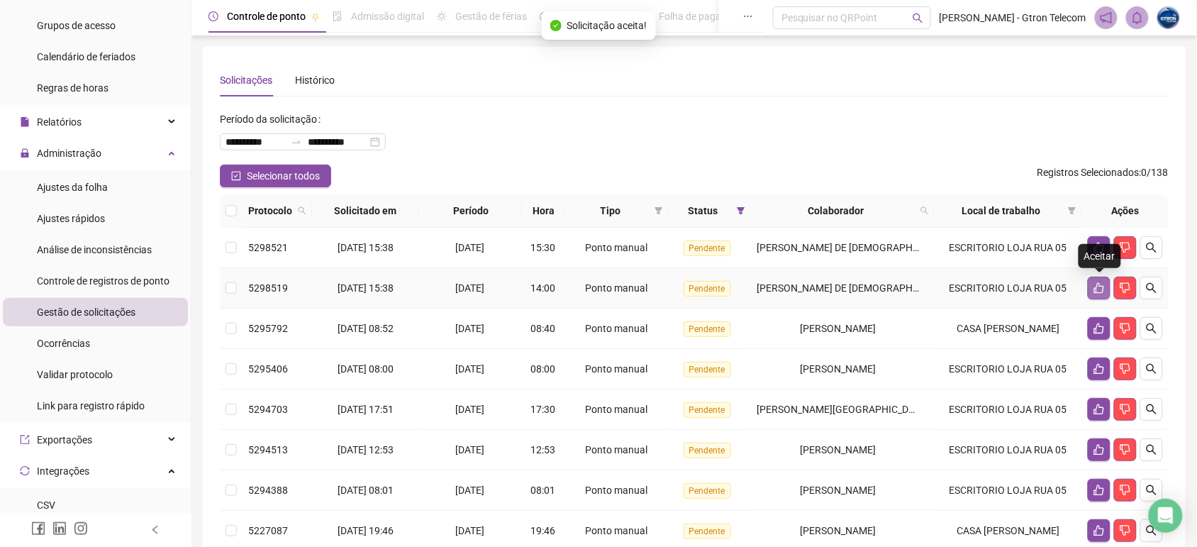
click at [1102, 289] on icon "like" at bounding box center [1098, 287] width 11 height 11
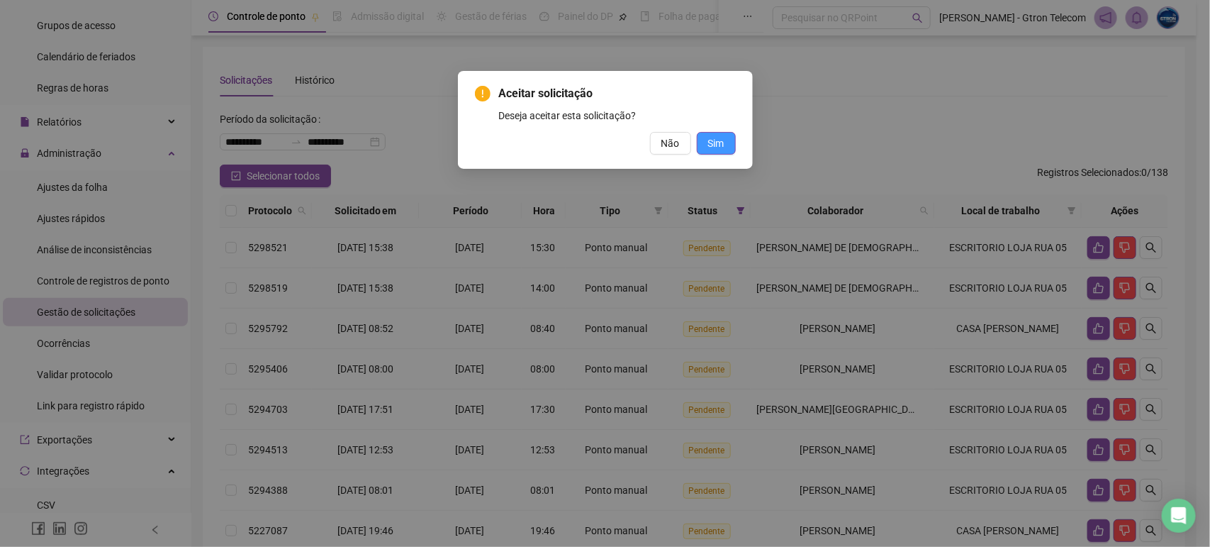
click at [723, 146] on span "Sim" at bounding box center [716, 143] width 16 height 16
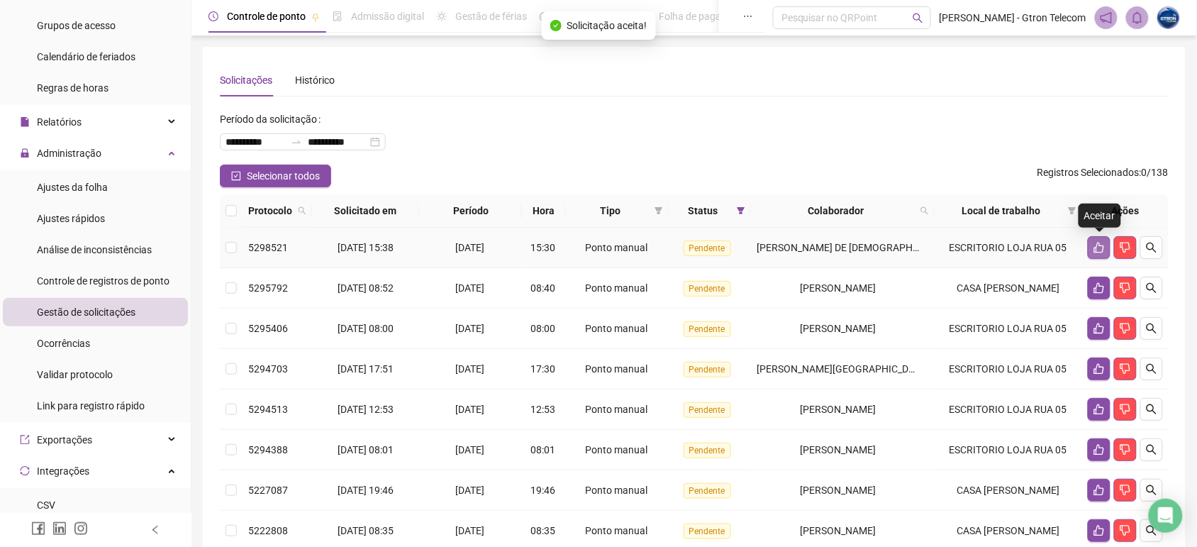
click at [1105, 243] on button "button" at bounding box center [1098, 247] width 23 height 23
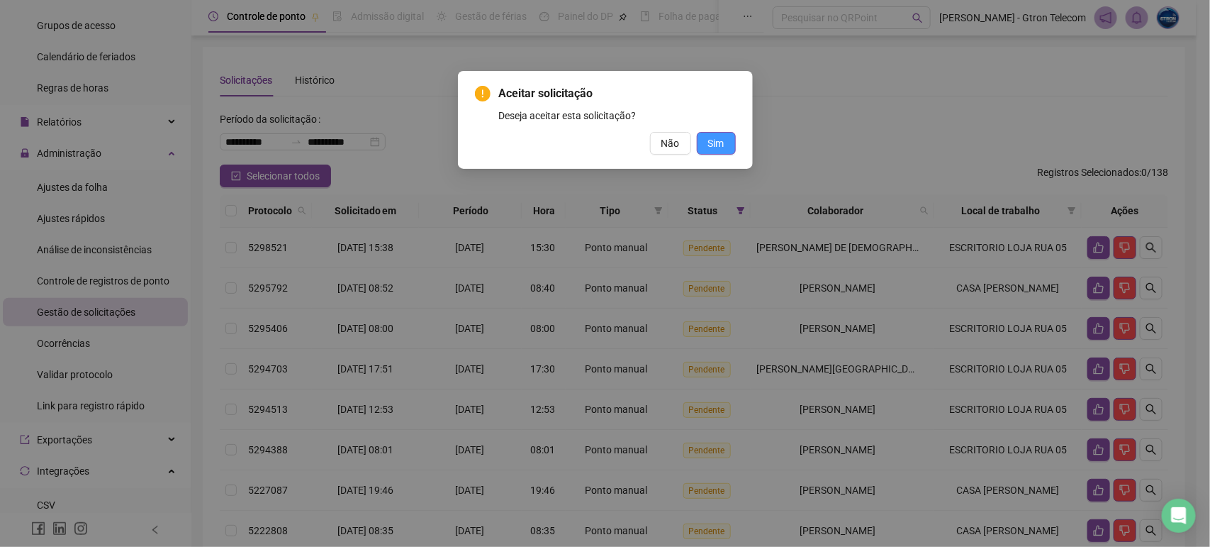
click at [718, 150] on span "Sim" at bounding box center [716, 143] width 16 height 16
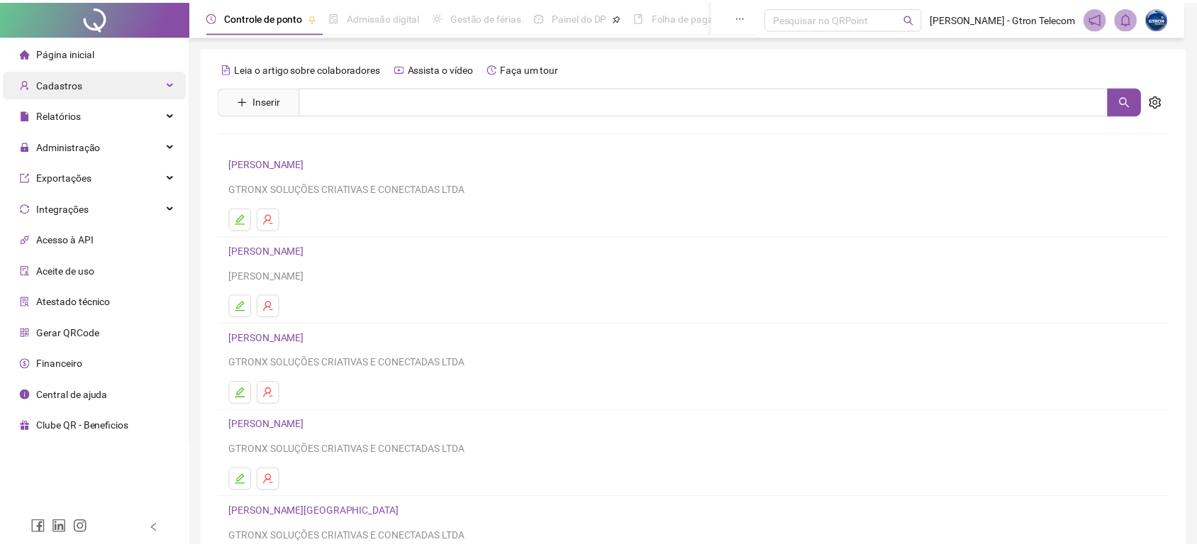
scroll to position [108, 0]
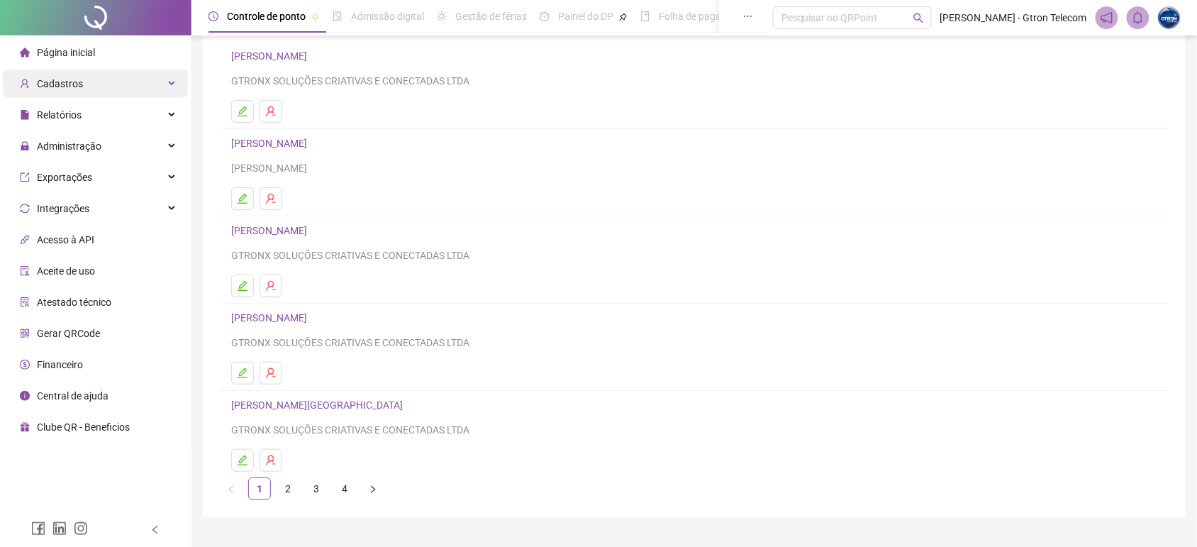
click at [144, 82] on div "Cadastros" at bounding box center [95, 83] width 185 height 28
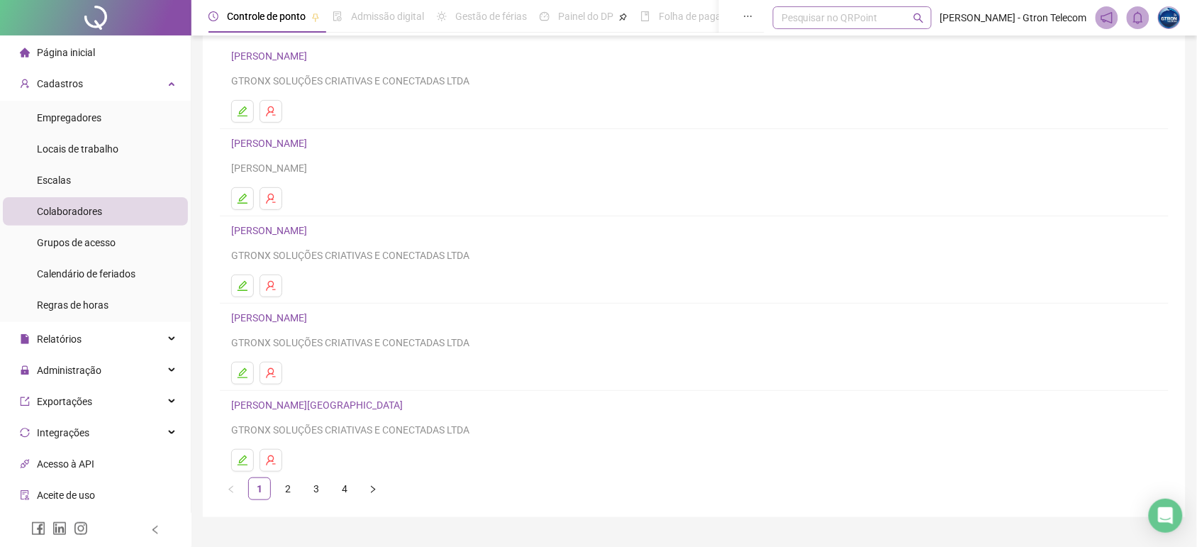
click at [859, 26] on div "Pesquisar no QRPoint" at bounding box center [852, 17] width 159 height 23
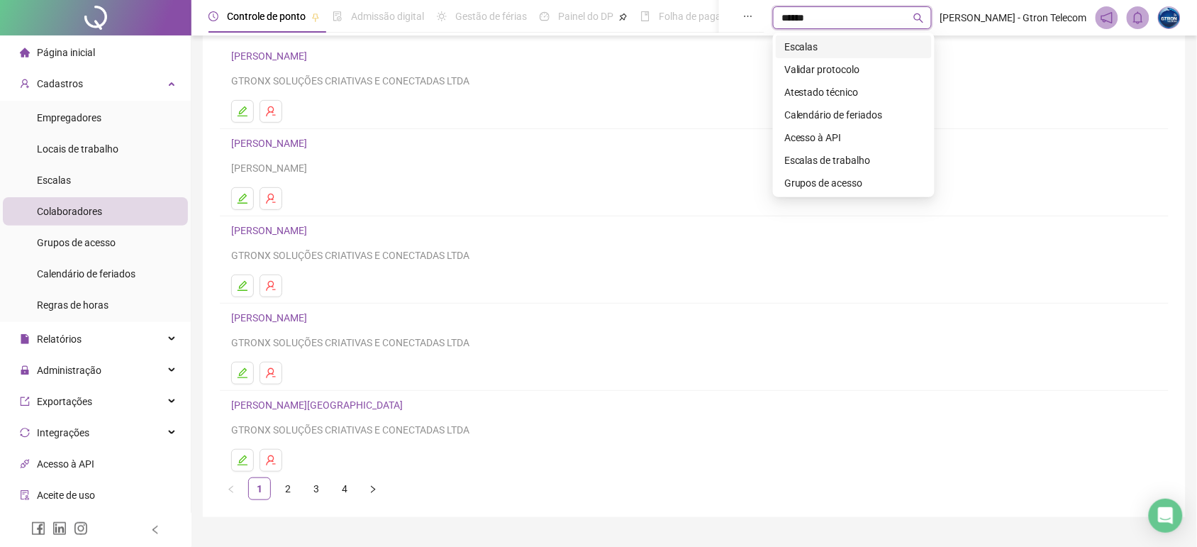
type input "*******"
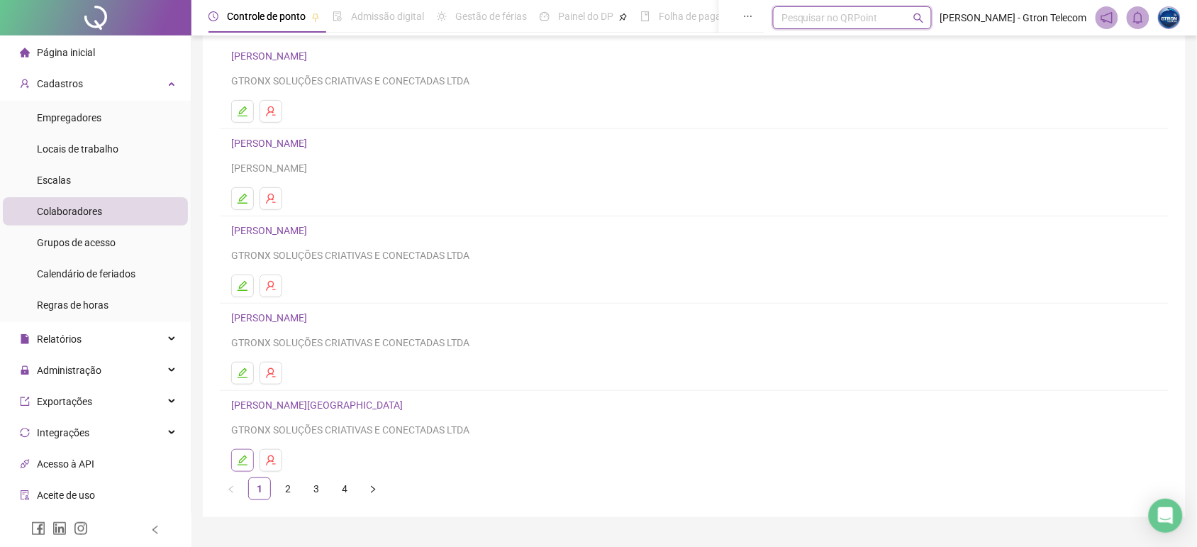
click at [248, 465] on button "button" at bounding box center [242, 460] width 23 height 23
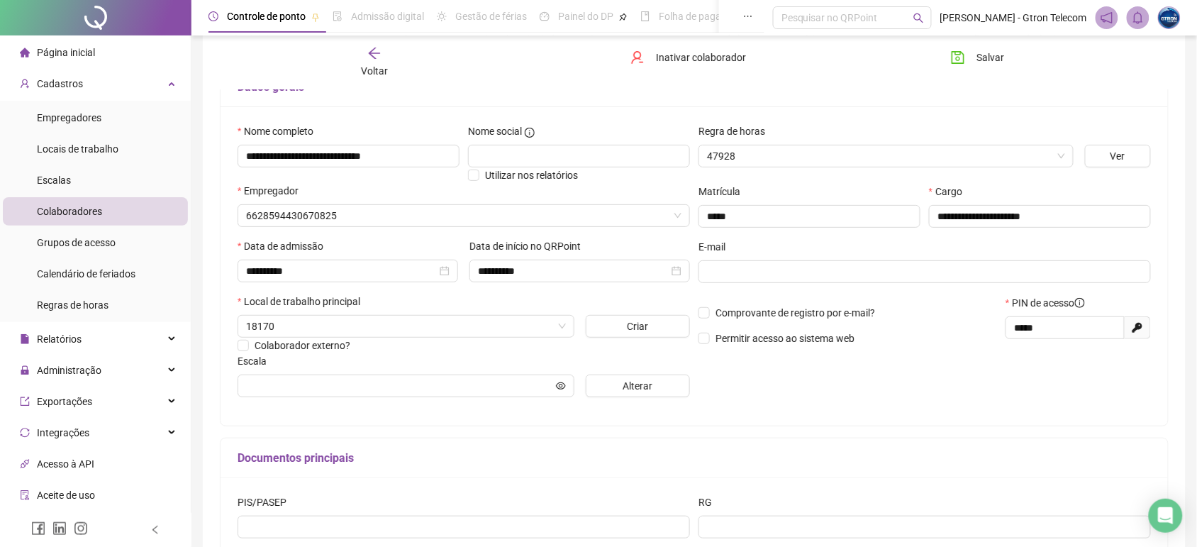
scroll to position [115, 0]
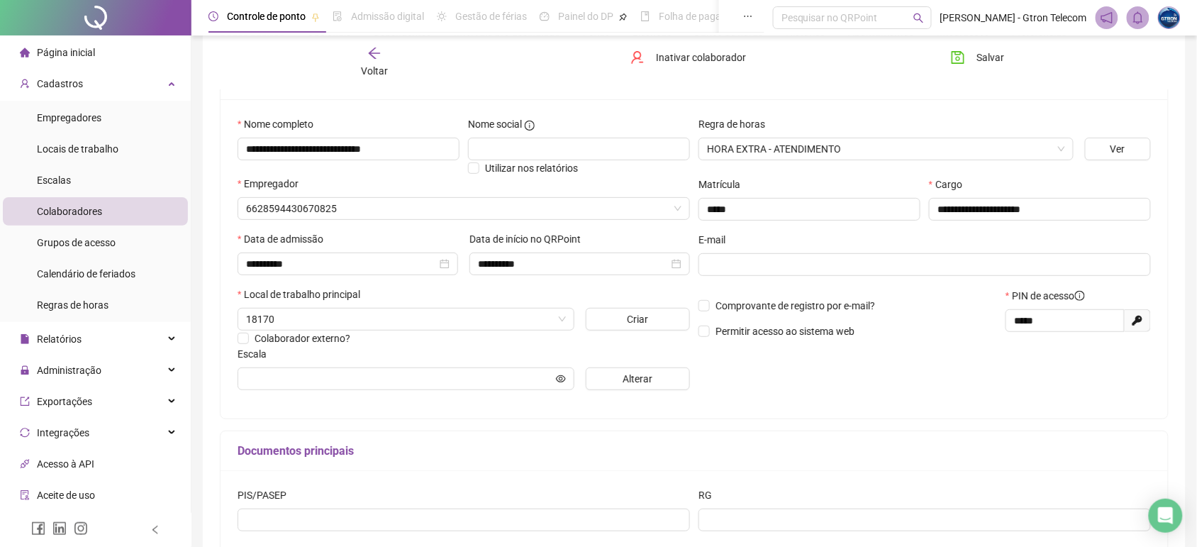
type input "**********"
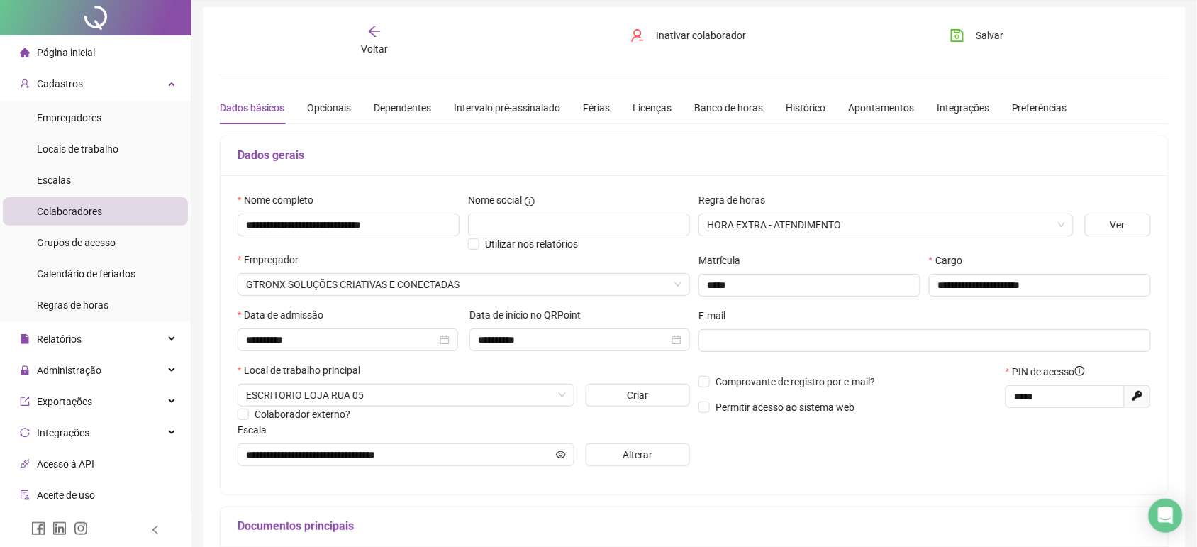
scroll to position [0, 0]
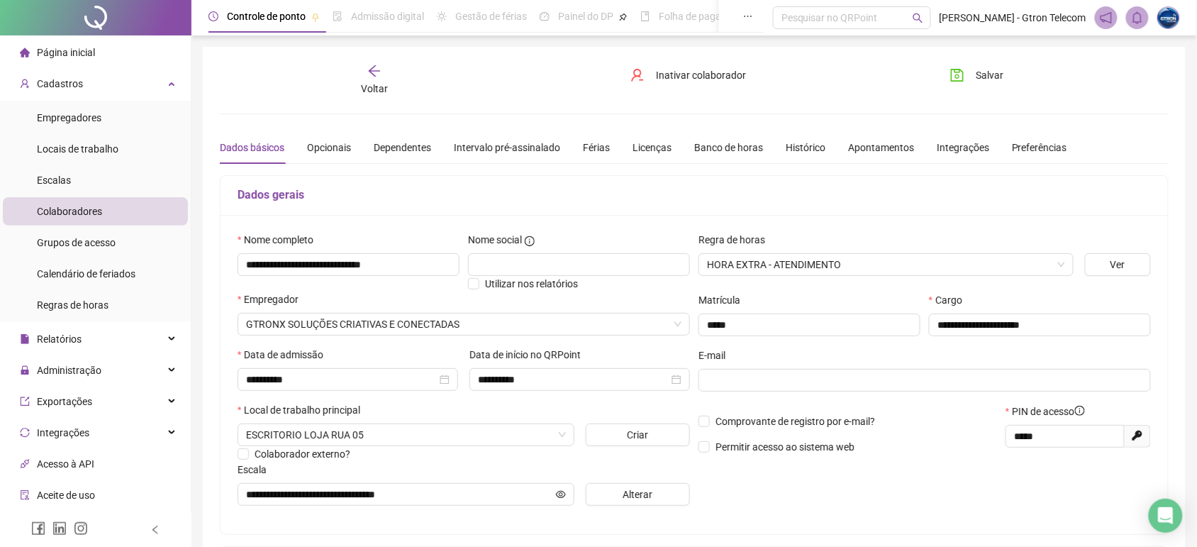
click at [62, 209] on span "Colaboradores" at bounding box center [69, 211] width 65 height 11
click at [83, 237] on span "Grupos de acesso" at bounding box center [76, 242] width 79 height 11
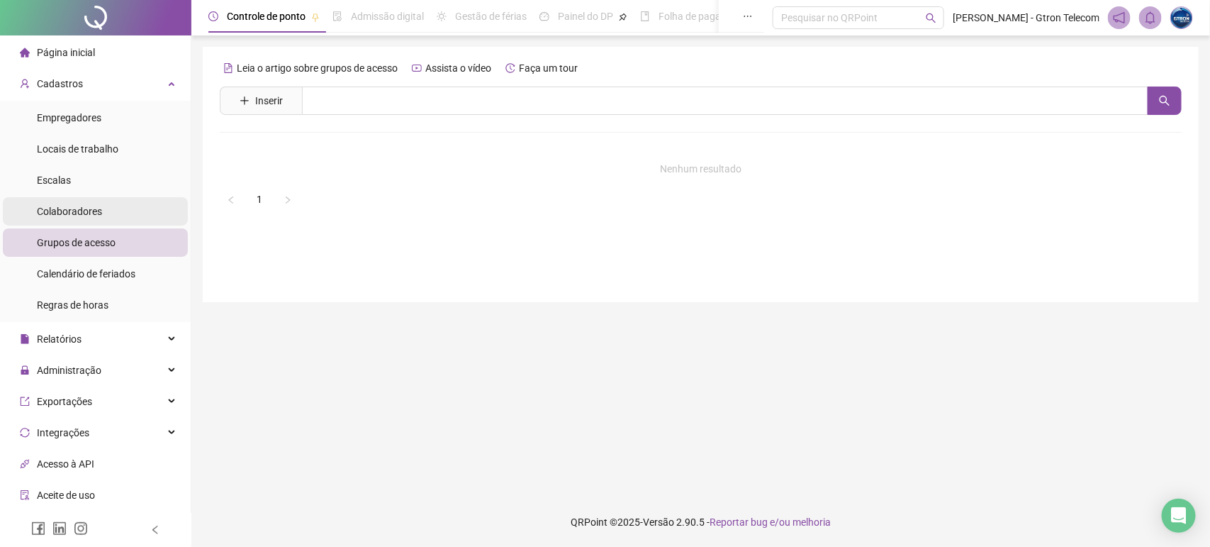
click at [89, 215] on span "Colaboradores" at bounding box center [69, 211] width 65 height 11
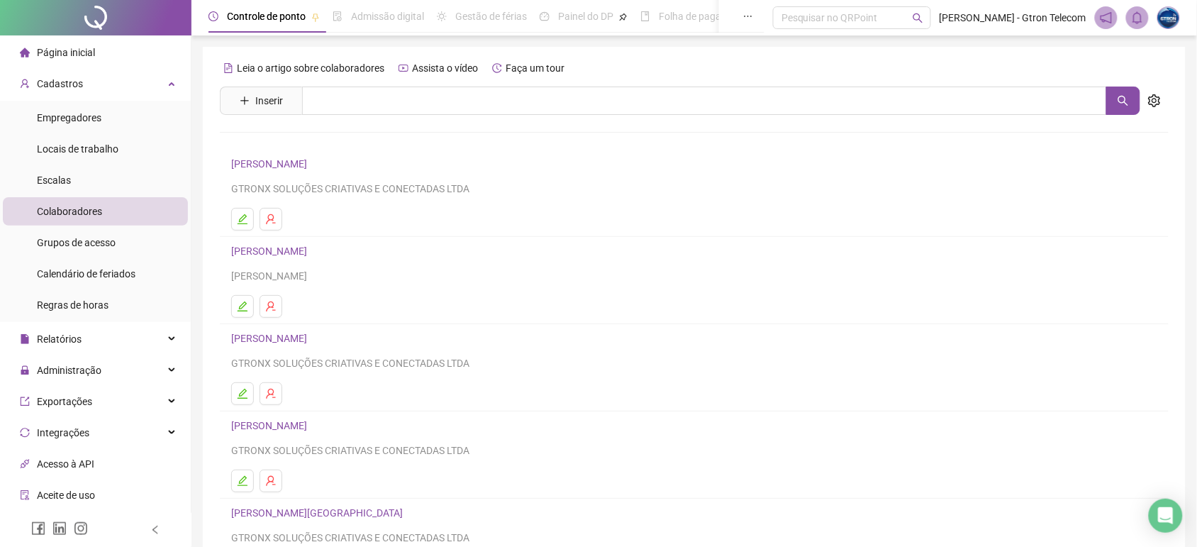
scroll to position [142, 0]
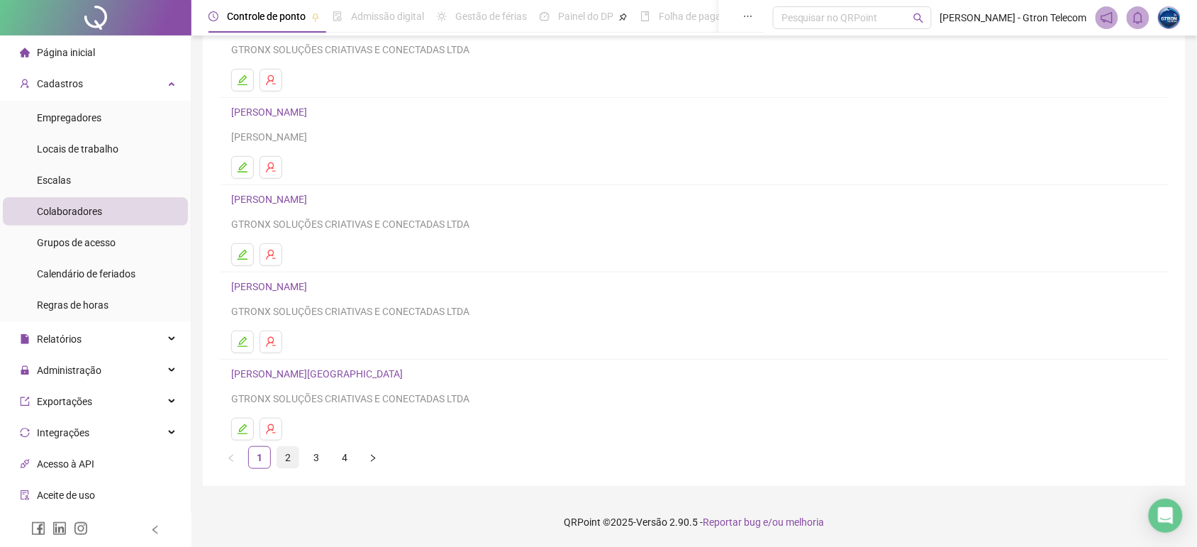
click at [289, 454] on link "2" at bounding box center [287, 457] width 21 height 21
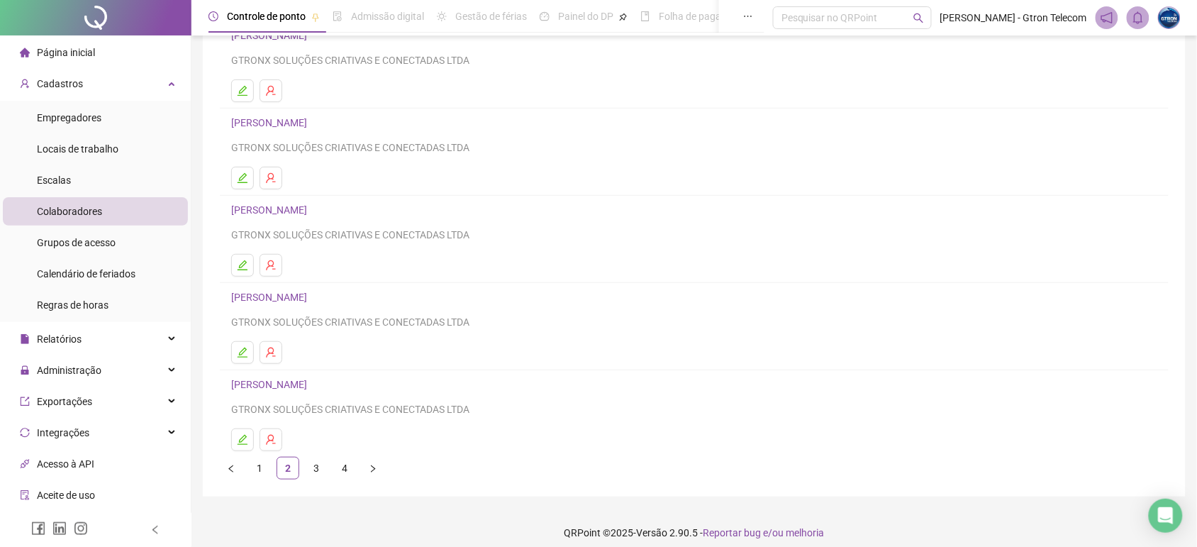
scroll to position [135, 0]
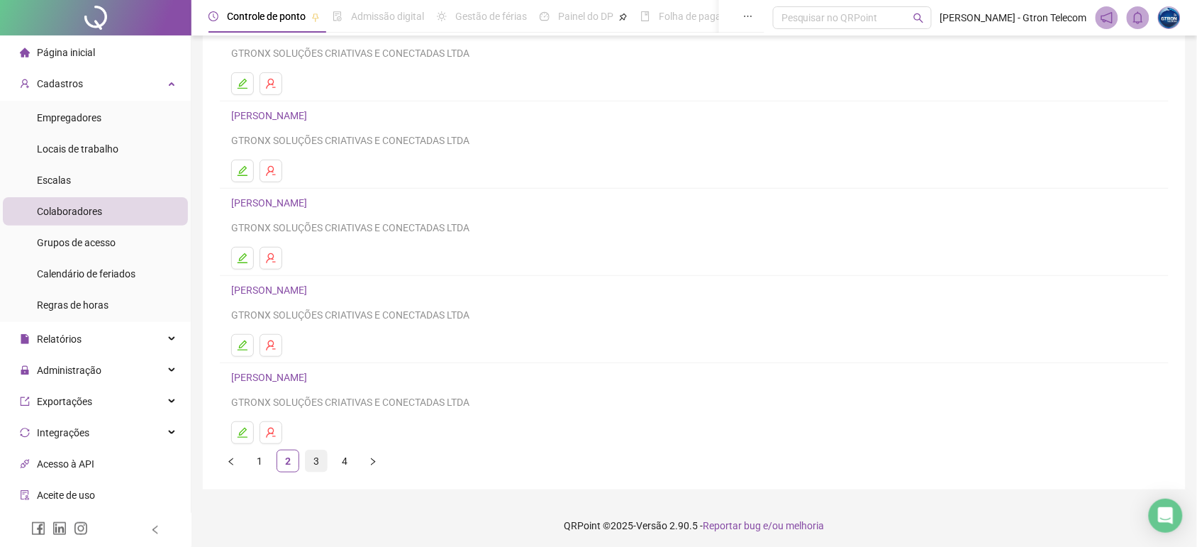
click at [310, 456] on link "3" at bounding box center [316, 460] width 21 height 21
click at [352, 447] on link "4" at bounding box center [344, 457] width 21 height 21
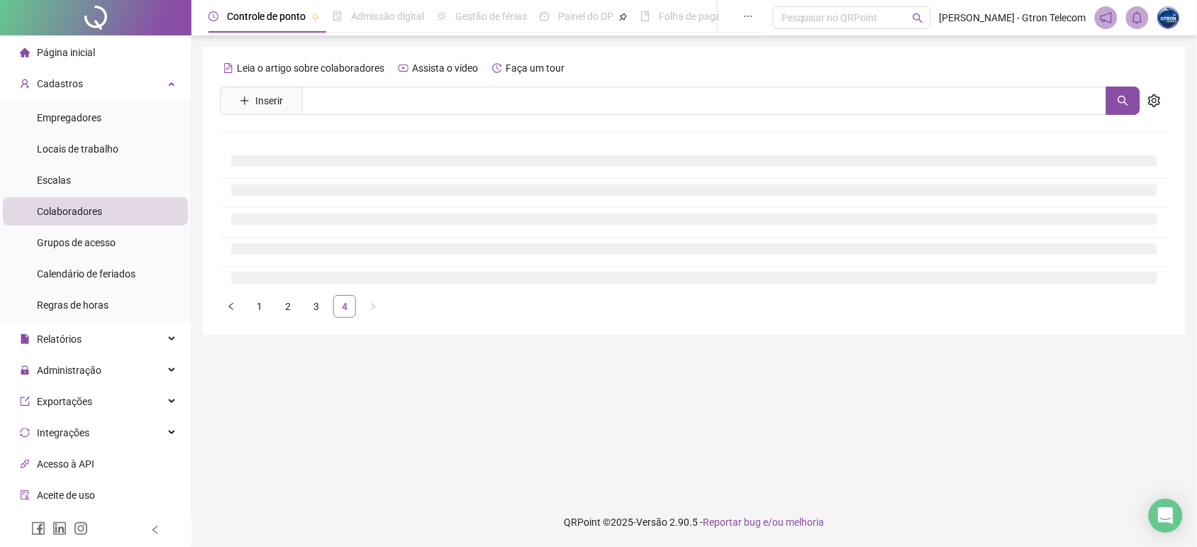
scroll to position [0, 0]
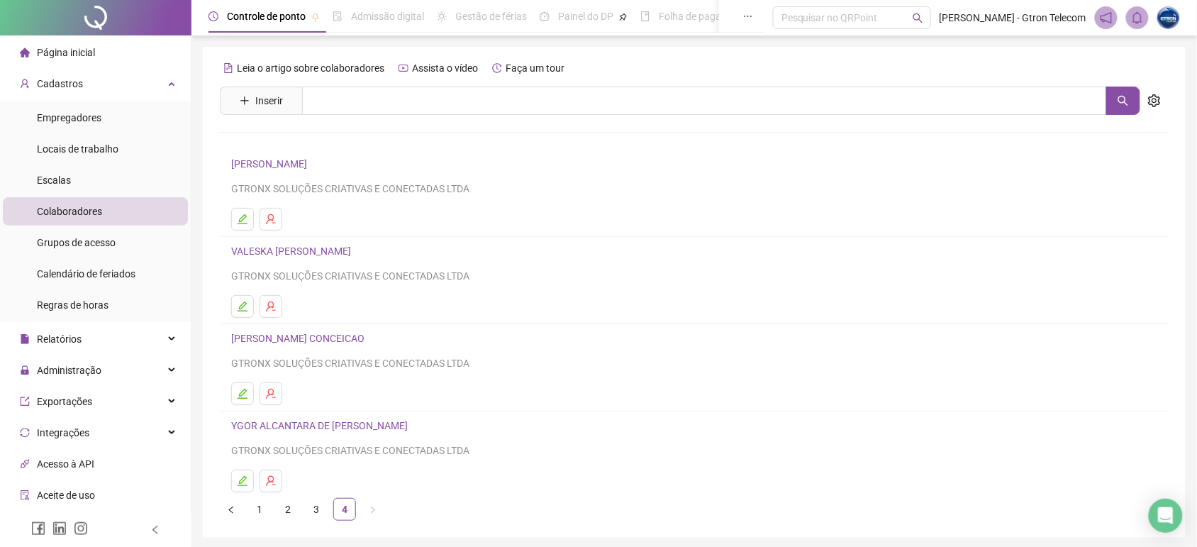
click at [354, 255] on link "VALESKA [PERSON_NAME]" at bounding box center [293, 250] width 124 height 11
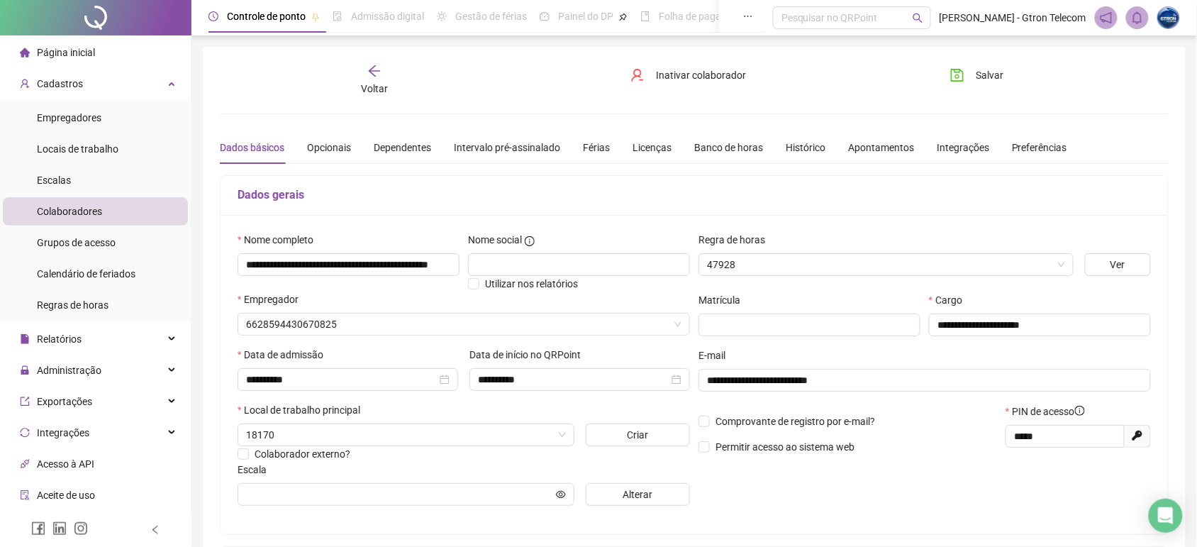
type input "**********"
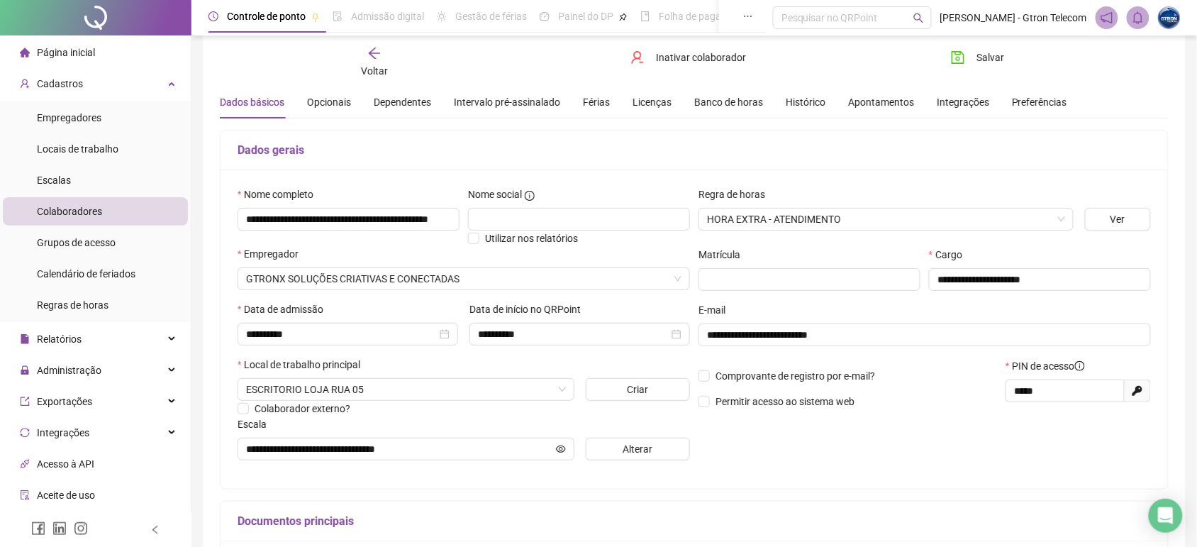
scroll to position [43, 0]
